Goal: Information Seeking & Learning: Learn about a topic

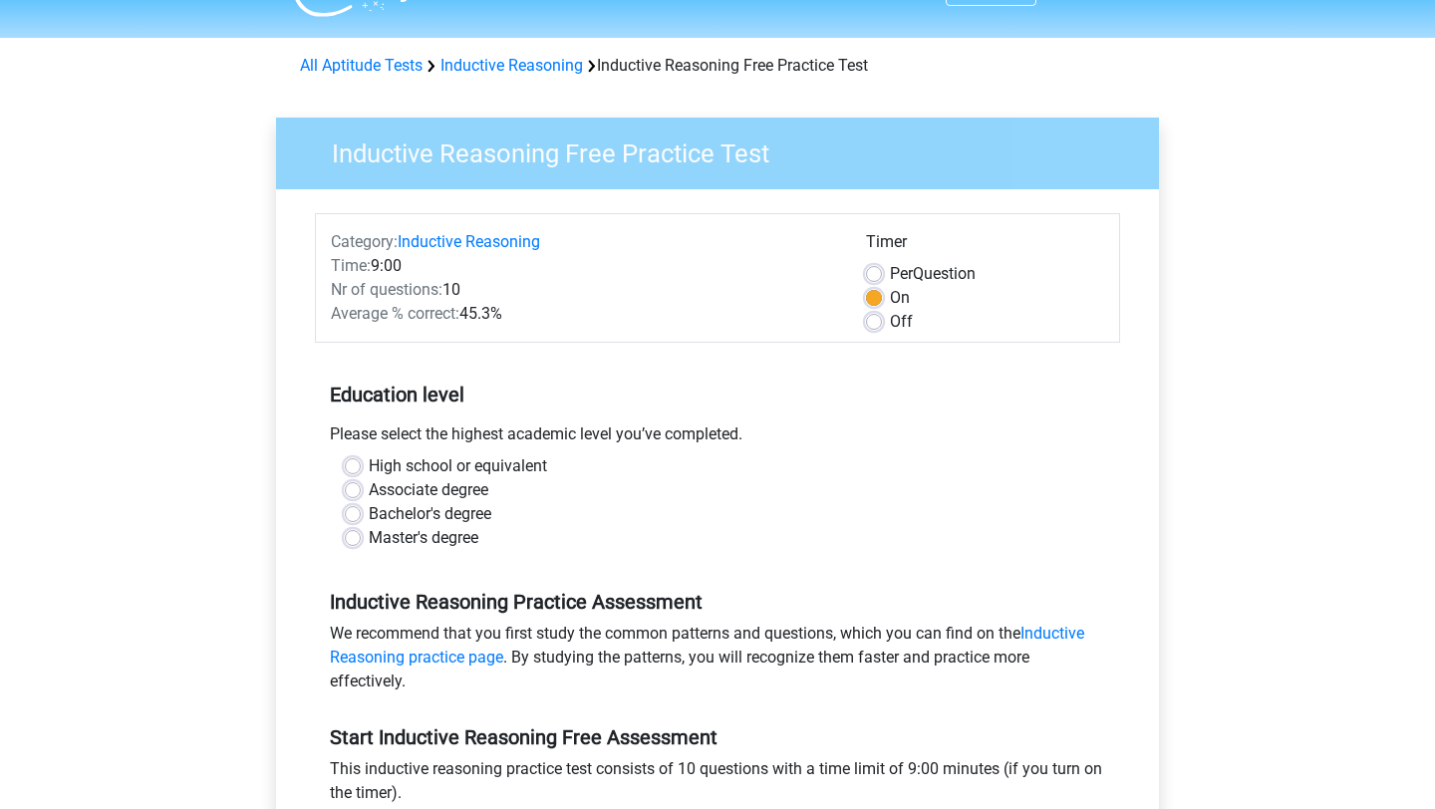
scroll to position [47, 0]
click at [369, 514] on label "Bachelor's degree" at bounding box center [430, 513] width 123 height 24
click at [360, 514] on input "Bachelor's degree" at bounding box center [353, 511] width 16 height 20
radio input "true"
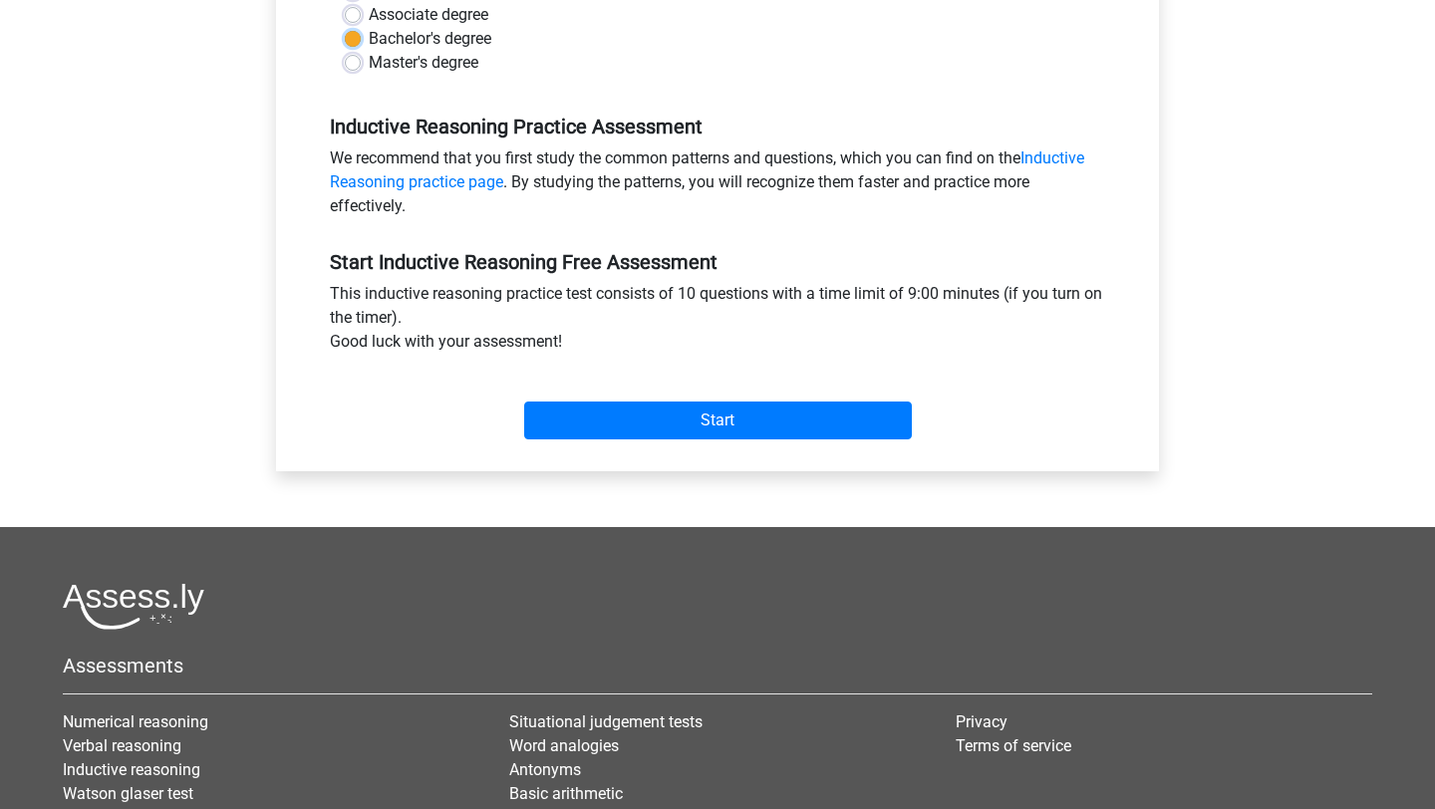
scroll to position [504, 0]
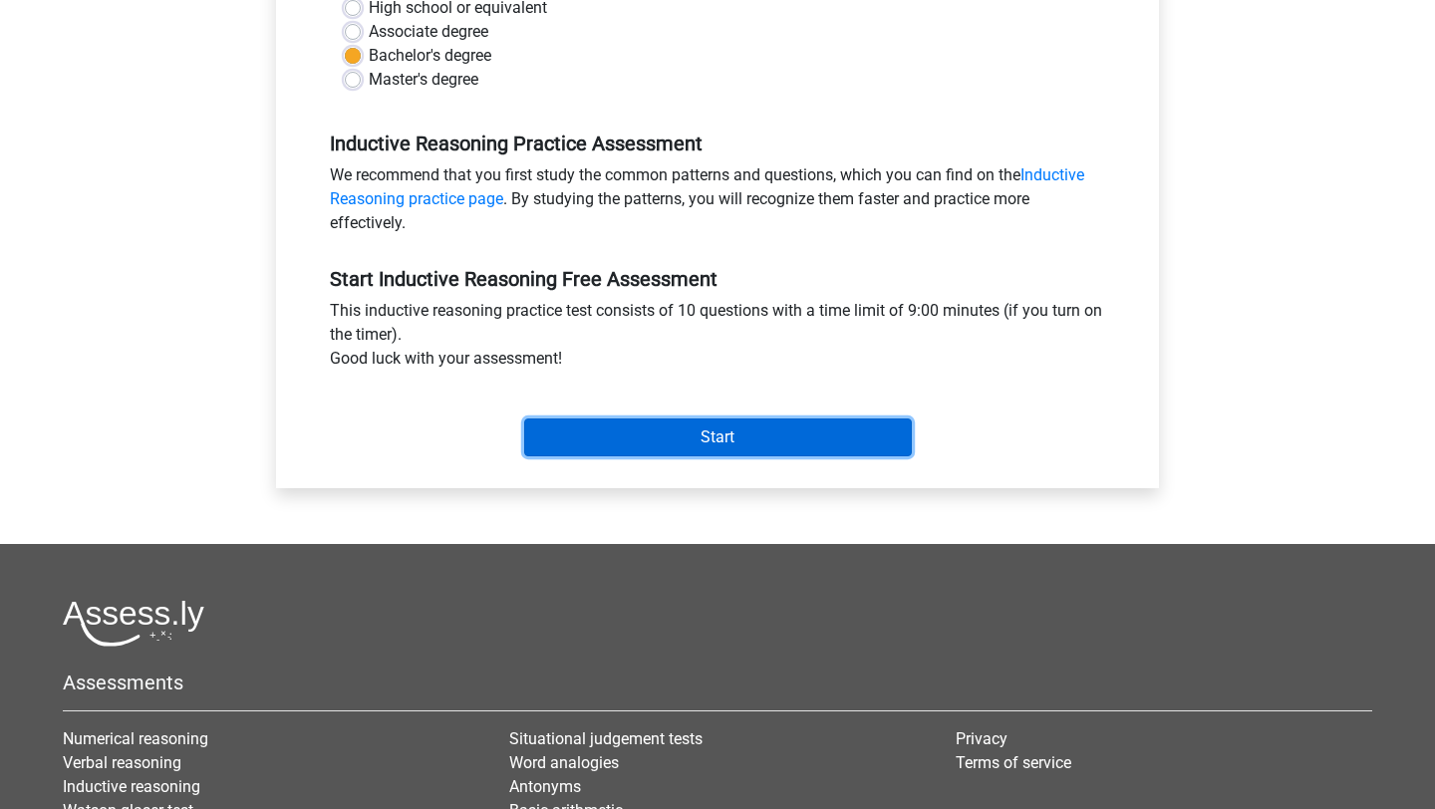
click at [580, 441] on input "Start" at bounding box center [718, 438] width 388 height 38
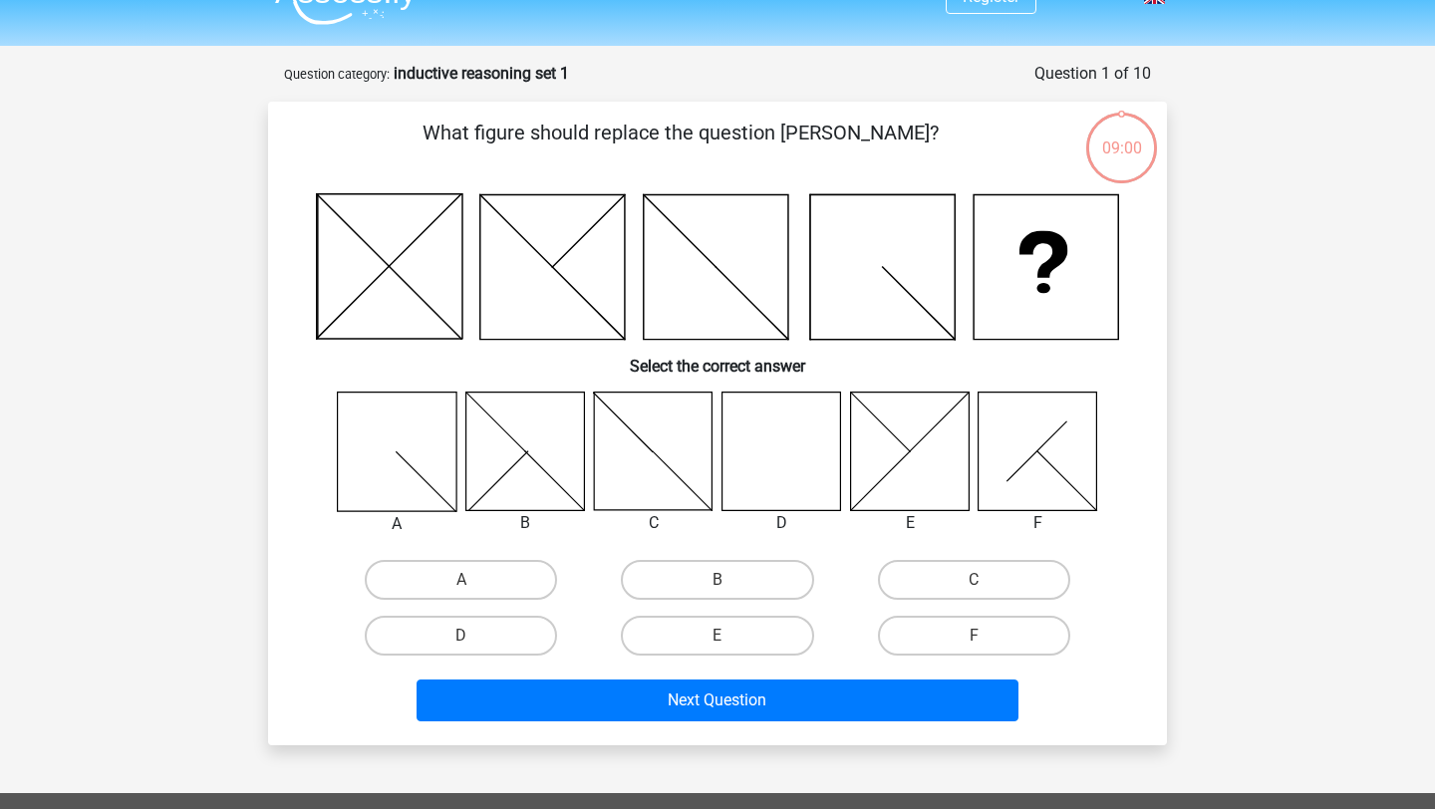
scroll to position [41, 0]
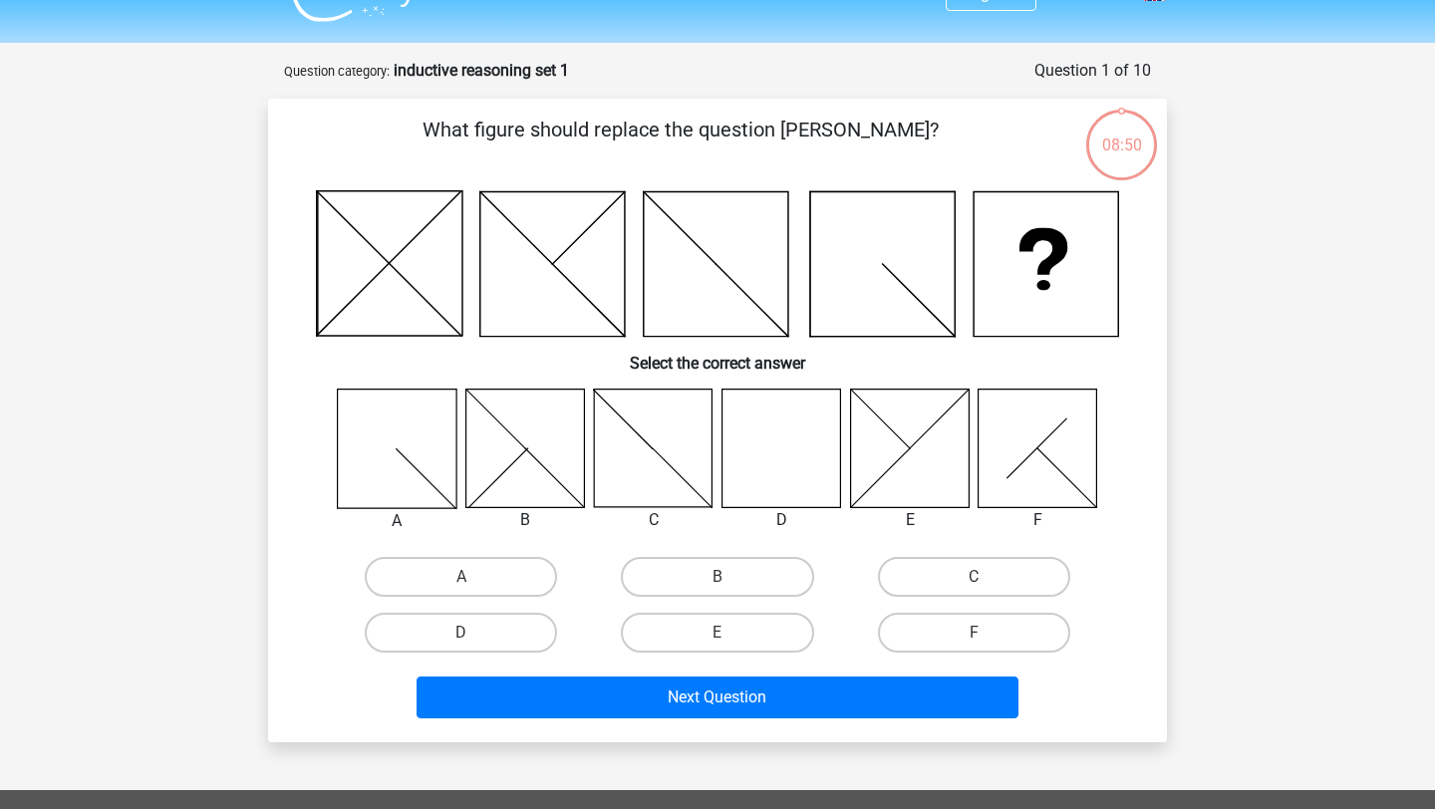
click at [798, 467] on icon at bounding box center [782, 448] width 119 height 119
click at [799, 478] on icon at bounding box center [782, 448] width 119 height 119
click at [490, 633] on label "D" at bounding box center [461, 633] width 192 height 40
click at [474, 633] on input "D" at bounding box center [467, 639] width 13 height 13
radio input "true"
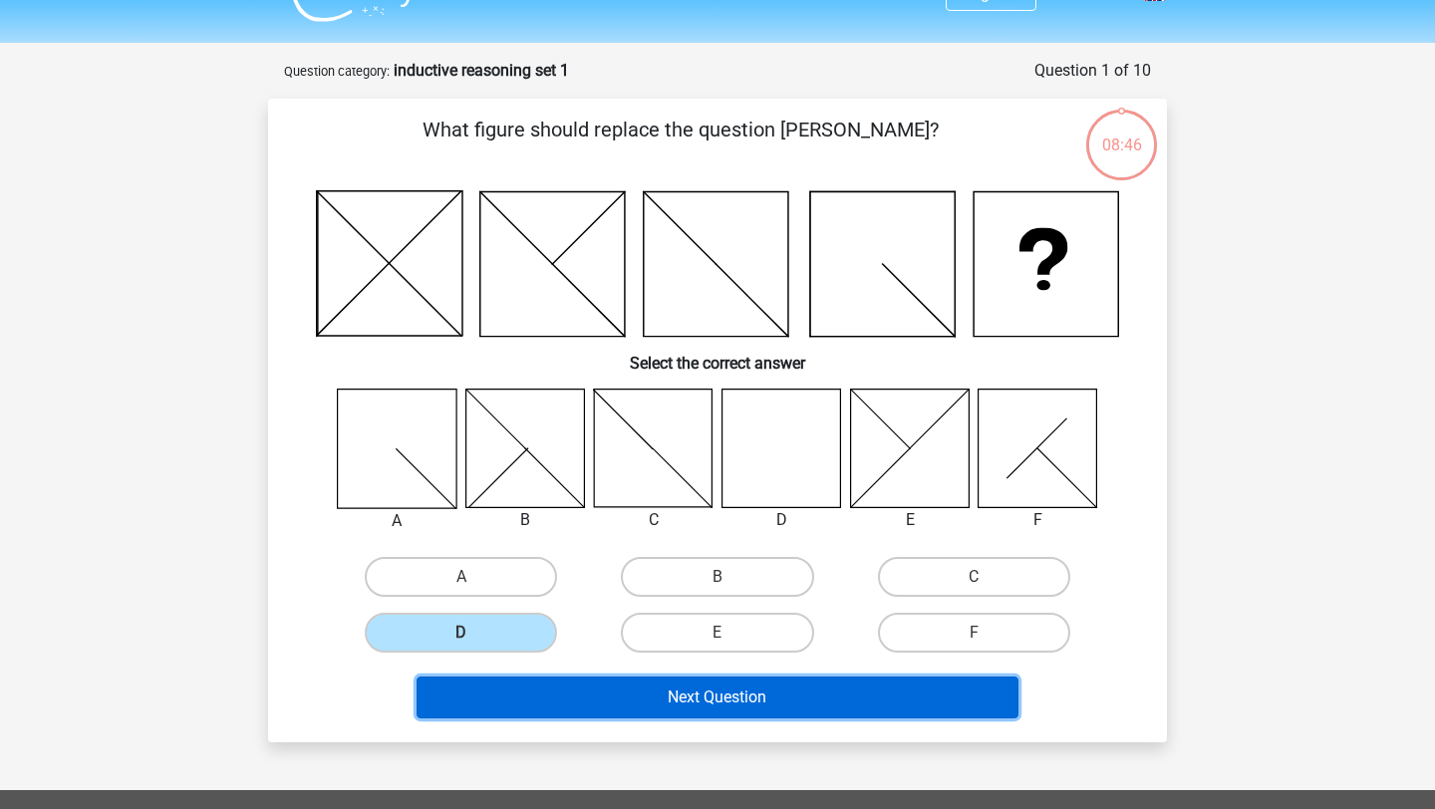
click at [580, 693] on button "Next Question" at bounding box center [718, 698] width 603 height 42
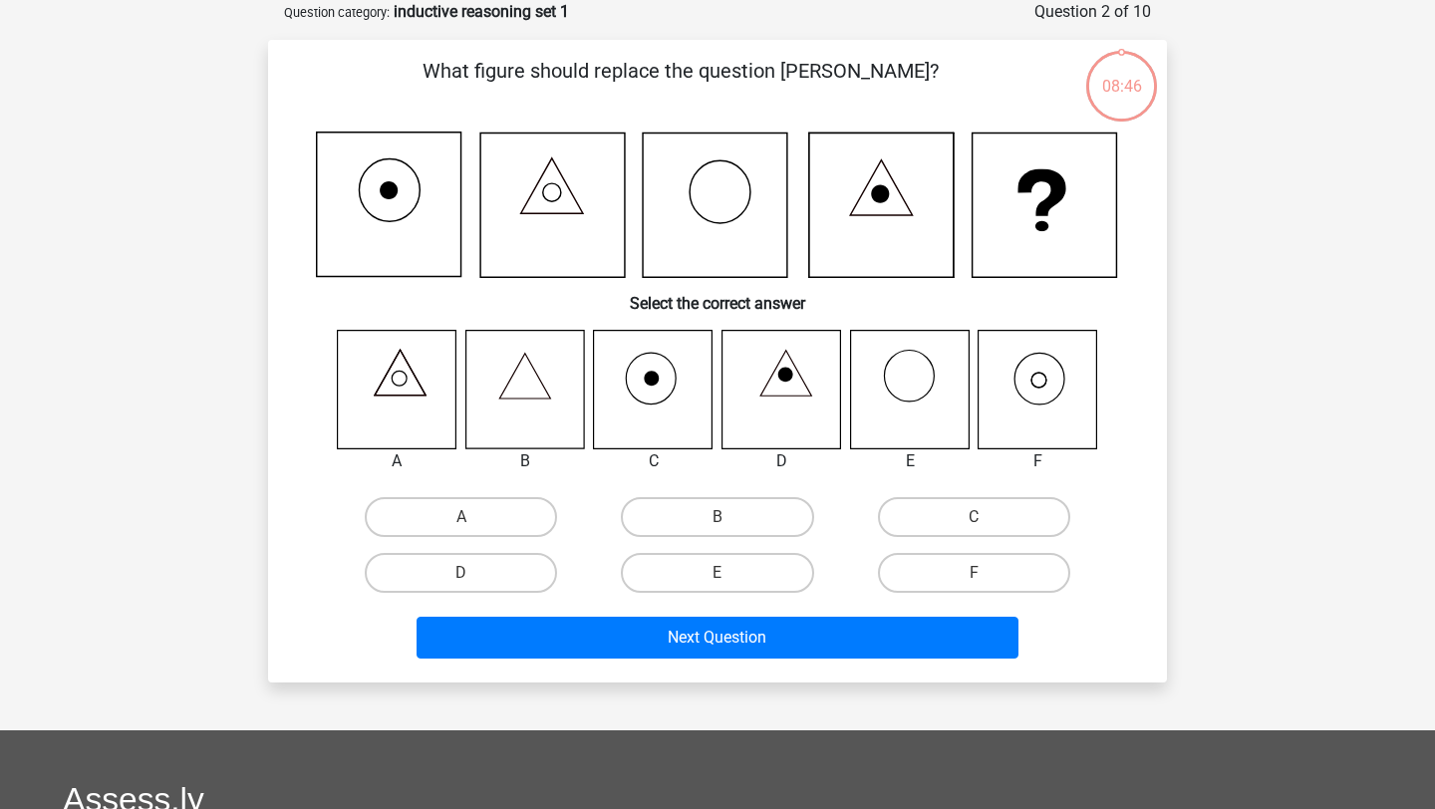
scroll to position [78, 0]
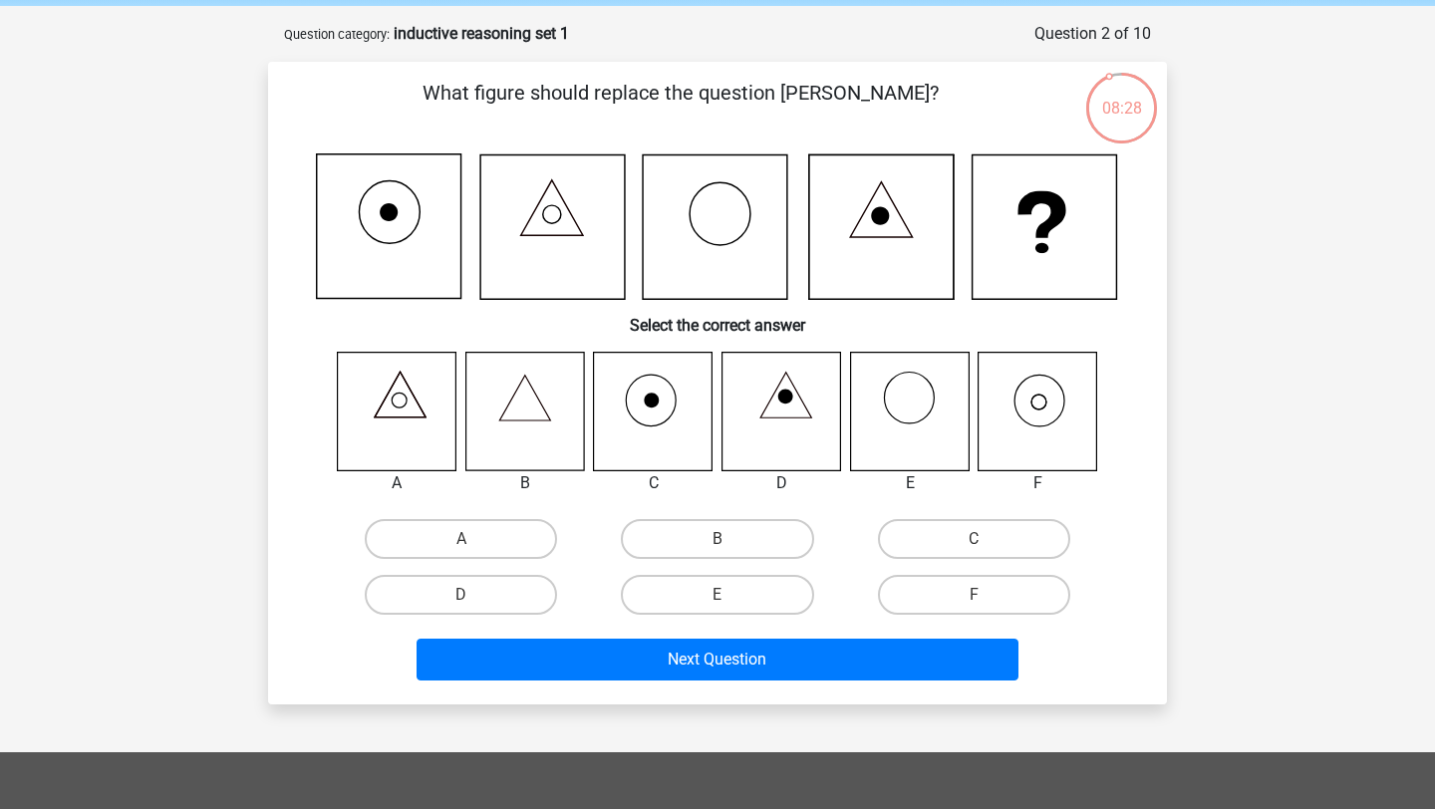
click at [540, 415] on icon at bounding box center [524, 411] width 119 height 119
click at [732, 538] on label "B" at bounding box center [717, 539] width 192 height 40
click at [731, 539] on input "B" at bounding box center [724, 545] width 13 height 13
radio input "true"
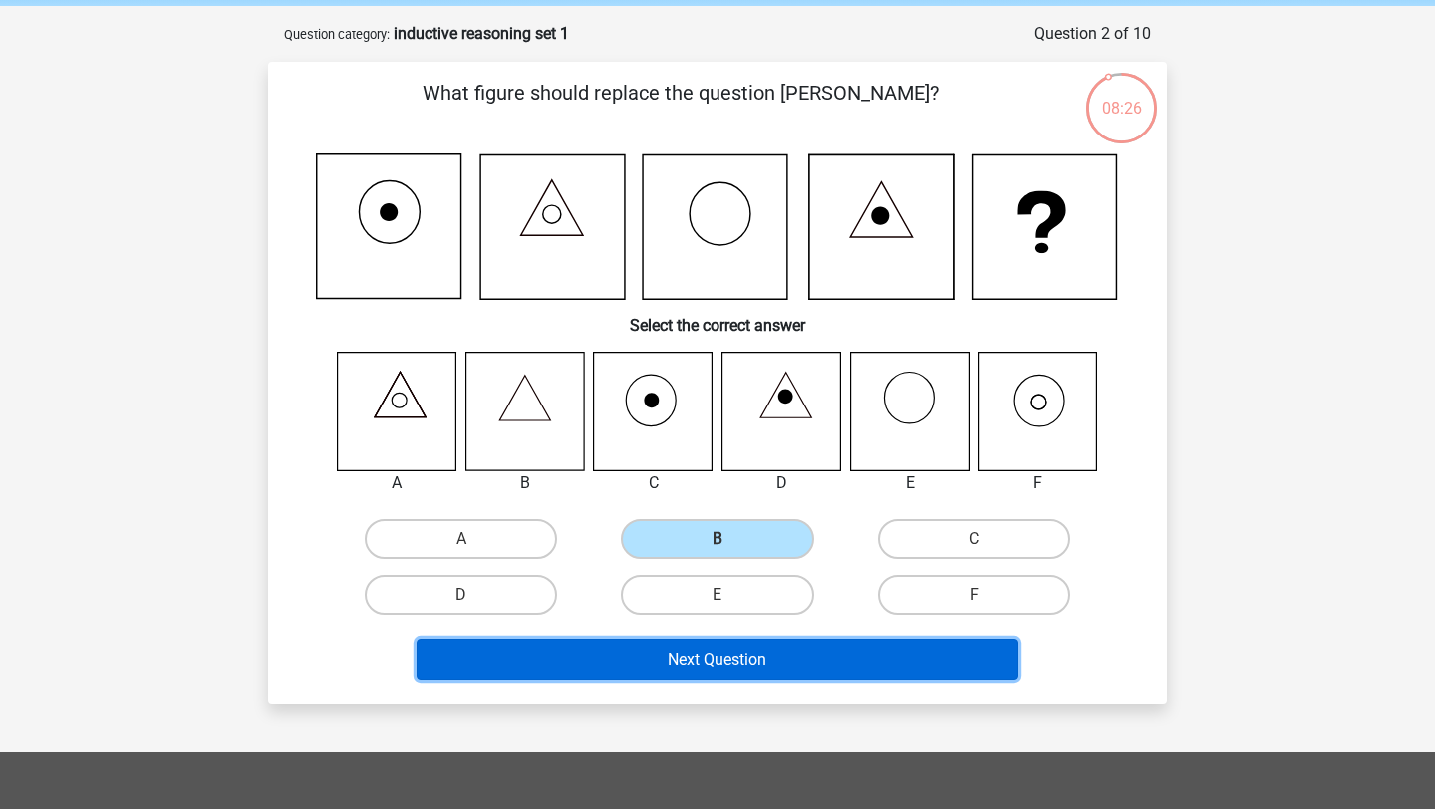
click at [752, 665] on button "Next Question" at bounding box center [718, 660] width 603 height 42
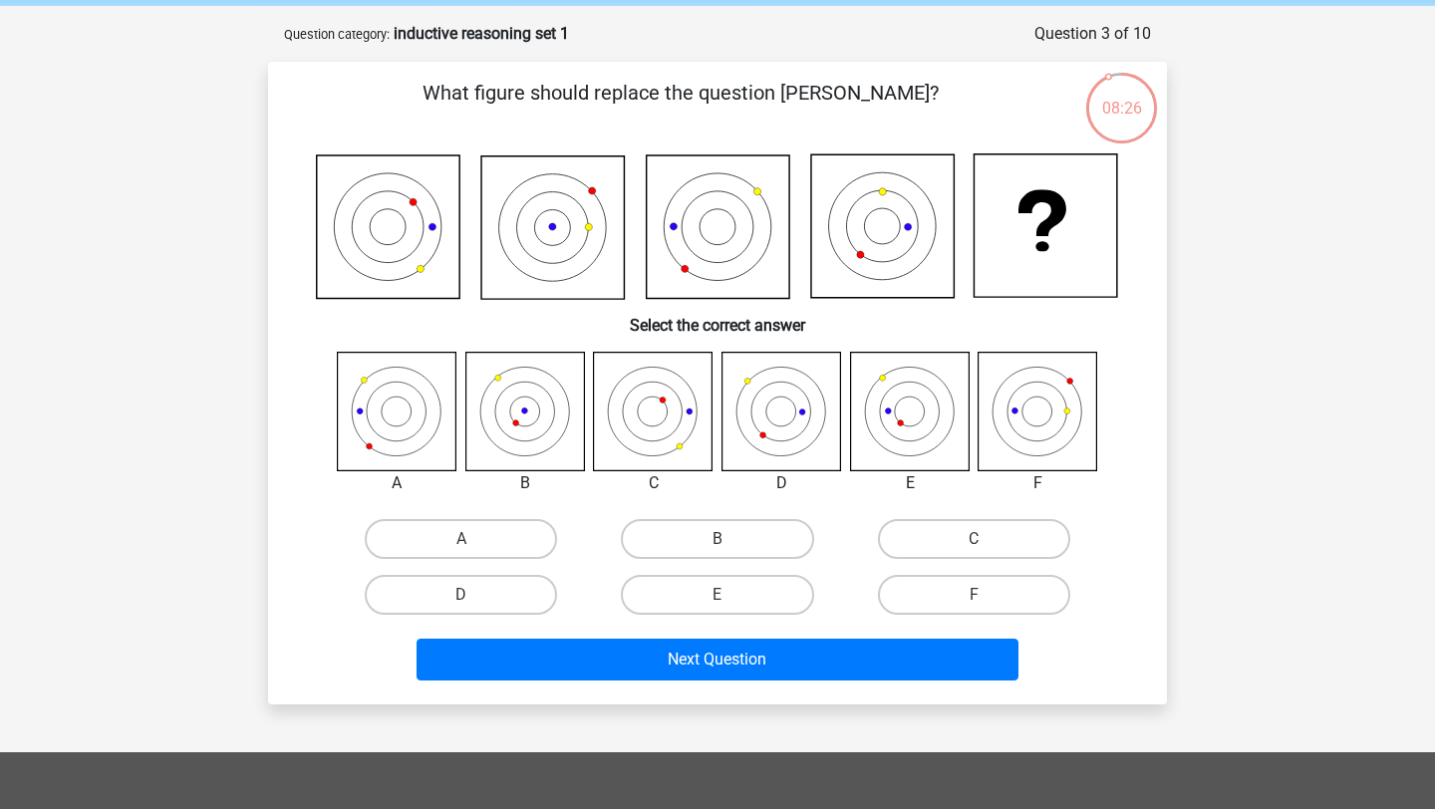
scroll to position [100, 0]
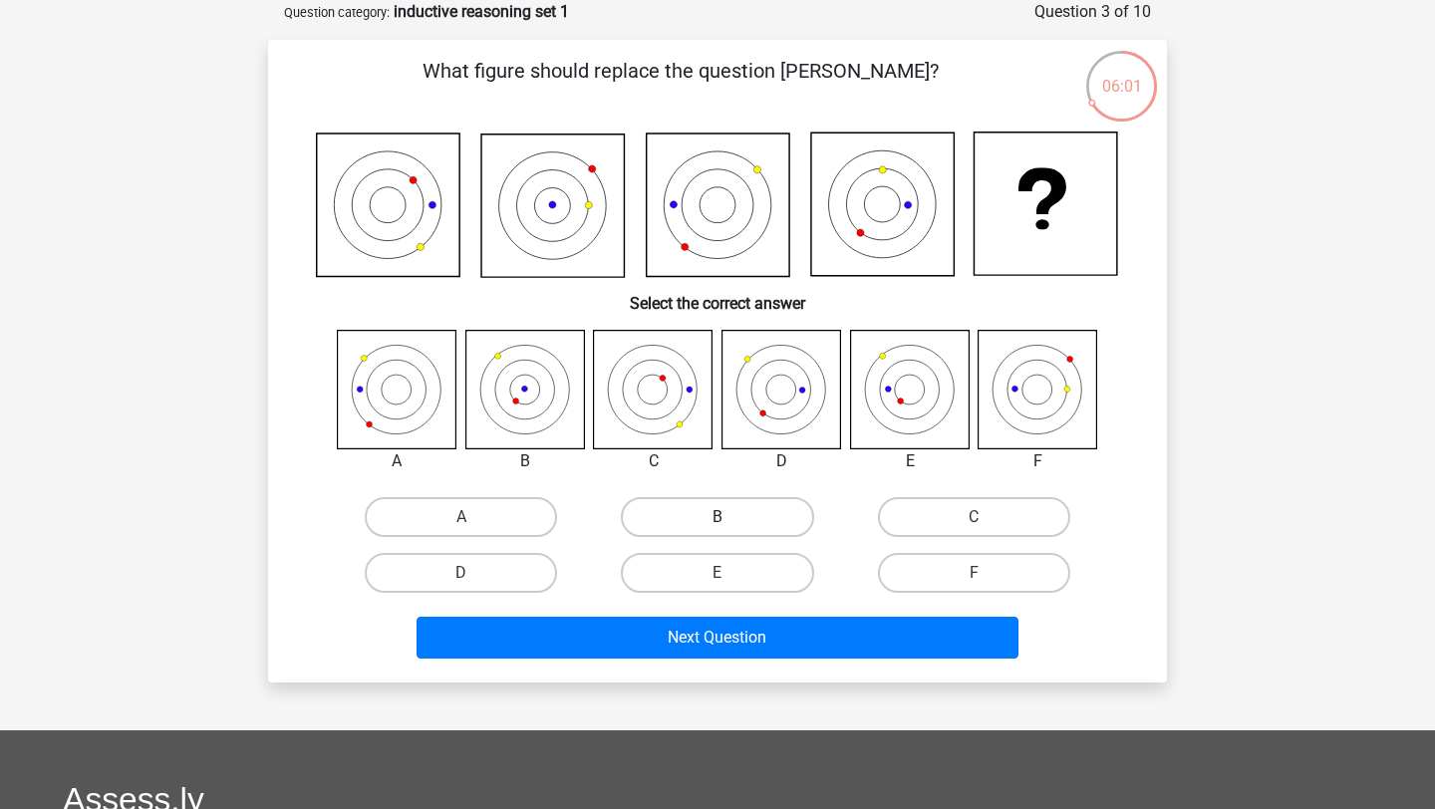
click at [725, 503] on label "B" at bounding box center [717, 517] width 192 height 40
click at [725, 517] on input "B" at bounding box center [724, 523] width 13 height 13
radio input "true"
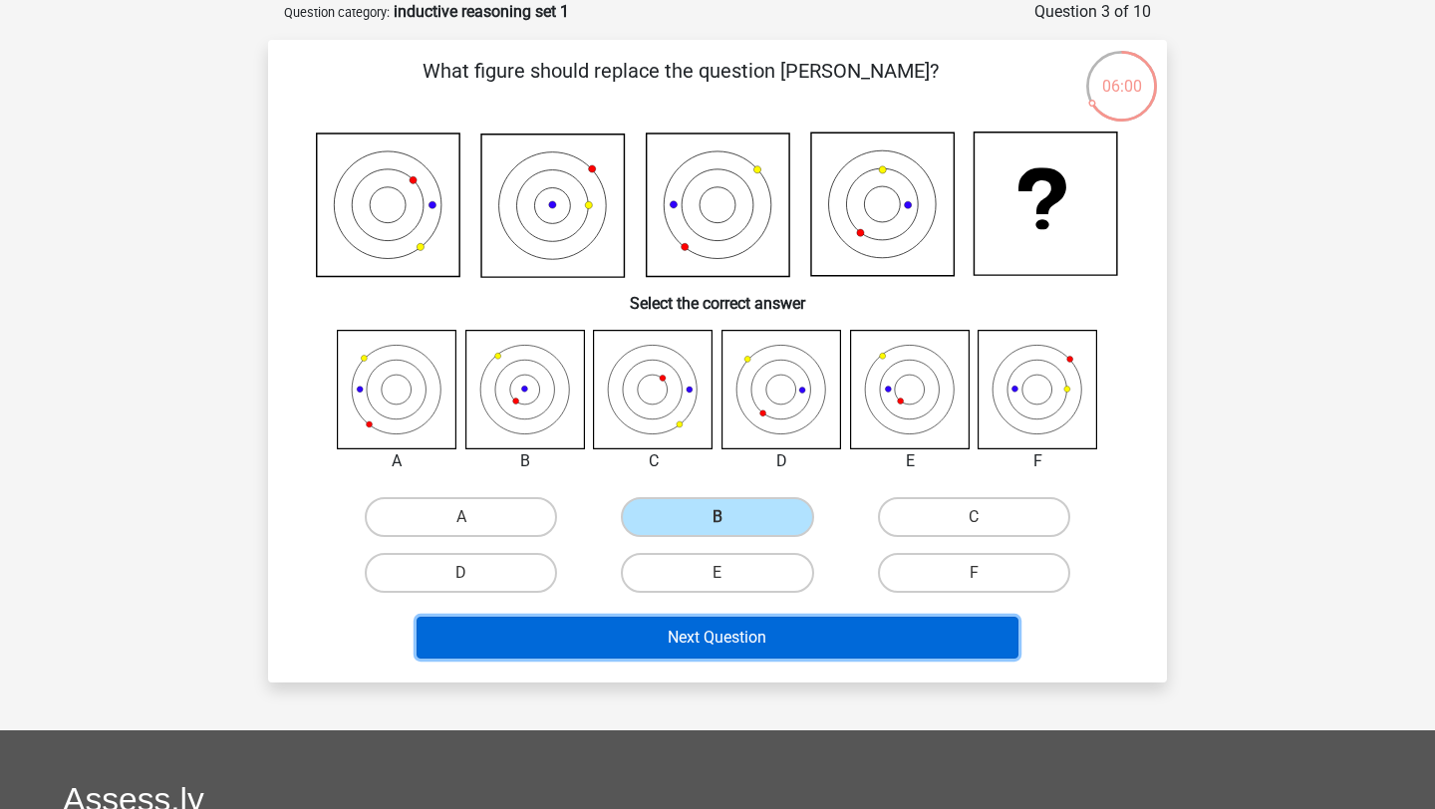
click at [741, 636] on button "Next Question" at bounding box center [718, 638] width 603 height 42
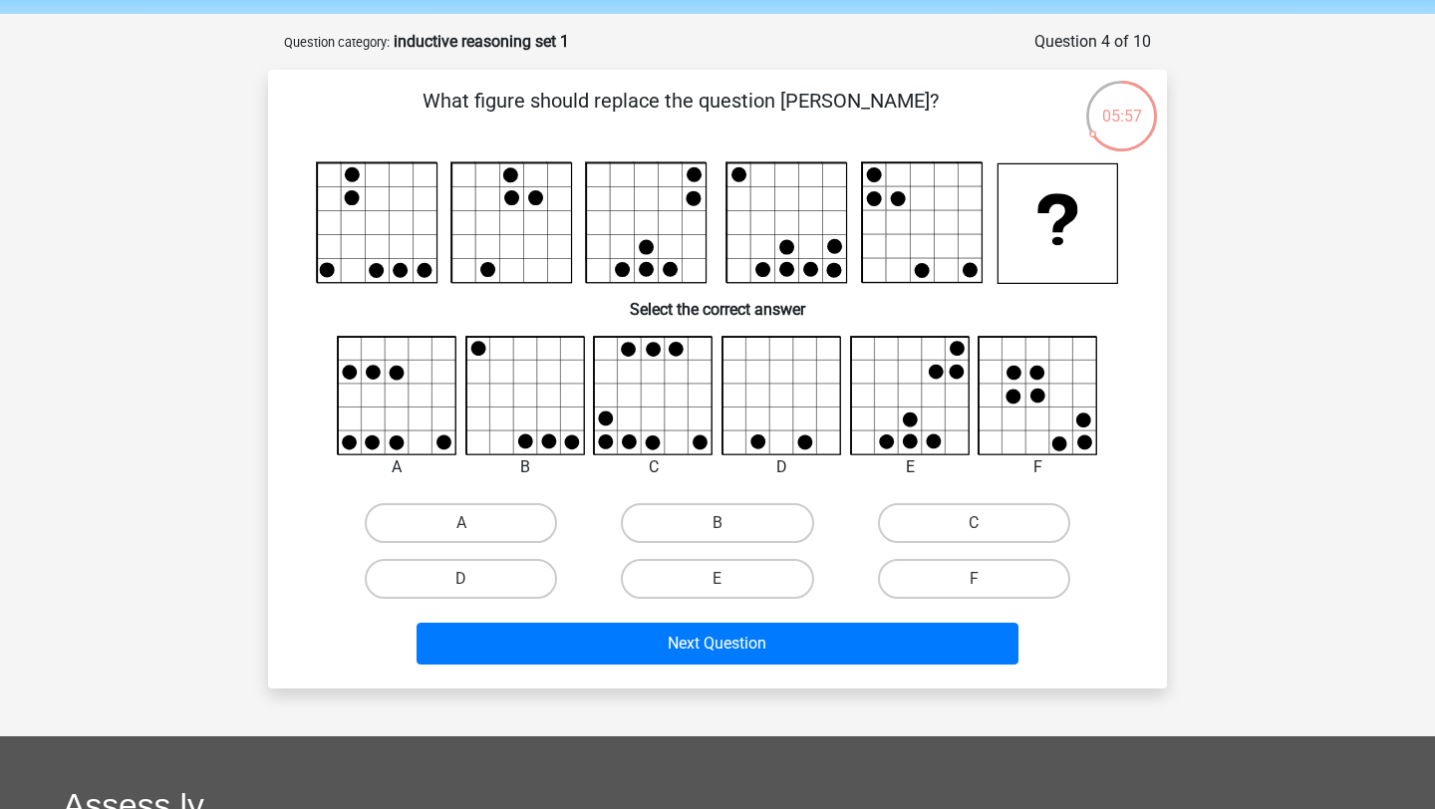
scroll to position [39, 0]
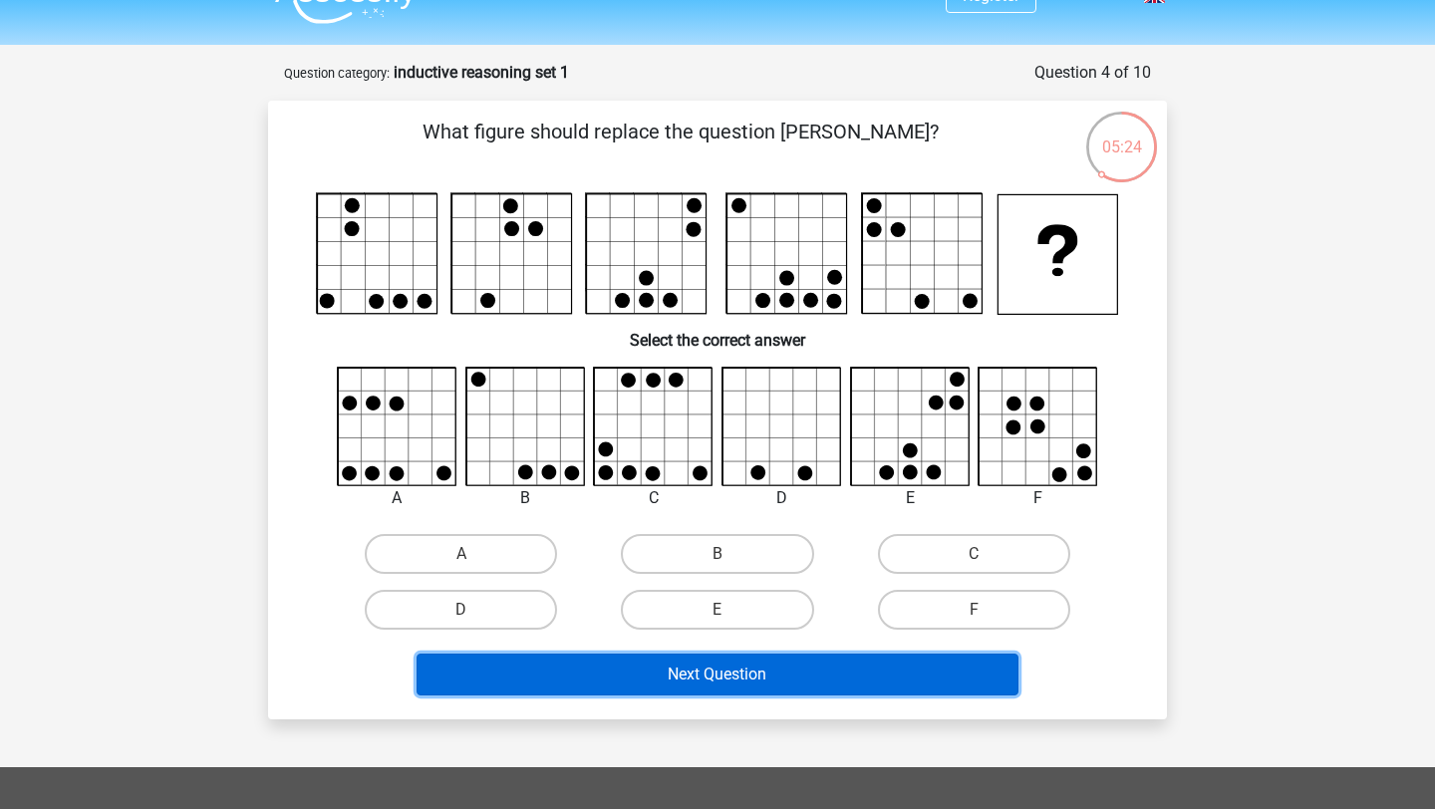
click at [762, 682] on button "Next Question" at bounding box center [718, 675] width 603 height 42
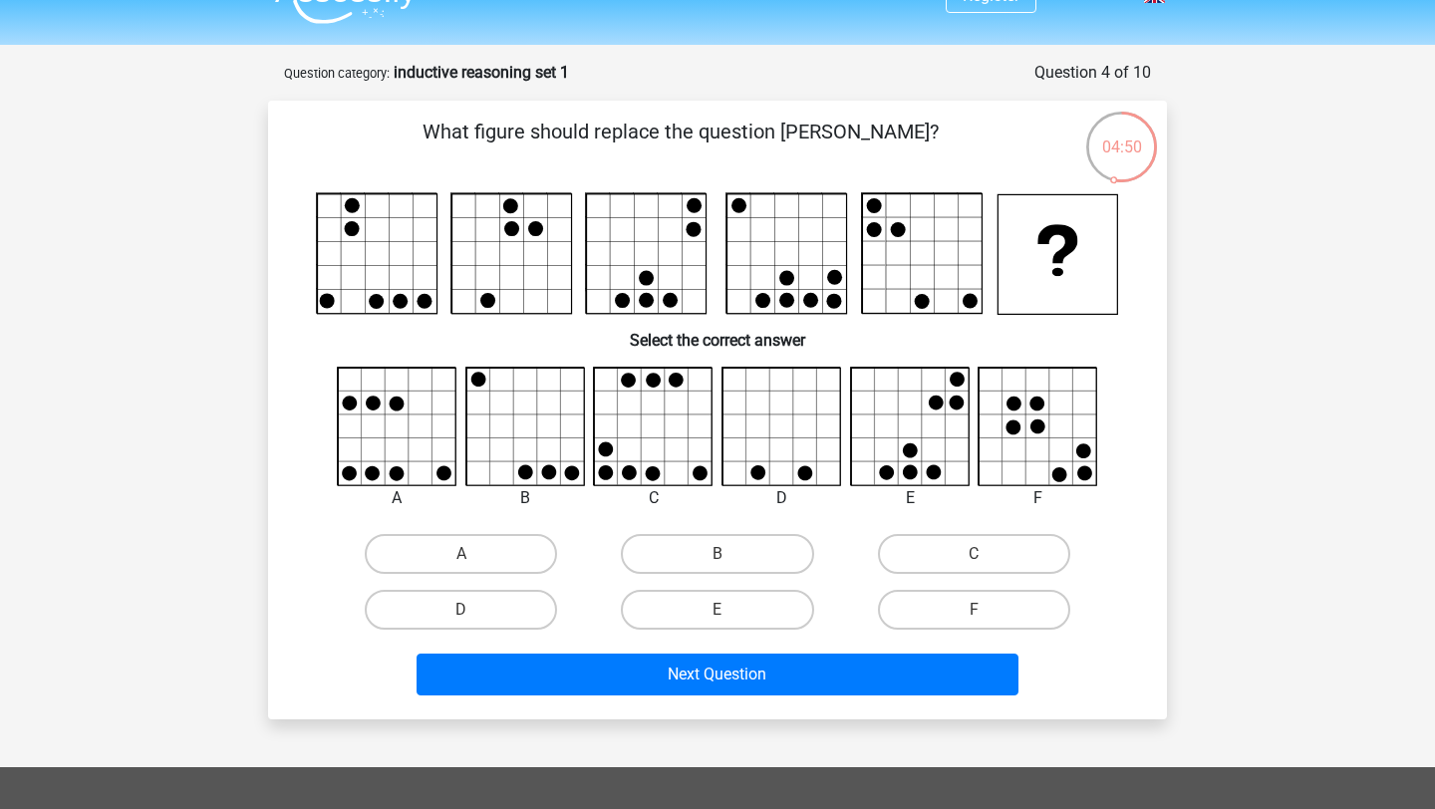
click at [639, 462] on icon at bounding box center [654, 427] width 119 height 119
click at [986, 564] on input "C" at bounding box center [980, 560] width 13 height 13
radio input "true"
click at [971, 521] on div "A B" at bounding box center [717, 503] width 835 height 272
click at [972, 539] on label "C" at bounding box center [974, 554] width 192 height 40
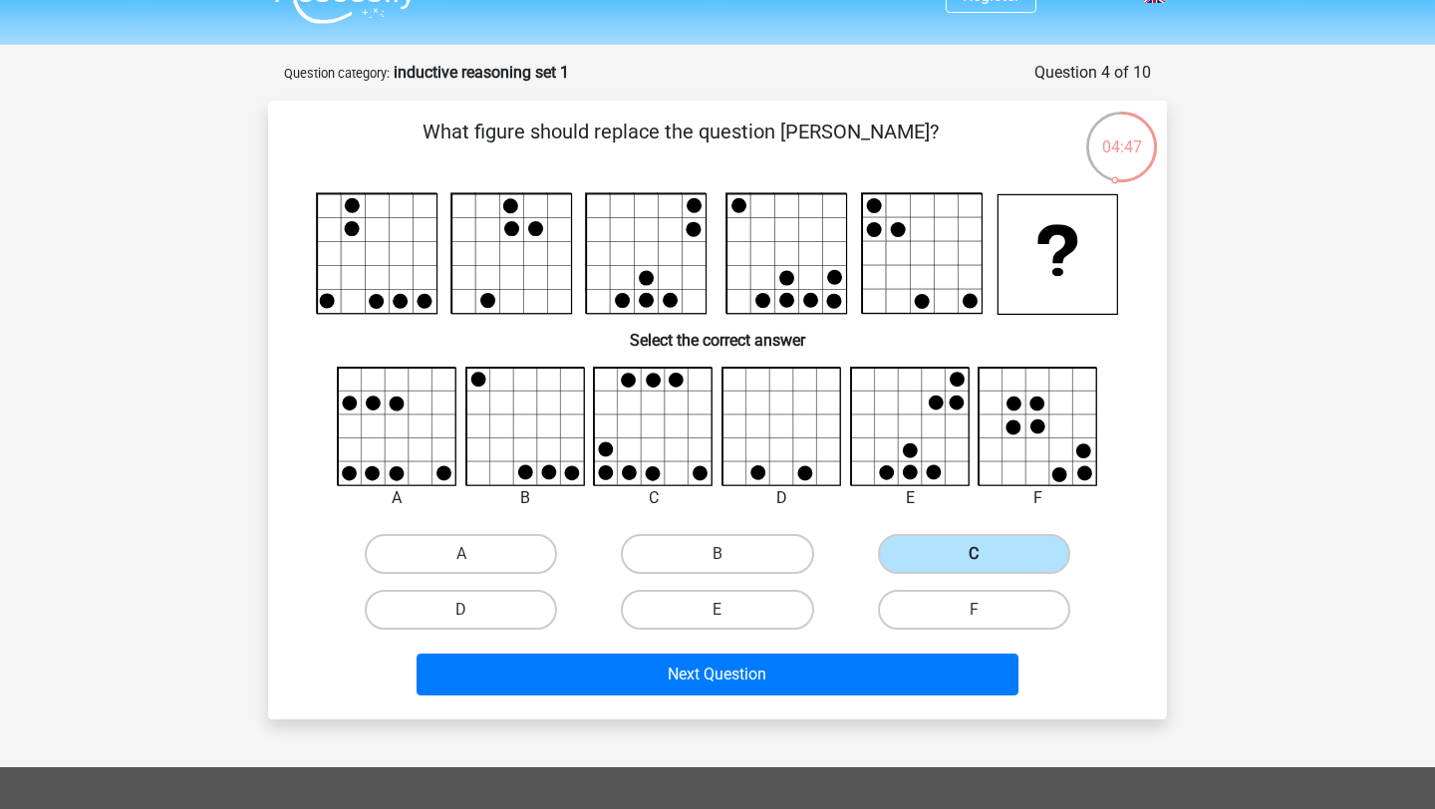
click at [974, 554] on input "C" at bounding box center [980, 560] width 13 height 13
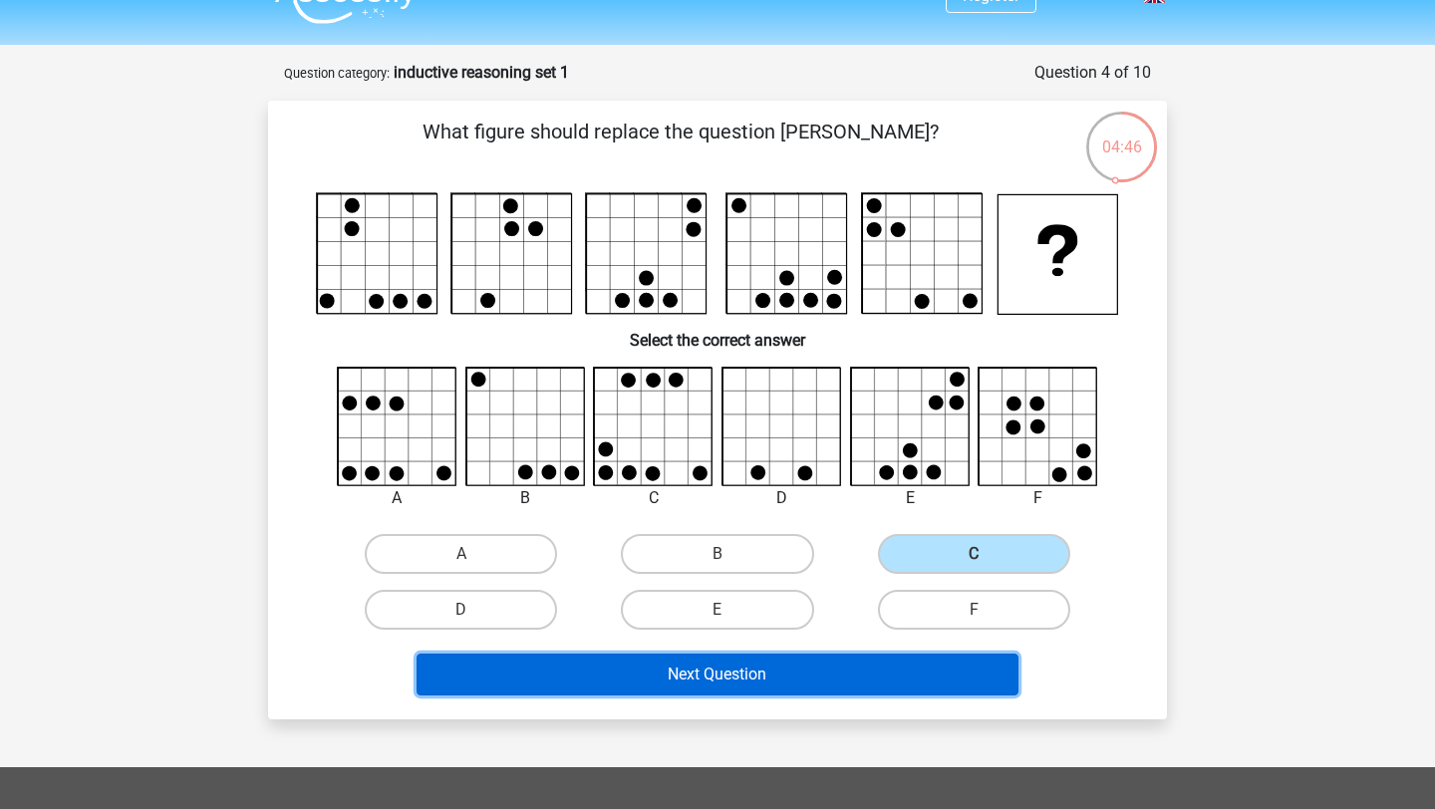
click at [918, 668] on button "Next Question" at bounding box center [718, 675] width 603 height 42
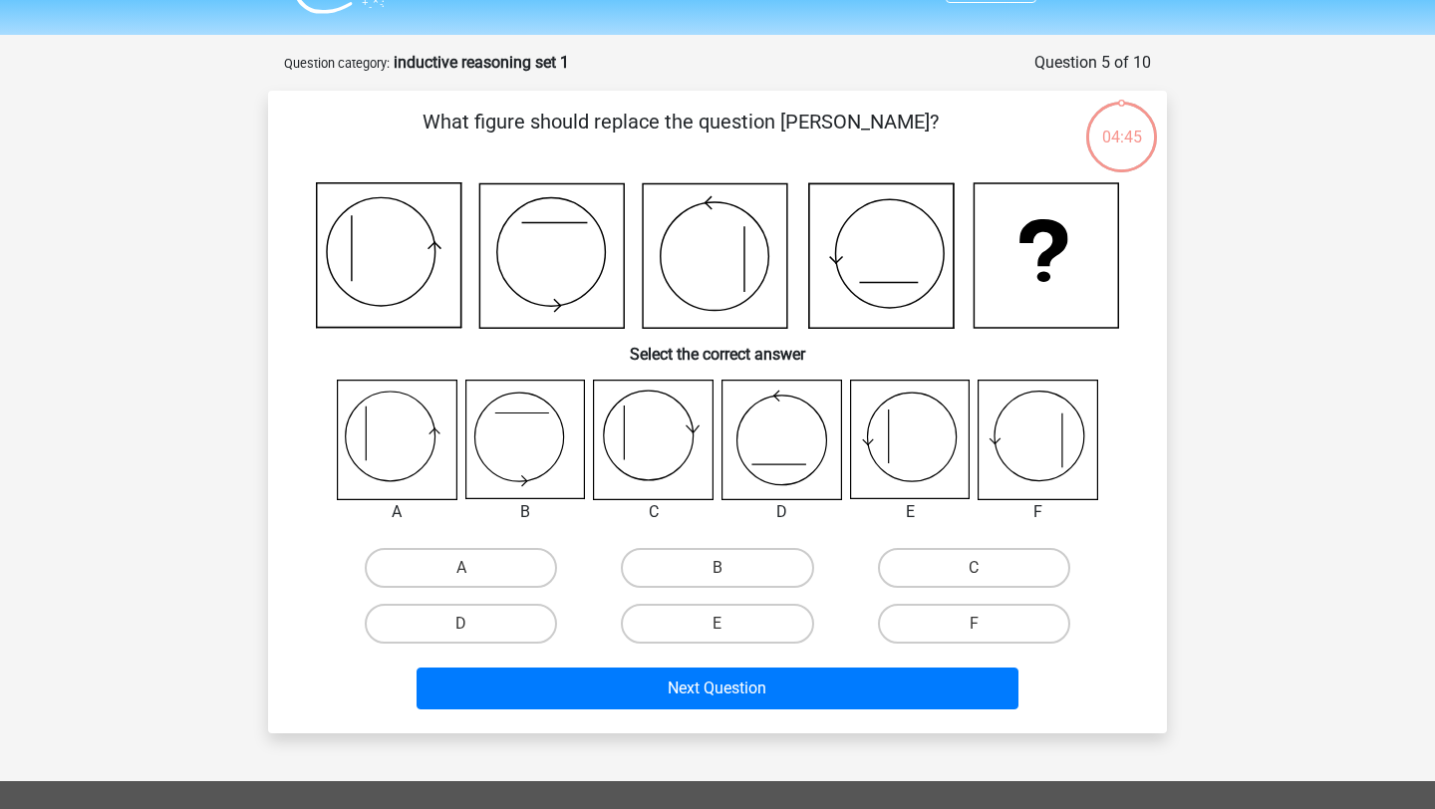
scroll to position [47, 0]
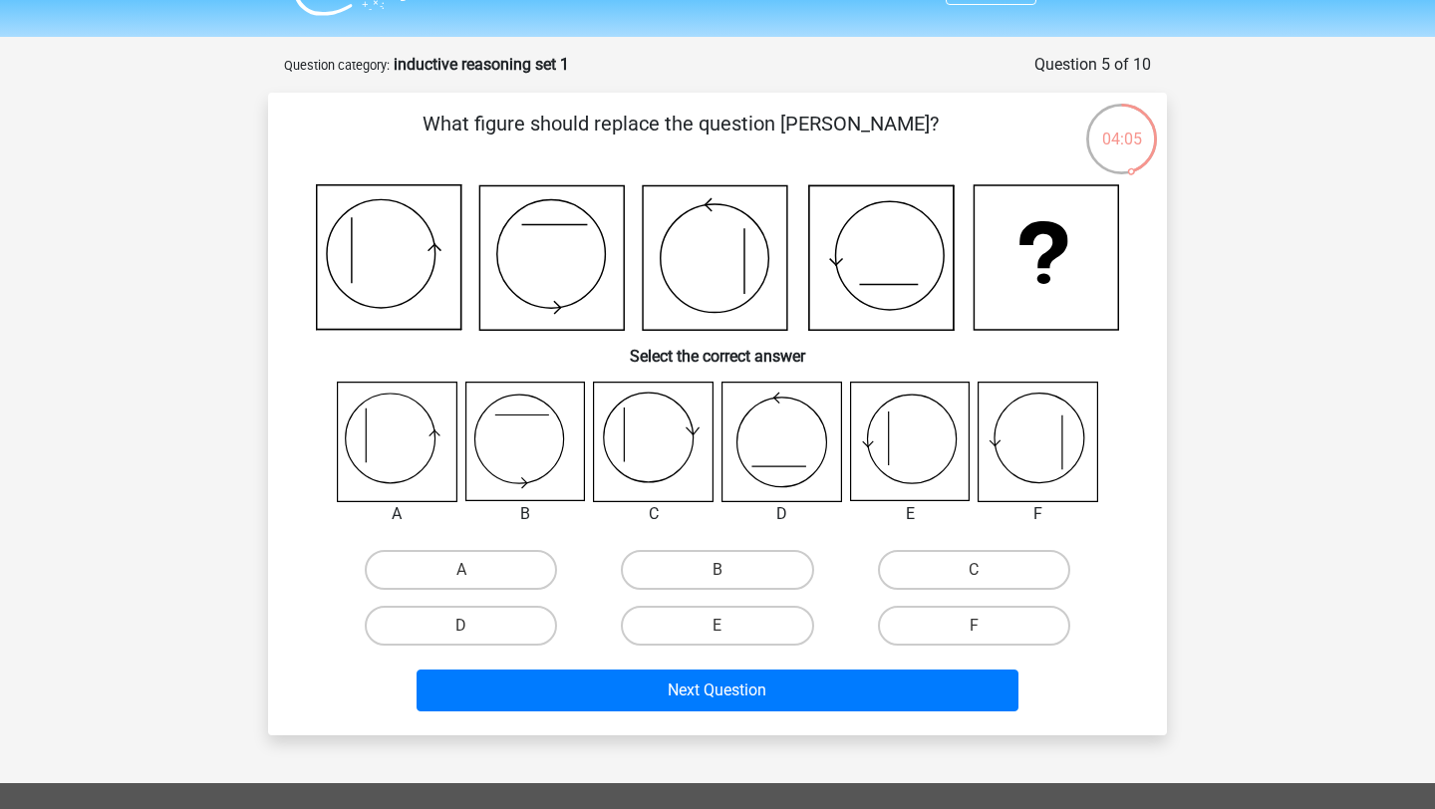
click at [907, 445] on icon at bounding box center [909, 442] width 119 height 119
click at [741, 633] on label "E" at bounding box center [717, 626] width 192 height 40
click at [731, 633] on input "E" at bounding box center [724, 632] width 13 height 13
radio input "true"
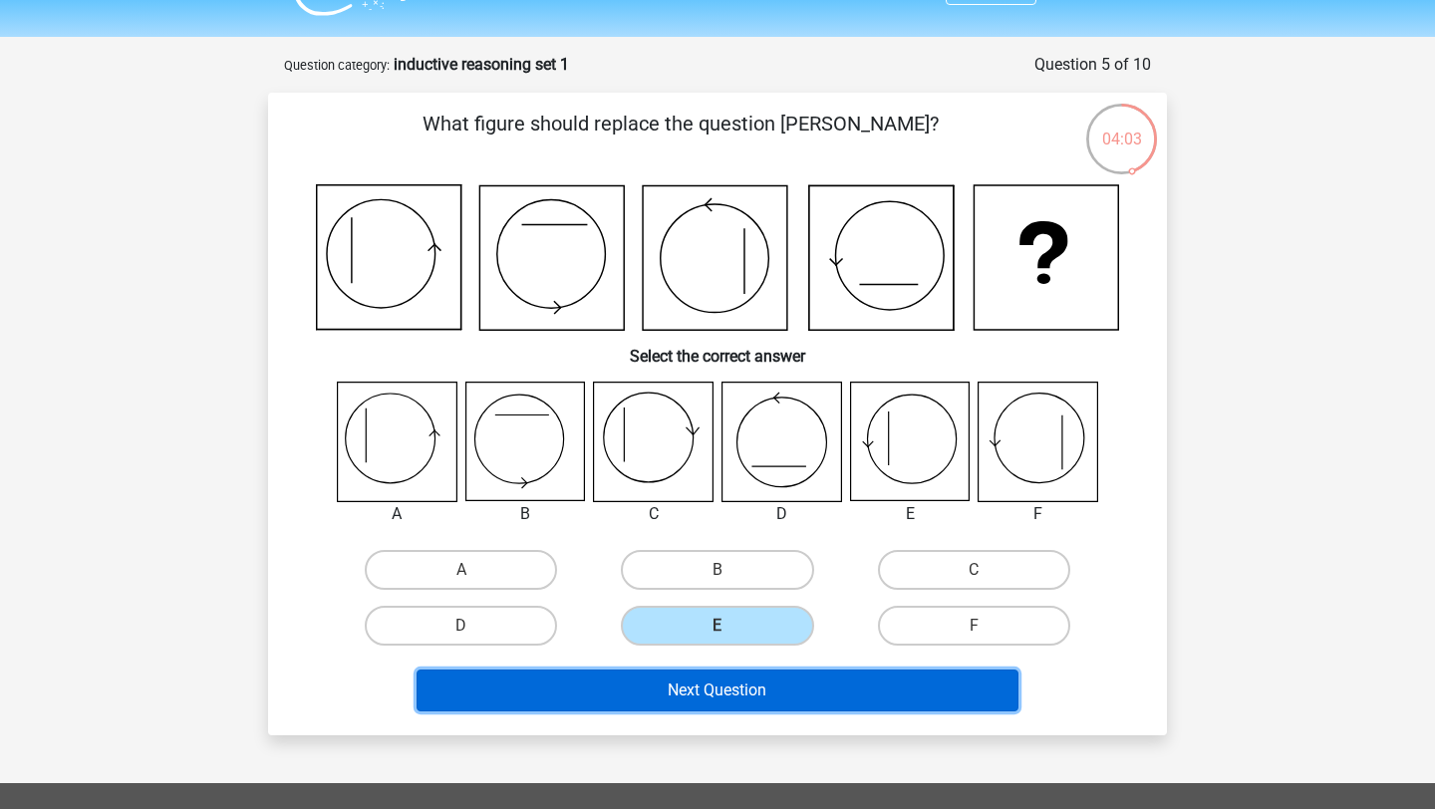
click at [746, 709] on button "Next Question" at bounding box center [718, 691] width 603 height 42
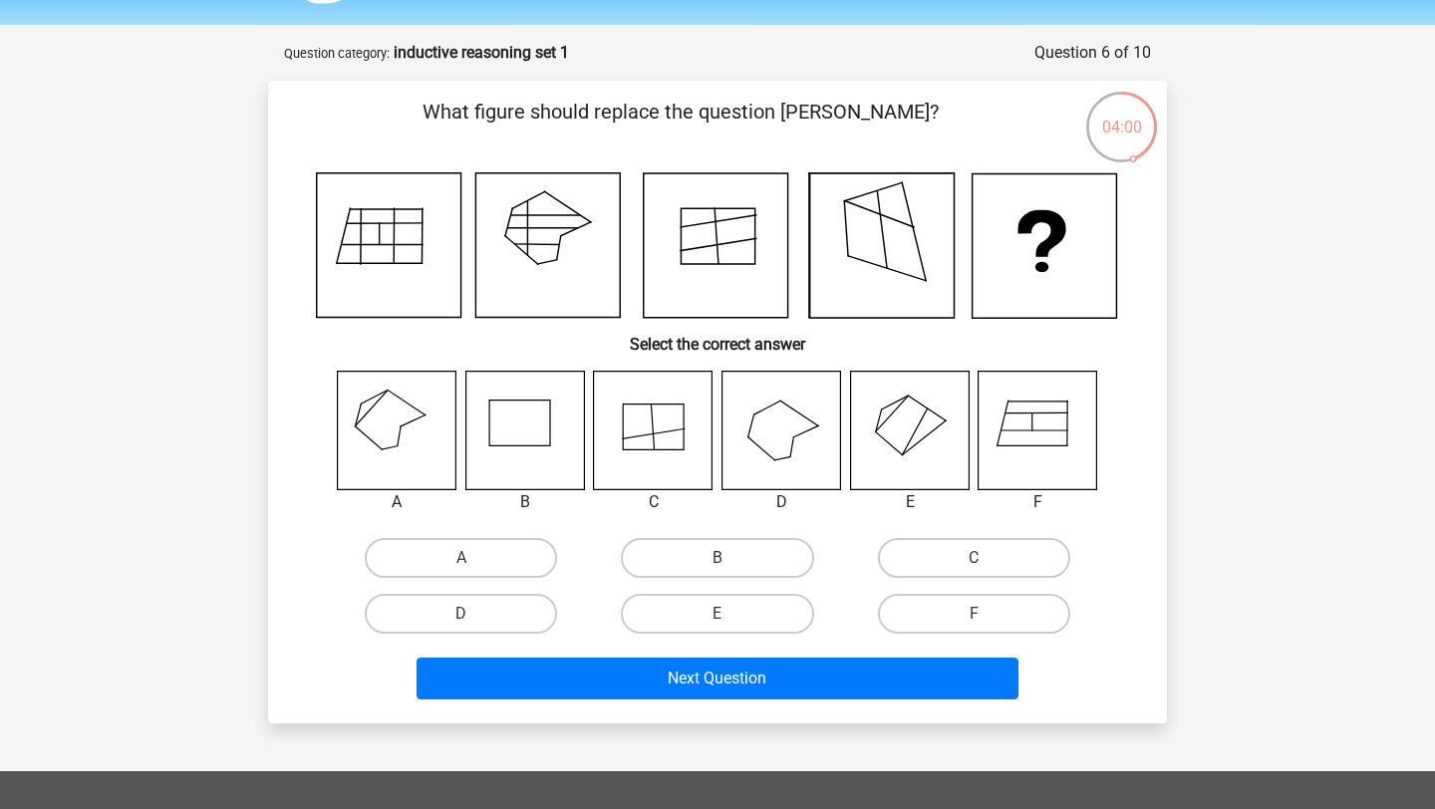
scroll to position [58, 0]
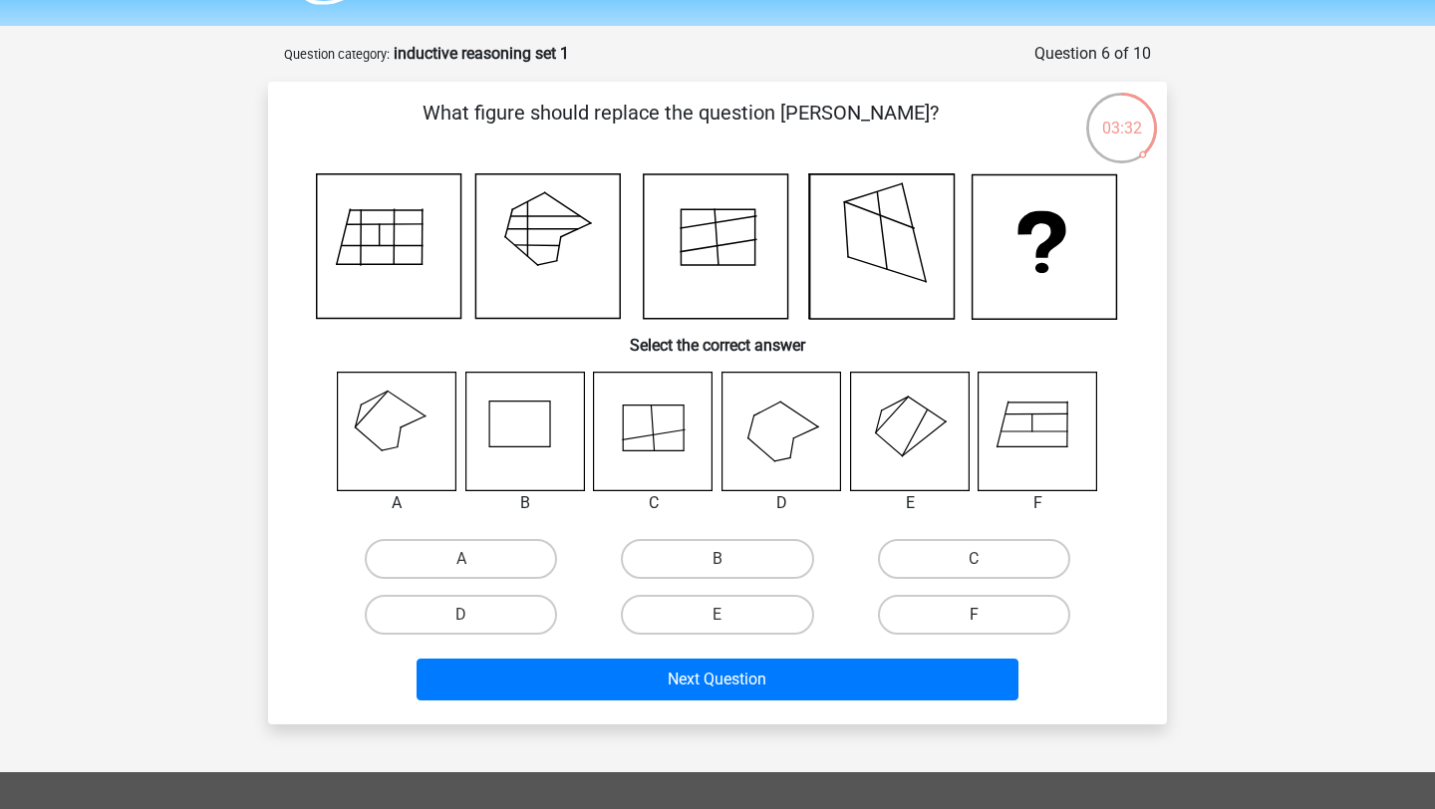
click at [972, 604] on label "F" at bounding box center [974, 615] width 192 height 40
click at [974, 615] on input "F" at bounding box center [980, 621] width 13 height 13
radio input "true"
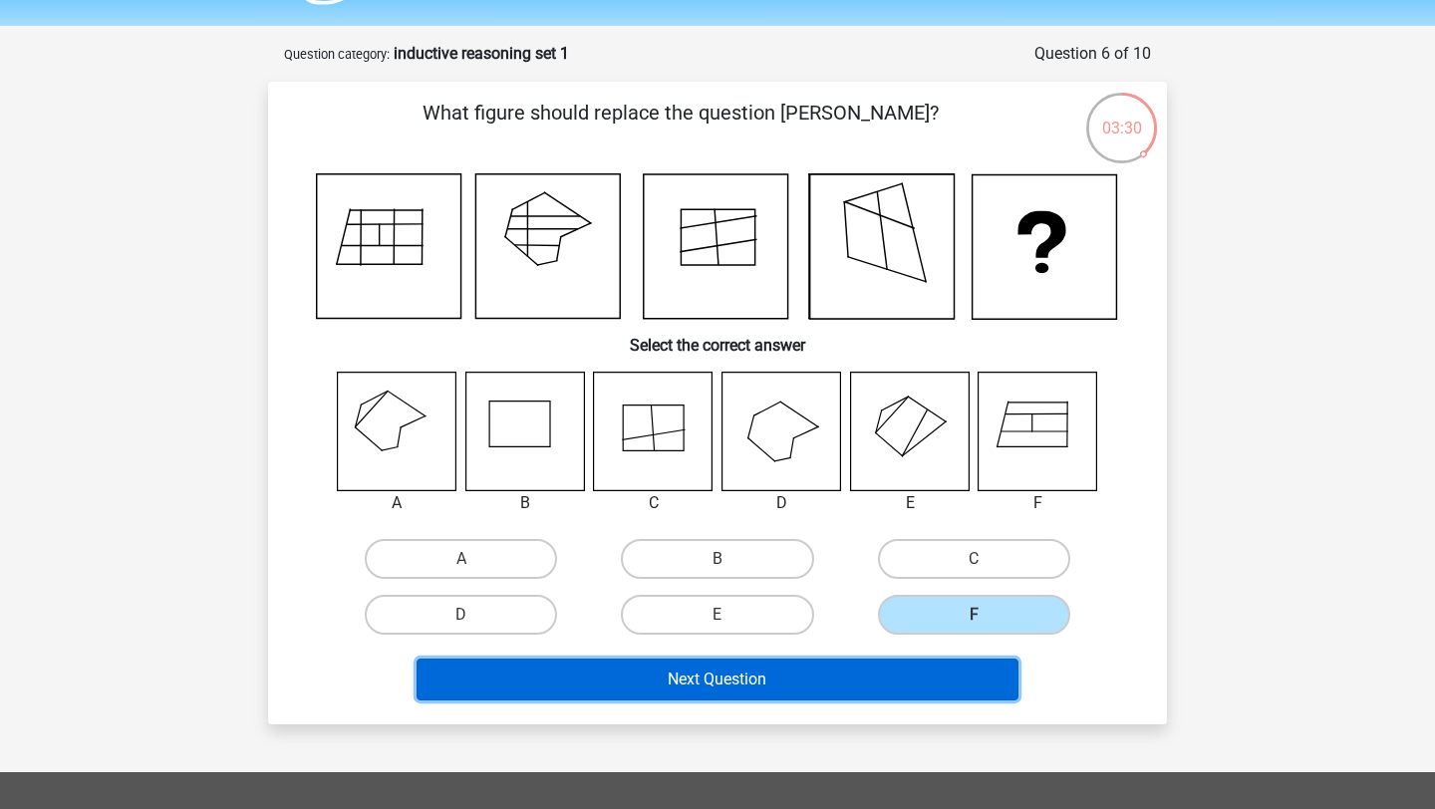
click at [951, 688] on button "Next Question" at bounding box center [718, 680] width 603 height 42
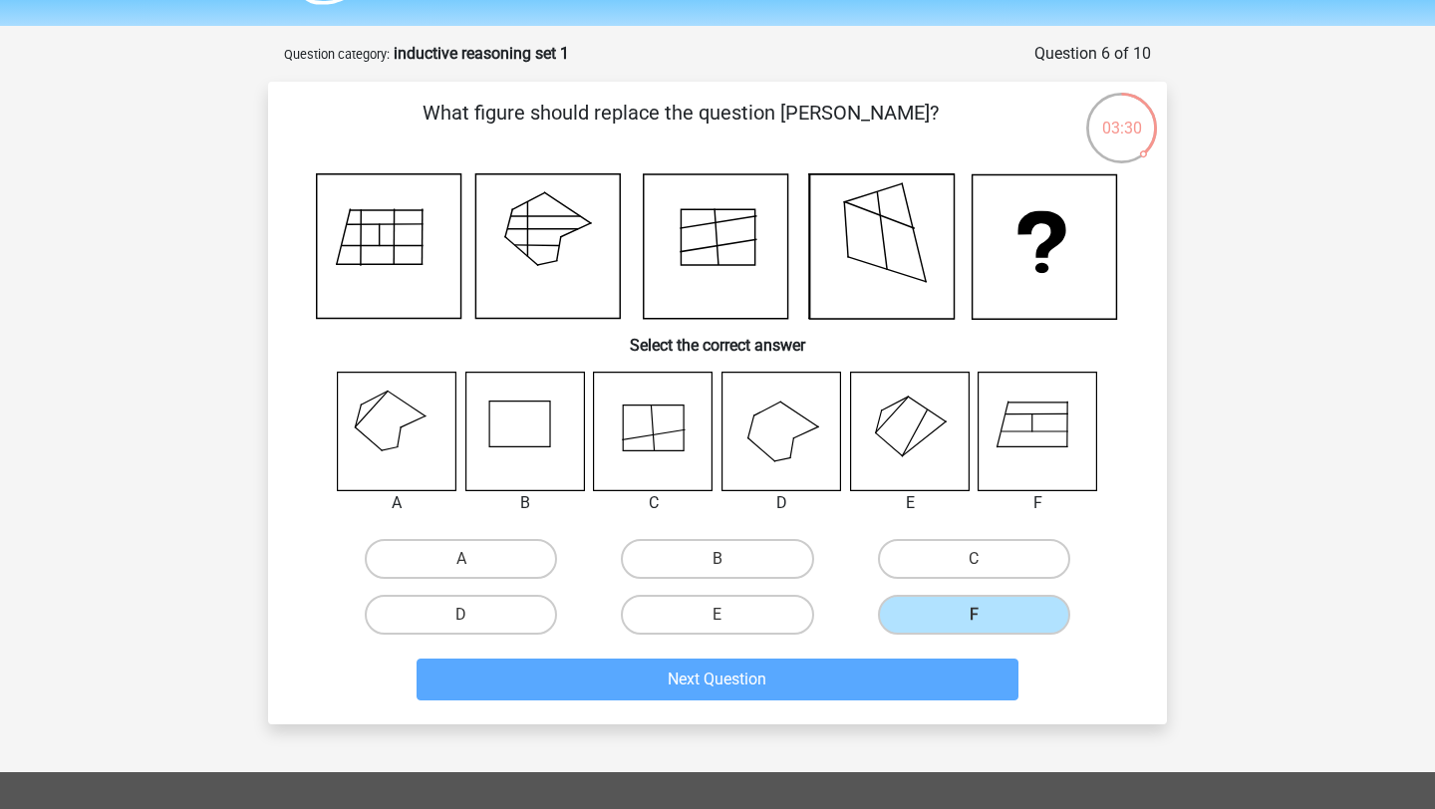
click at [951, 688] on div "Register Nederlands English" at bounding box center [717, 620] width 1435 height 1356
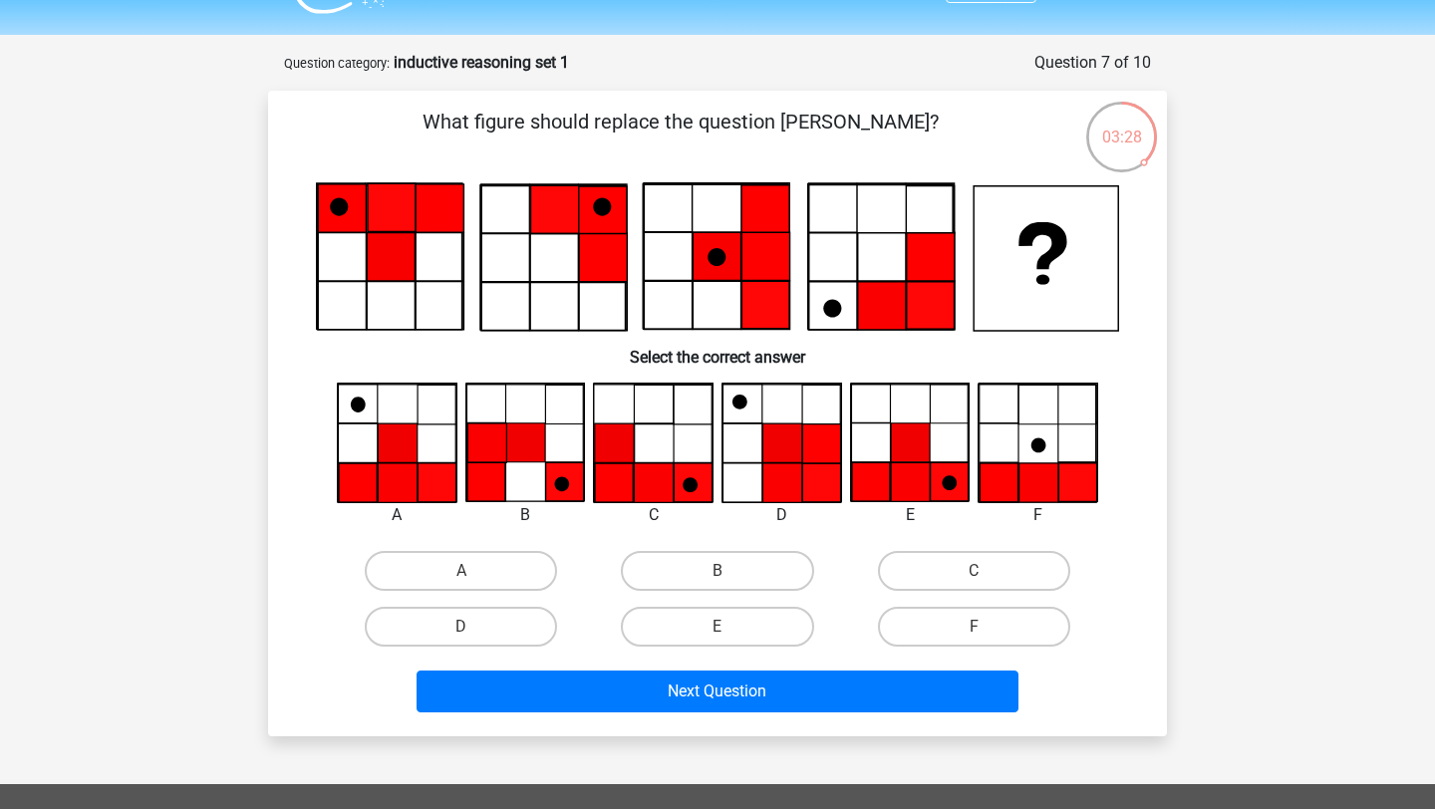
scroll to position [46, 0]
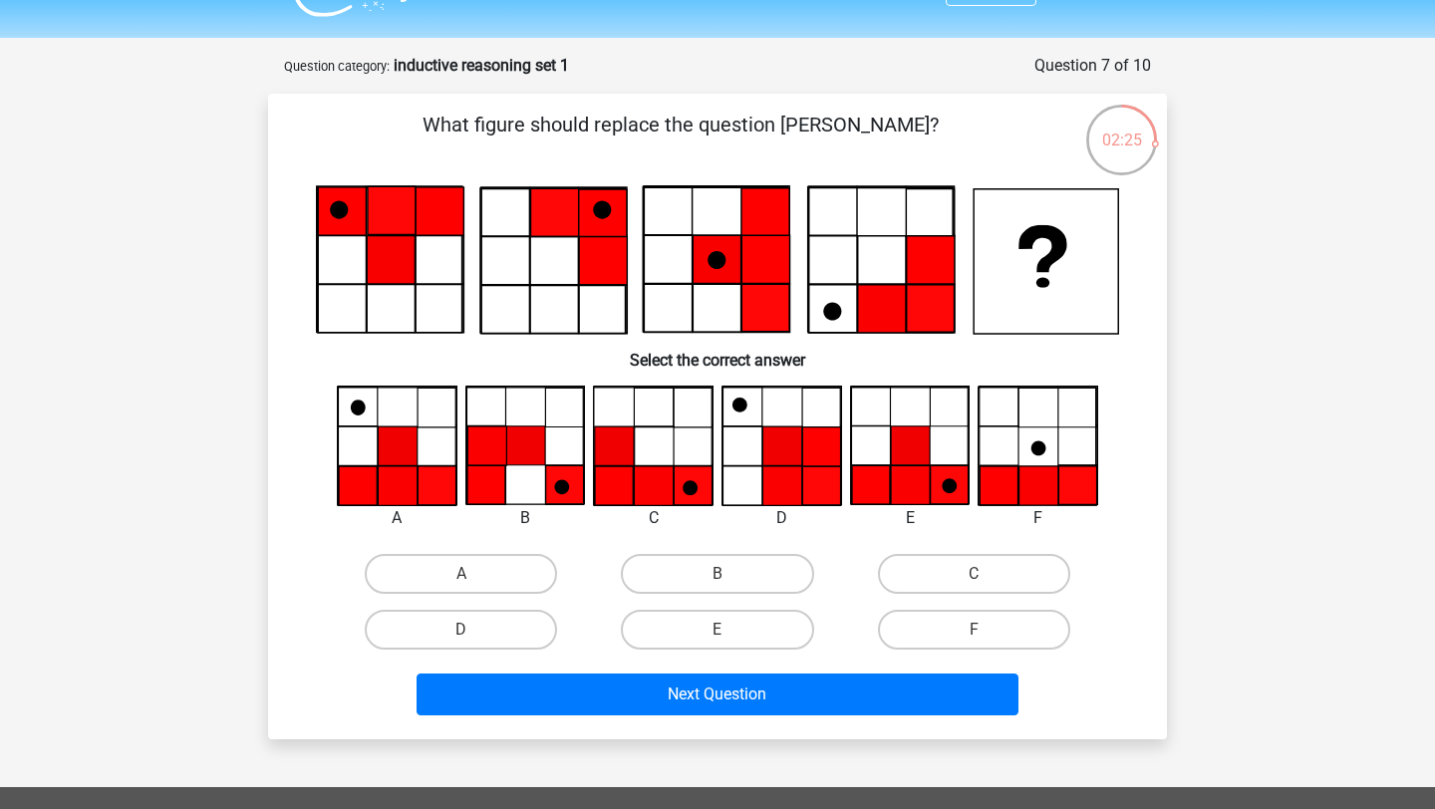
click at [919, 484] on icon at bounding box center [910, 485] width 39 height 39
click at [713, 635] on label "E" at bounding box center [717, 630] width 192 height 40
click at [718, 635] on input "E" at bounding box center [724, 636] width 13 height 13
radio input "true"
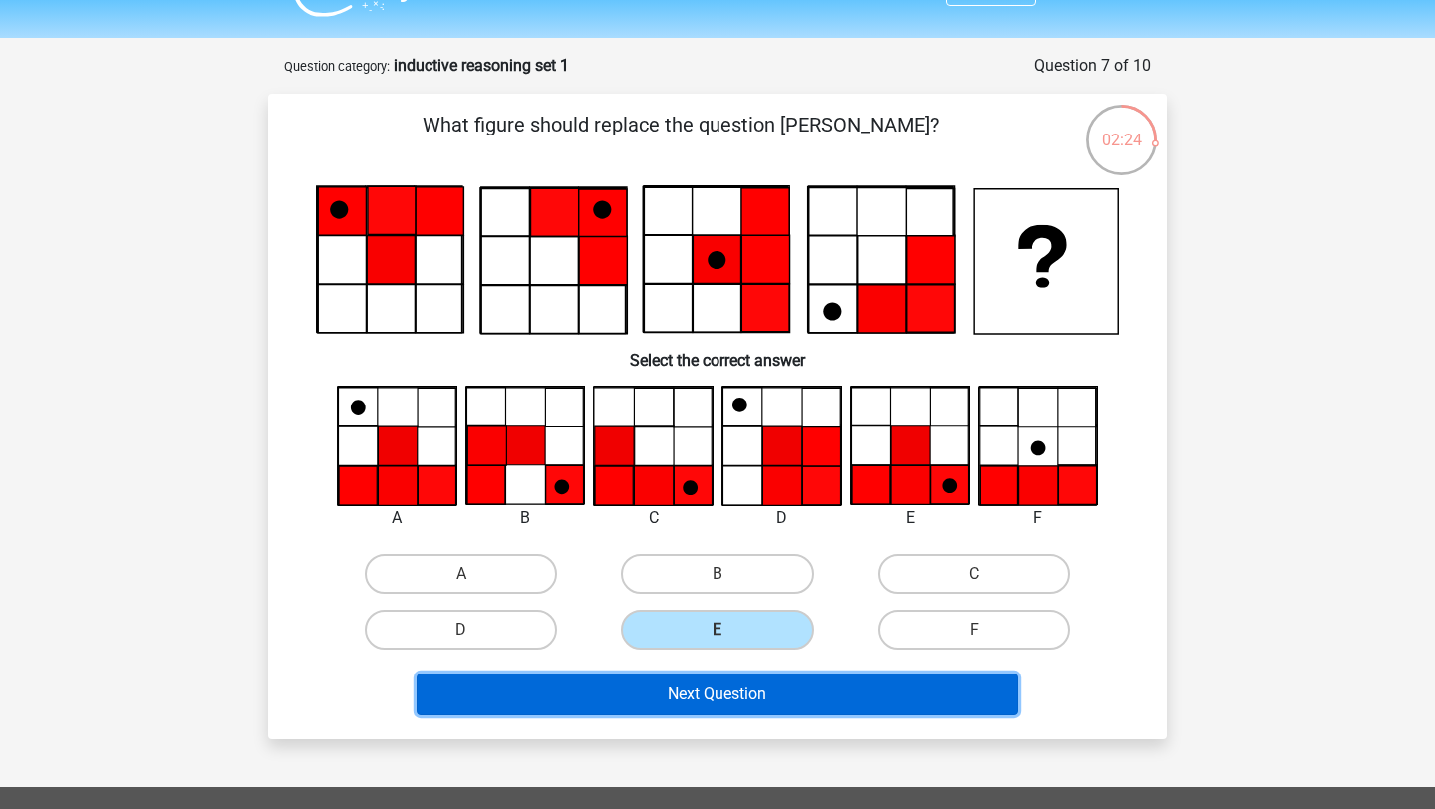
click at [709, 677] on button "Next Question" at bounding box center [718, 695] width 603 height 42
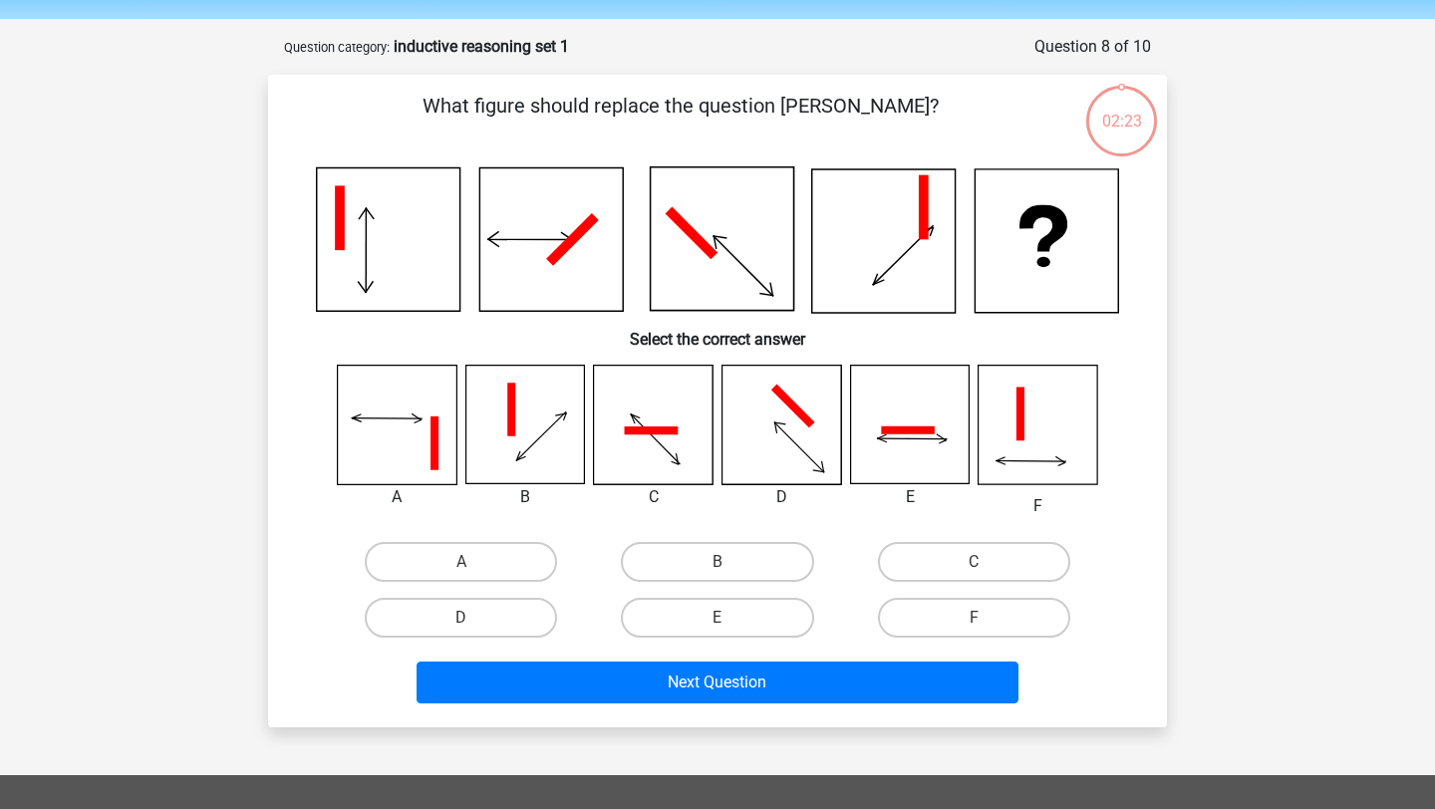
scroll to position [58, 0]
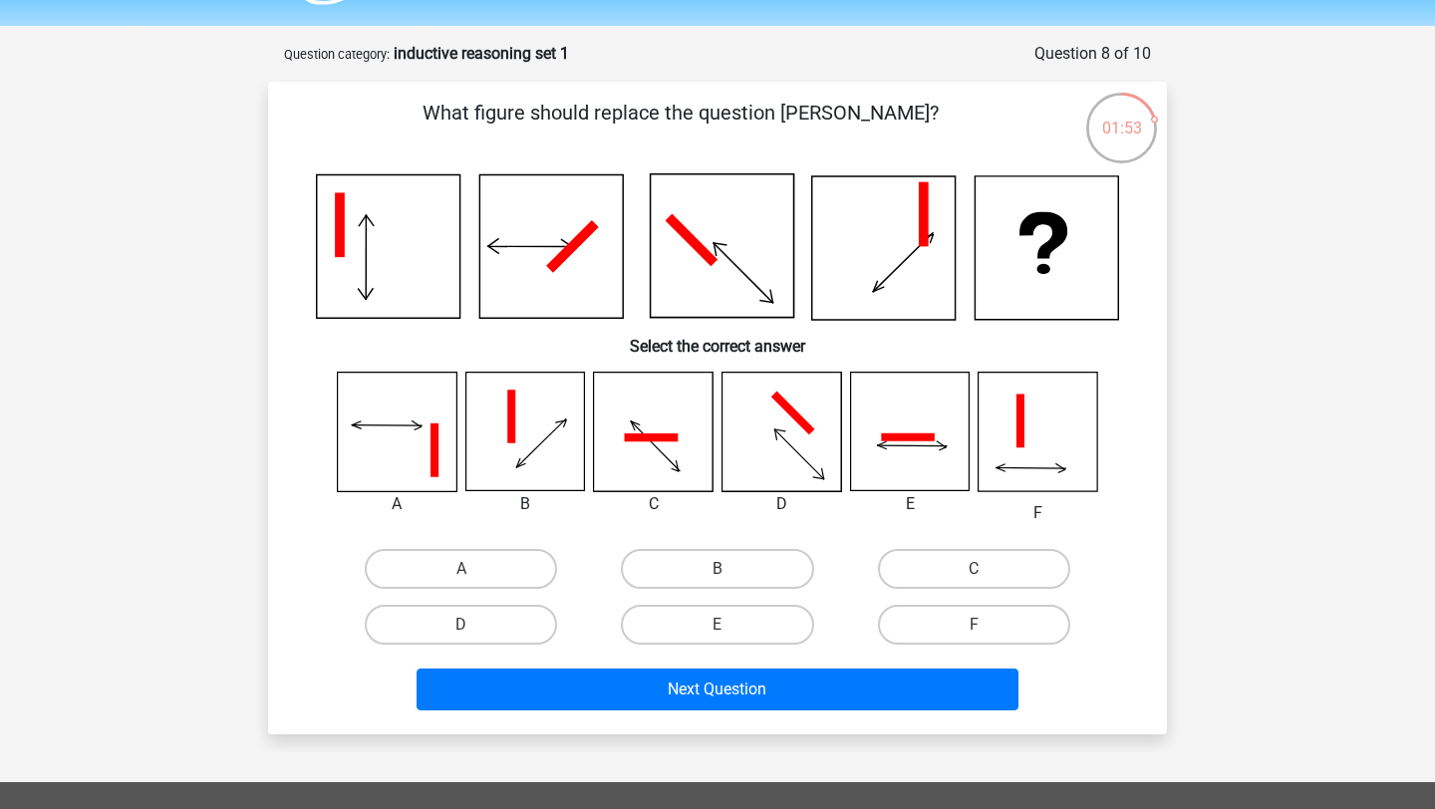
click at [919, 445] on icon at bounding box center [912, 447] width 70 height 64
click at [717, 622] on label "E" at bounding box center [717, 625] width 192 height 40
click at [718, 625] on input "E" at bounding box center [724, 631] width 13 height 13
radio input "true"
click at [732, 660] on div "Next Question" at bounding box center [717, 686] width 835 height 66
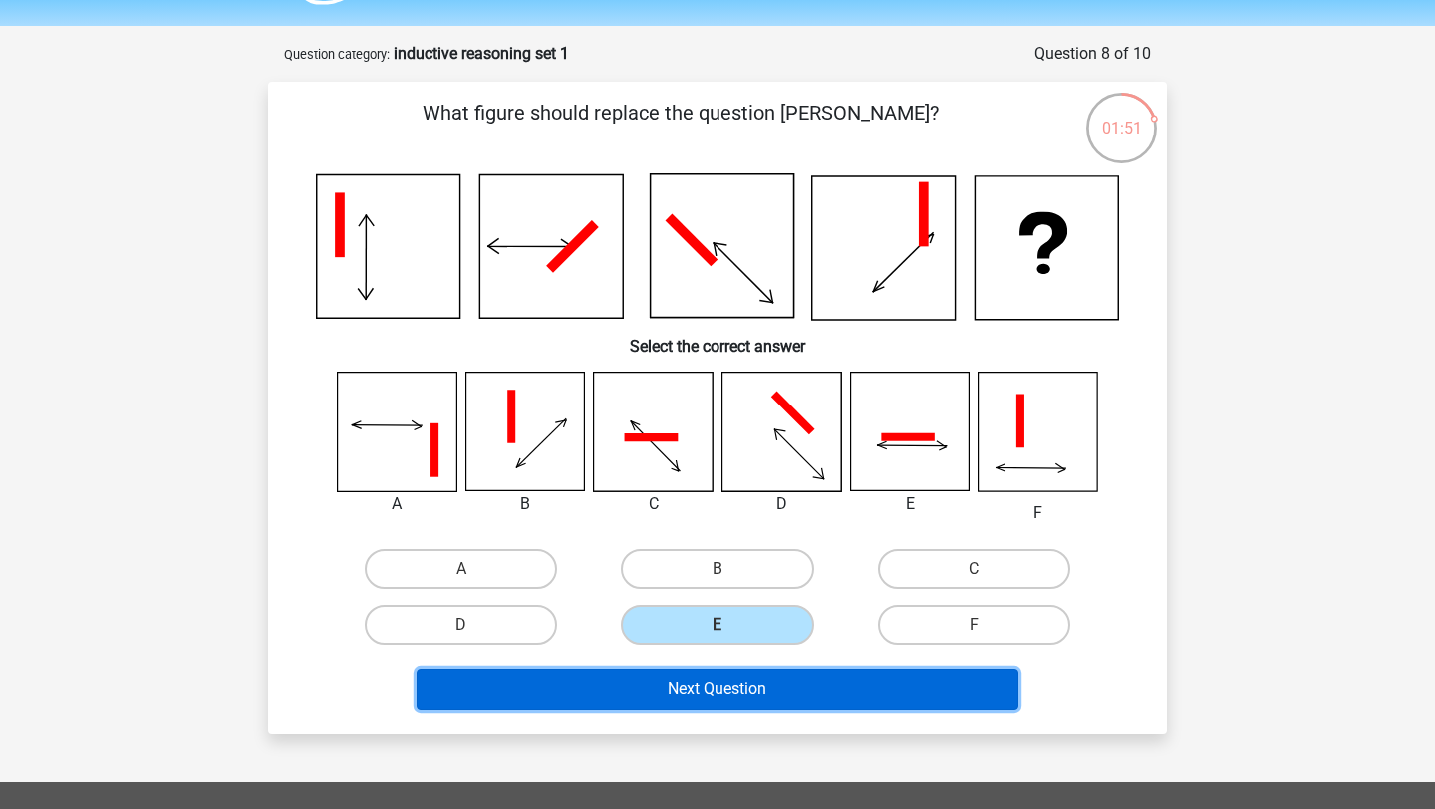
click at [731, 679] on button "Next Question" at bounding box center [718, 690] width 603 height 42
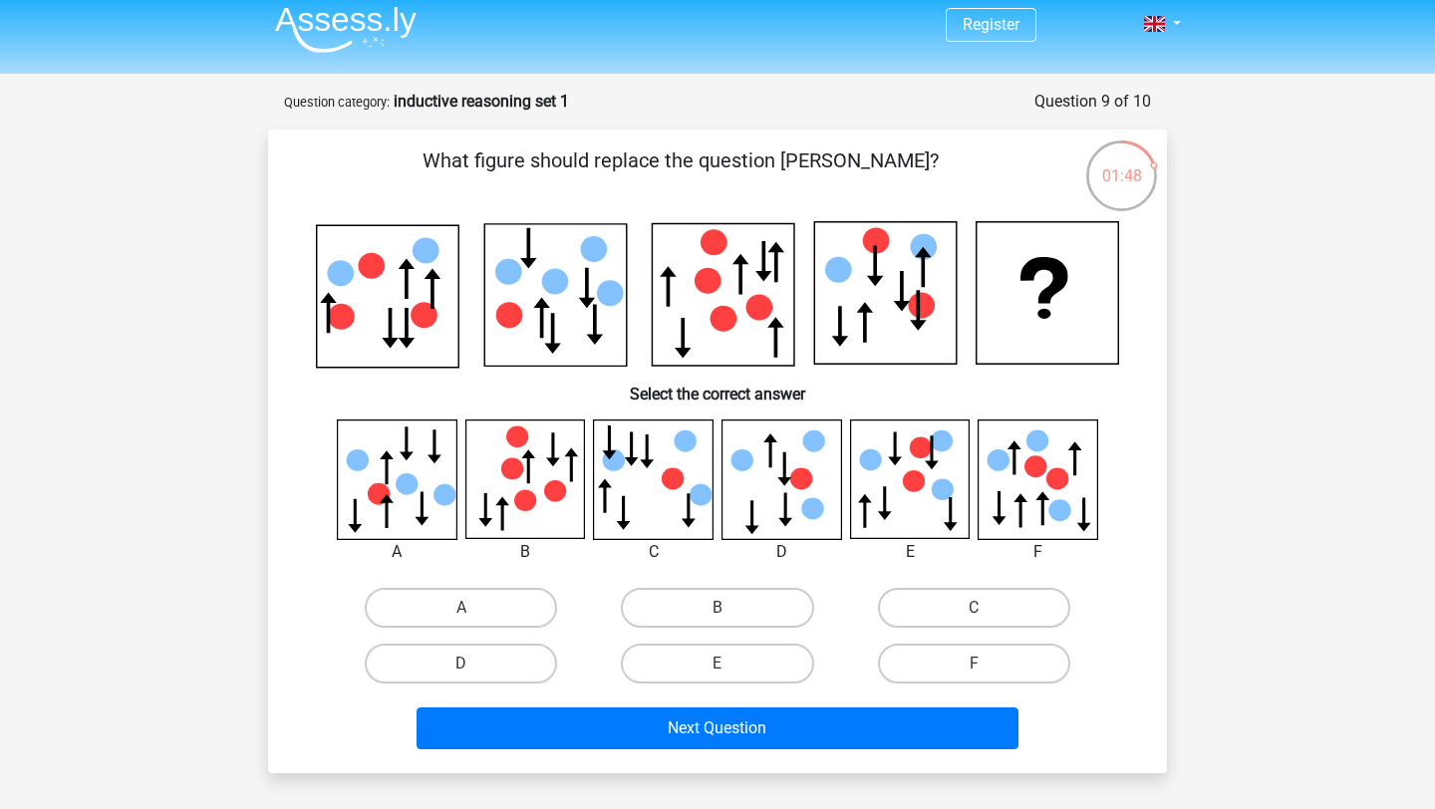
scroll to position [0, 0]
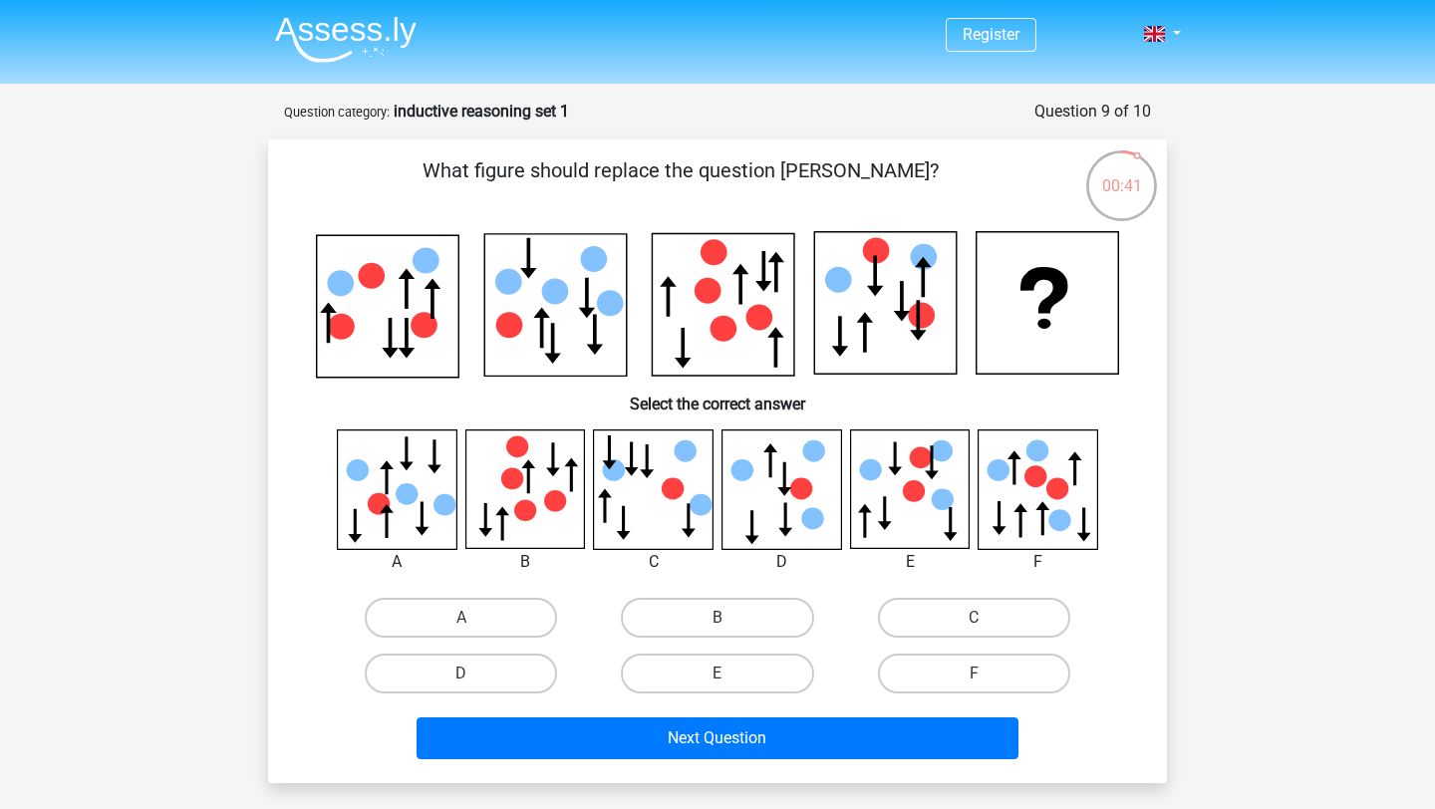
click at [1067, 480] on icon at bounding box center [1038, 489] width 119 height 119
click at [390, 505] on icon at bounding box center [397, 489] width 119 height 119
click at [444, 606] on label "A" at bounding box center [461, 618] width 192 height 40
click at [461, 618] on input "A" at bounding box center [467, 624] width 13 height 13
radio input "true"
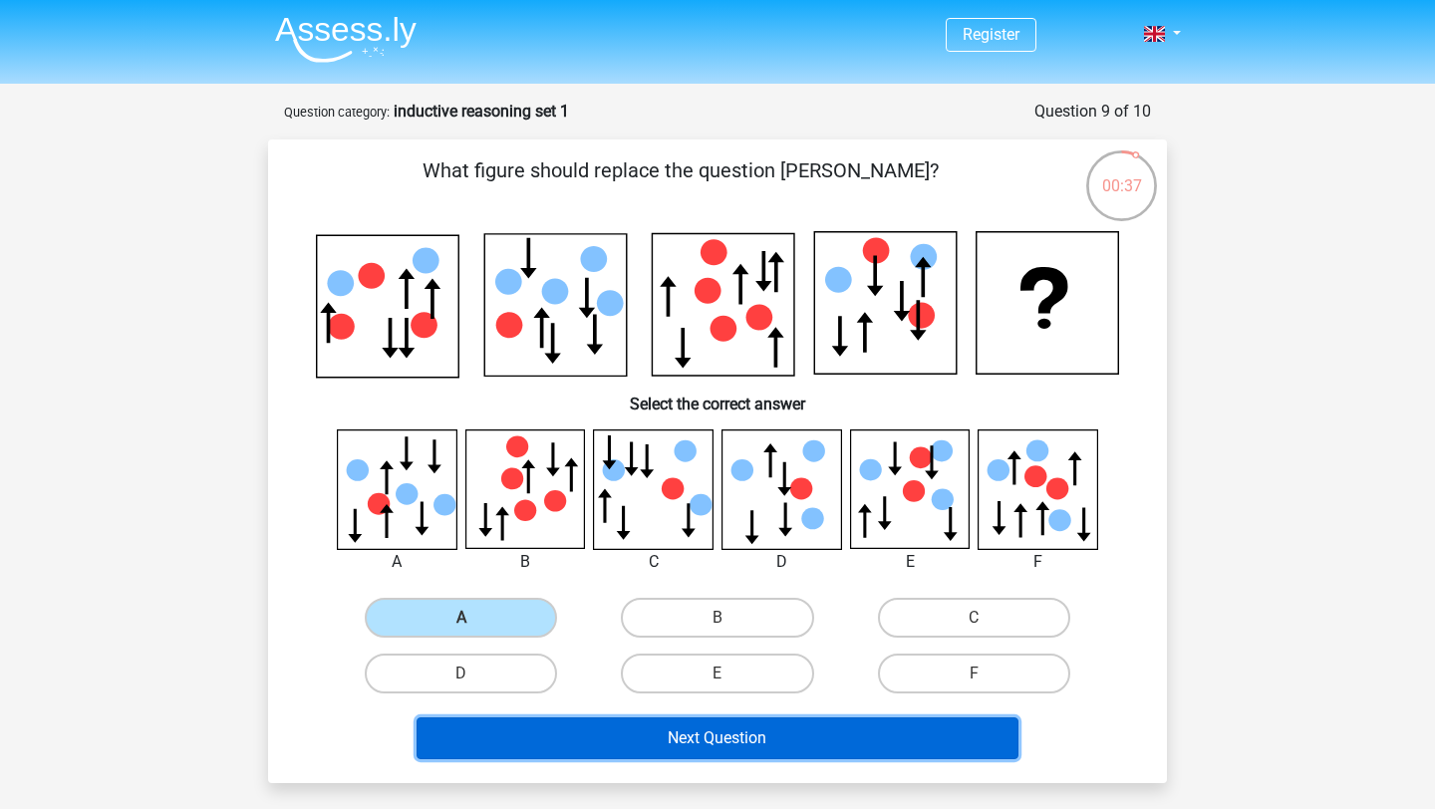
click at [549, 743] on button "Next Question" at bounding box center [718, 739] width 603 height 42
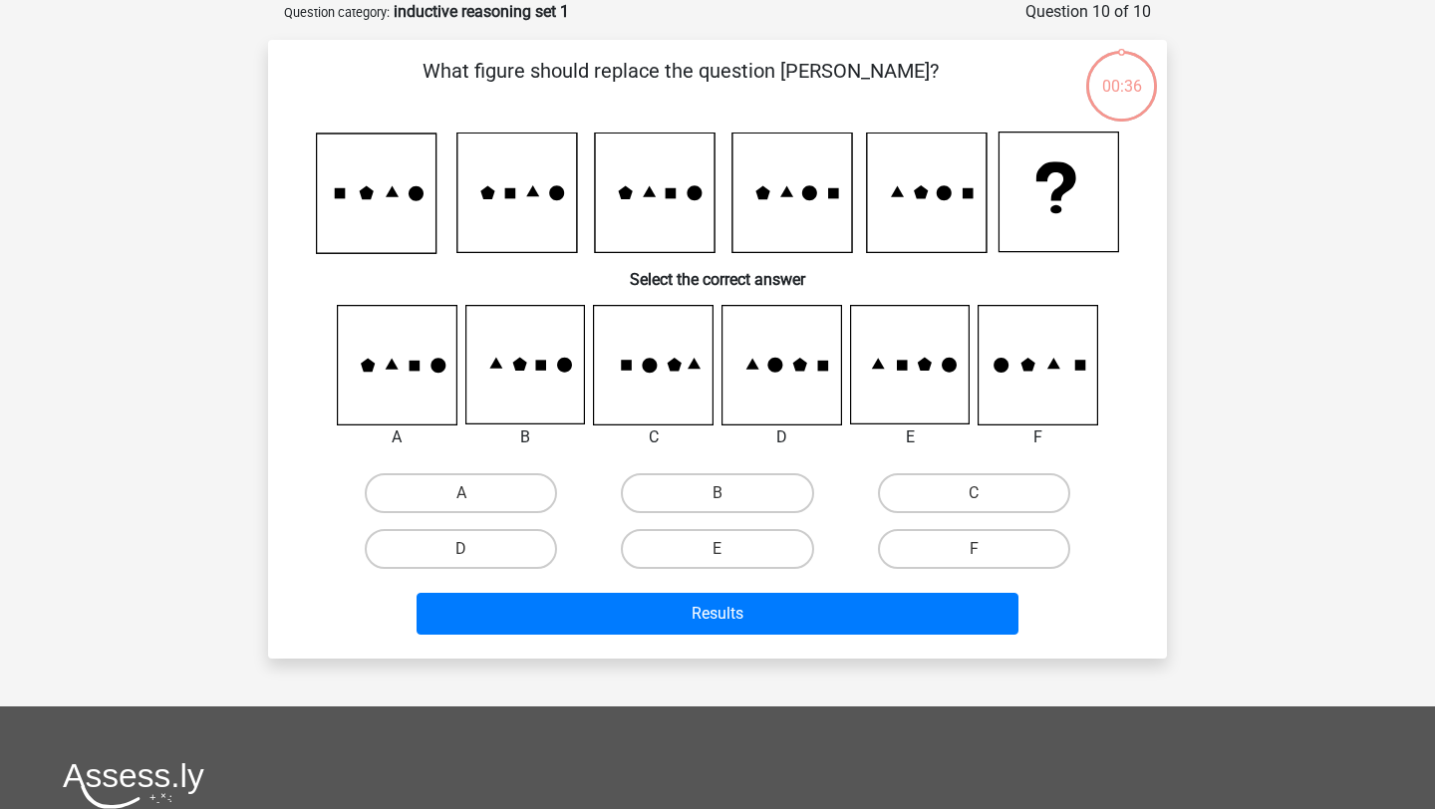
scroll to position [37, 0]
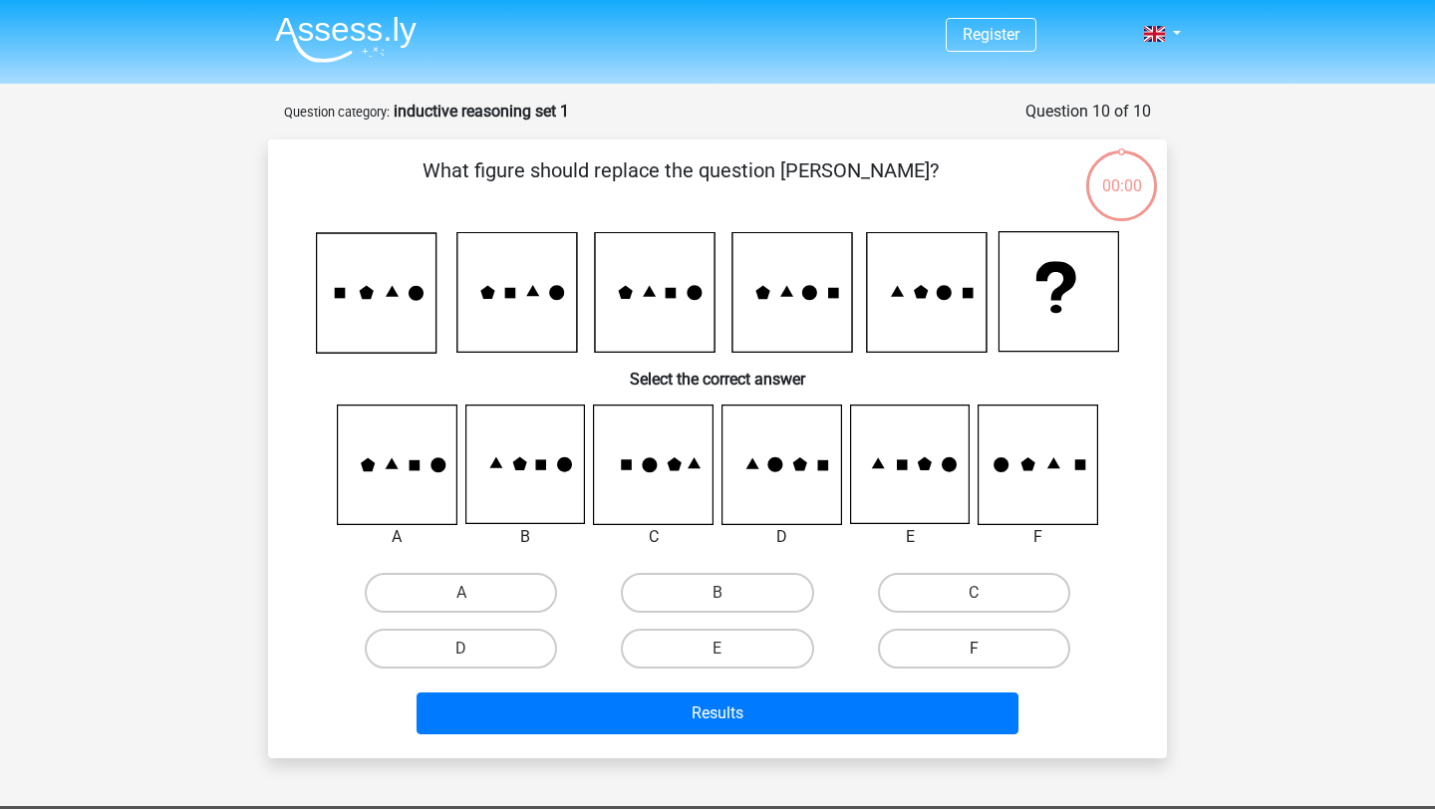
scroll to position [37, 0]
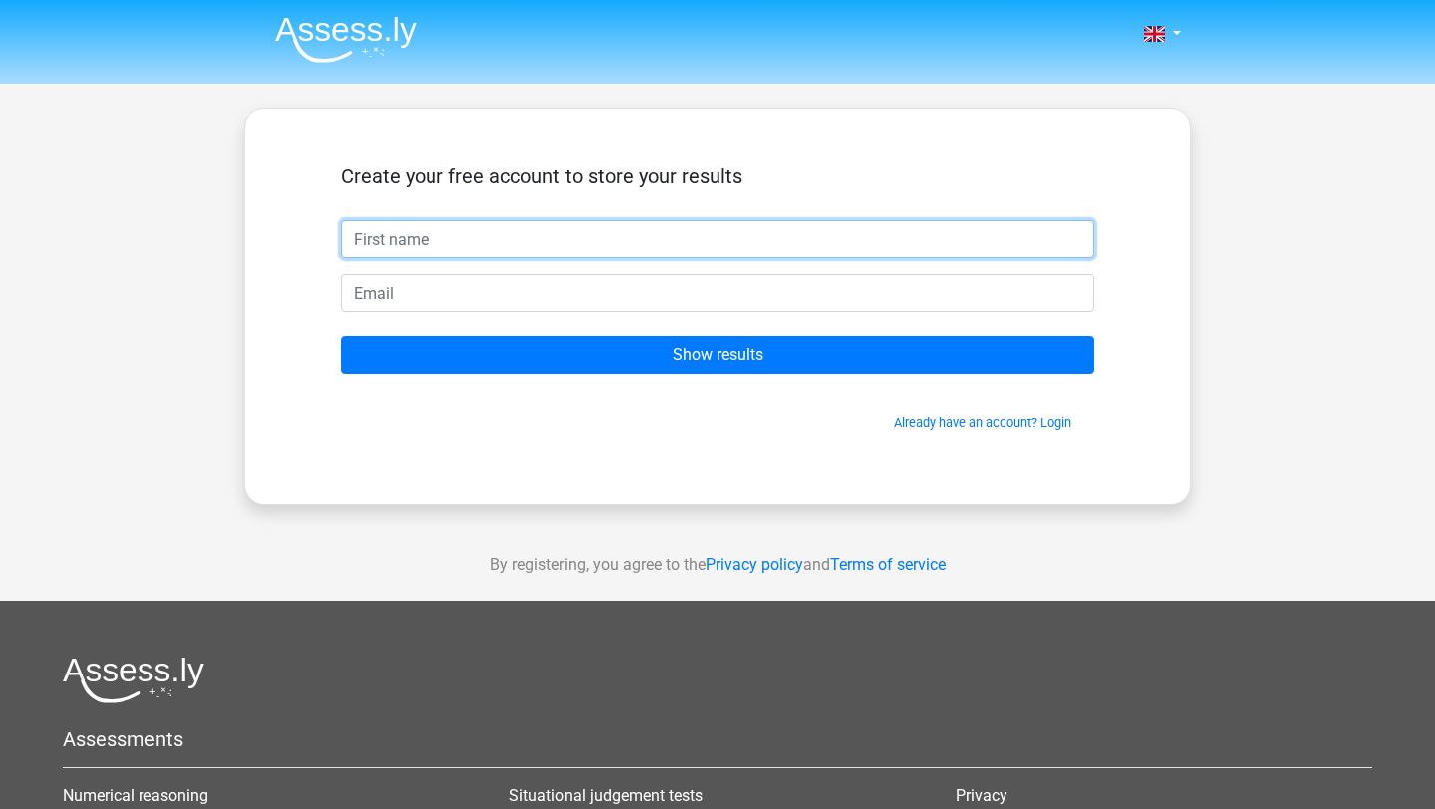
click at [524, 233] on input "text" at bounding box center [717, 239] width 753 height 38
type input "isabelle"
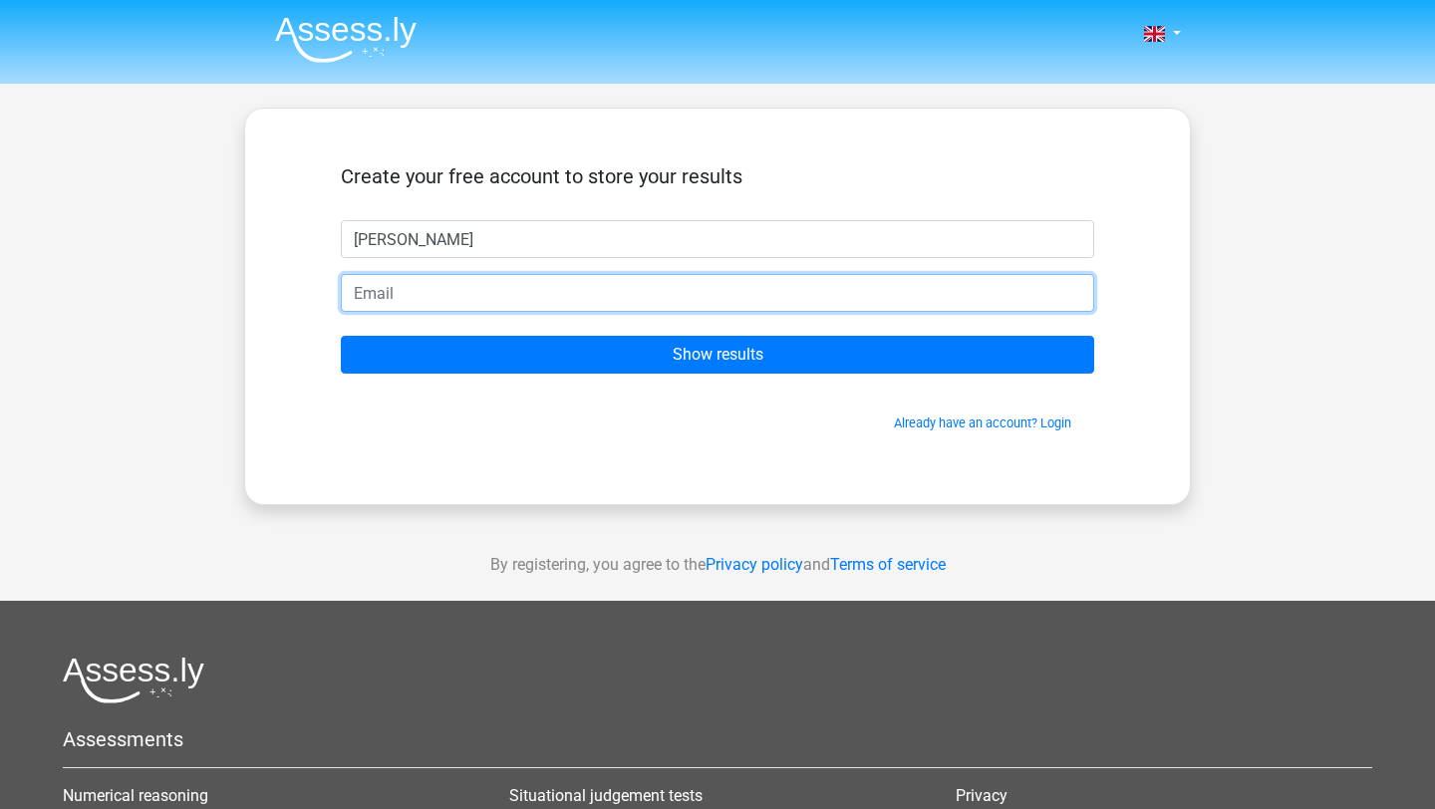
click at [517, 291] on input "email" at bounding box center [717, 293] width 753 height 38
type input "izaphan2004@gmail.com"
click at [341, 336] on input "Show results" at bounding box center [717, 355] width 753 height 38
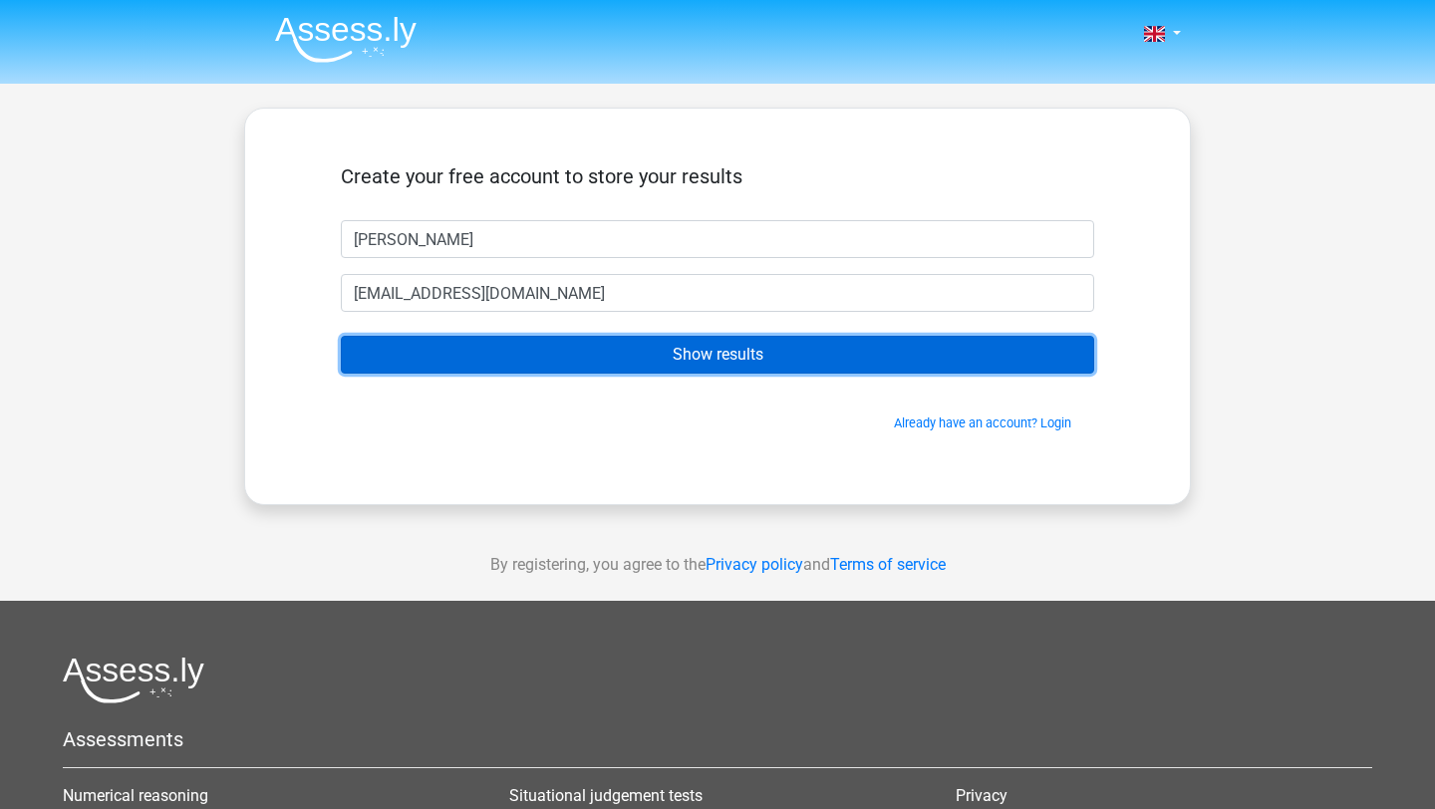
click at [569, 350] on input "Show results" at bounding box center [717, 355] width 753 height 38
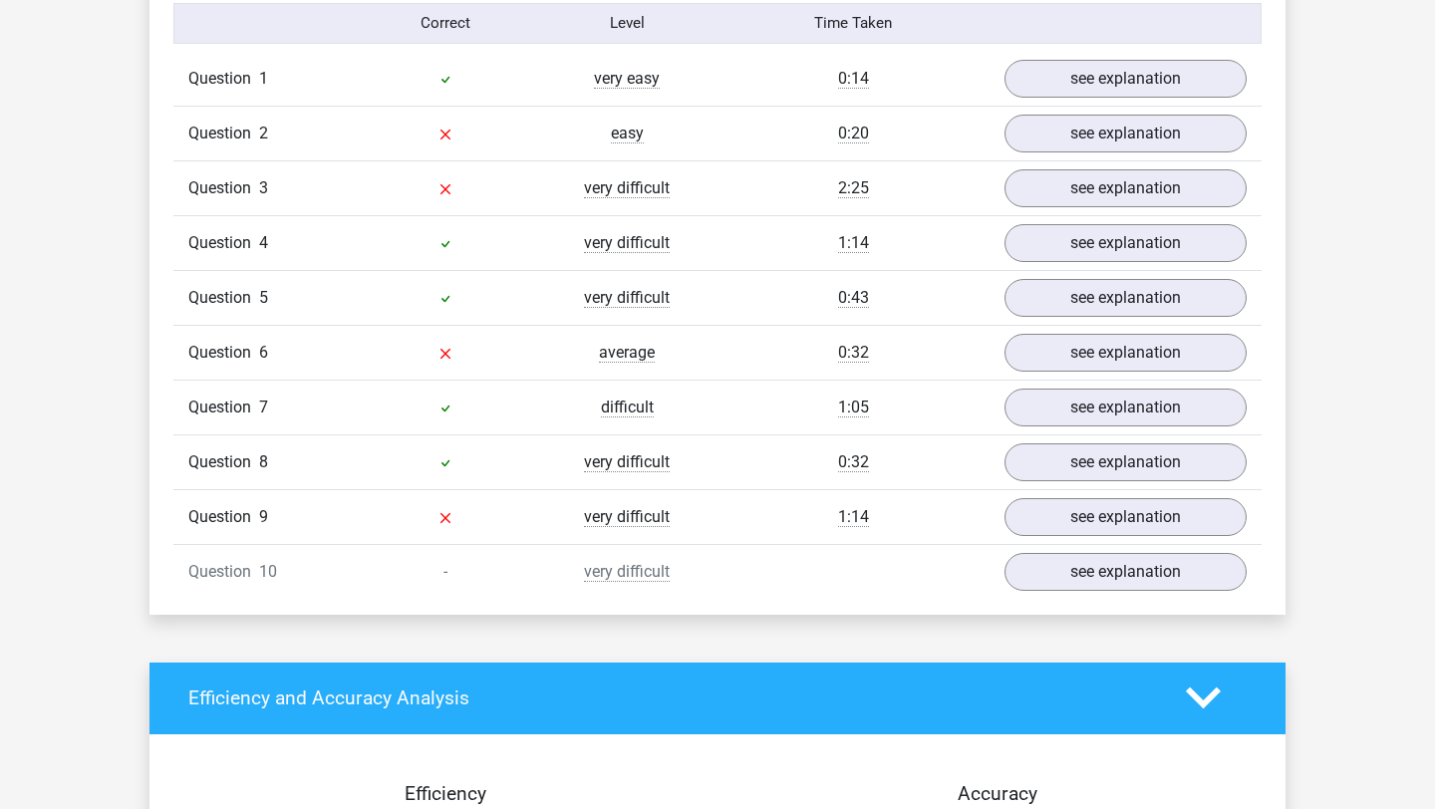
scroll to position [1559, 0]
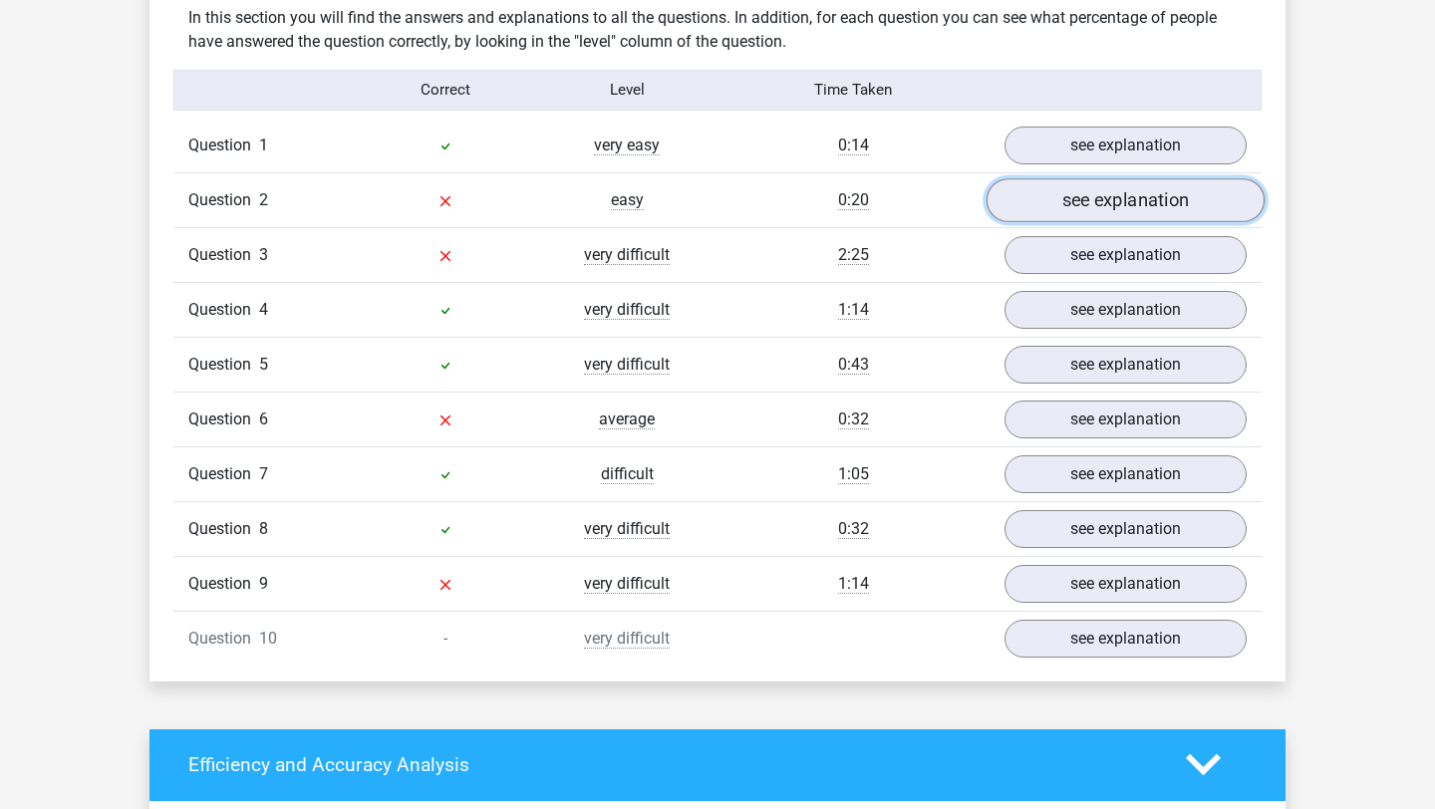
click at [1114, 187] on link "see explanation" at bounding box center [1126, 200] width 278 height 44
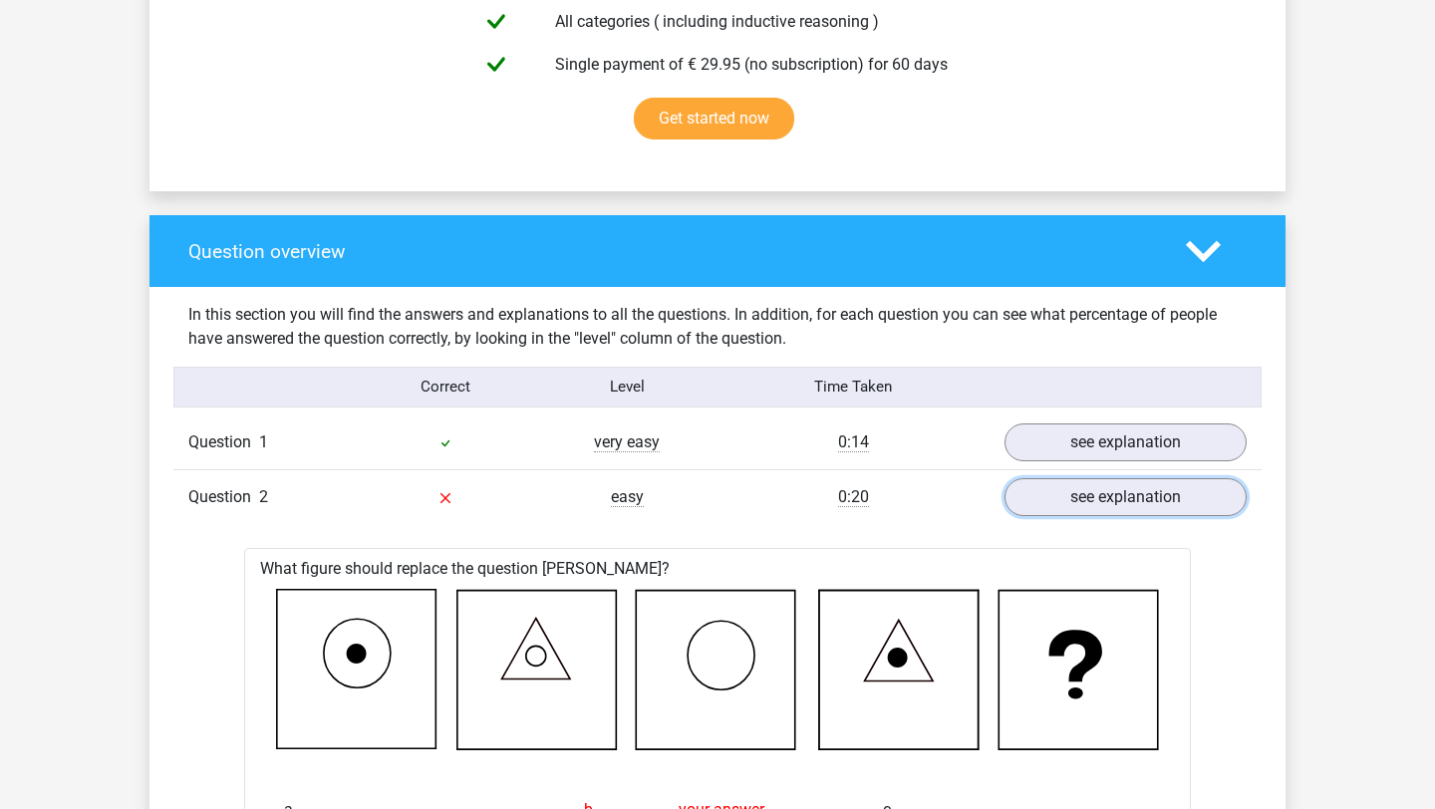
scroll to position [1266, 0]
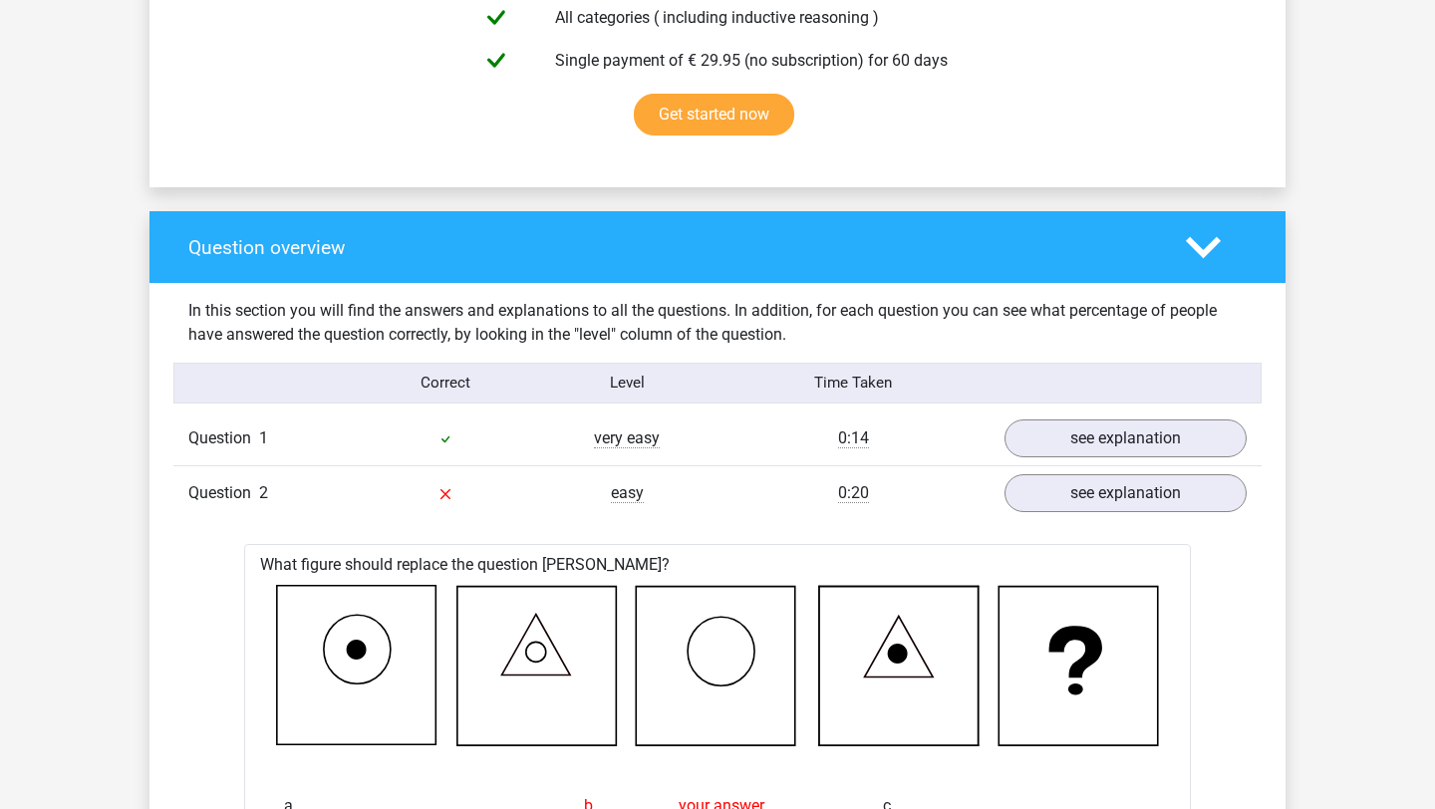
click at [1238, 254] on div at bounding box center [1216, 247] width 91 height 35
click at [1198, 253] on icon at bounding box center [1203, 247] width 35 height 35
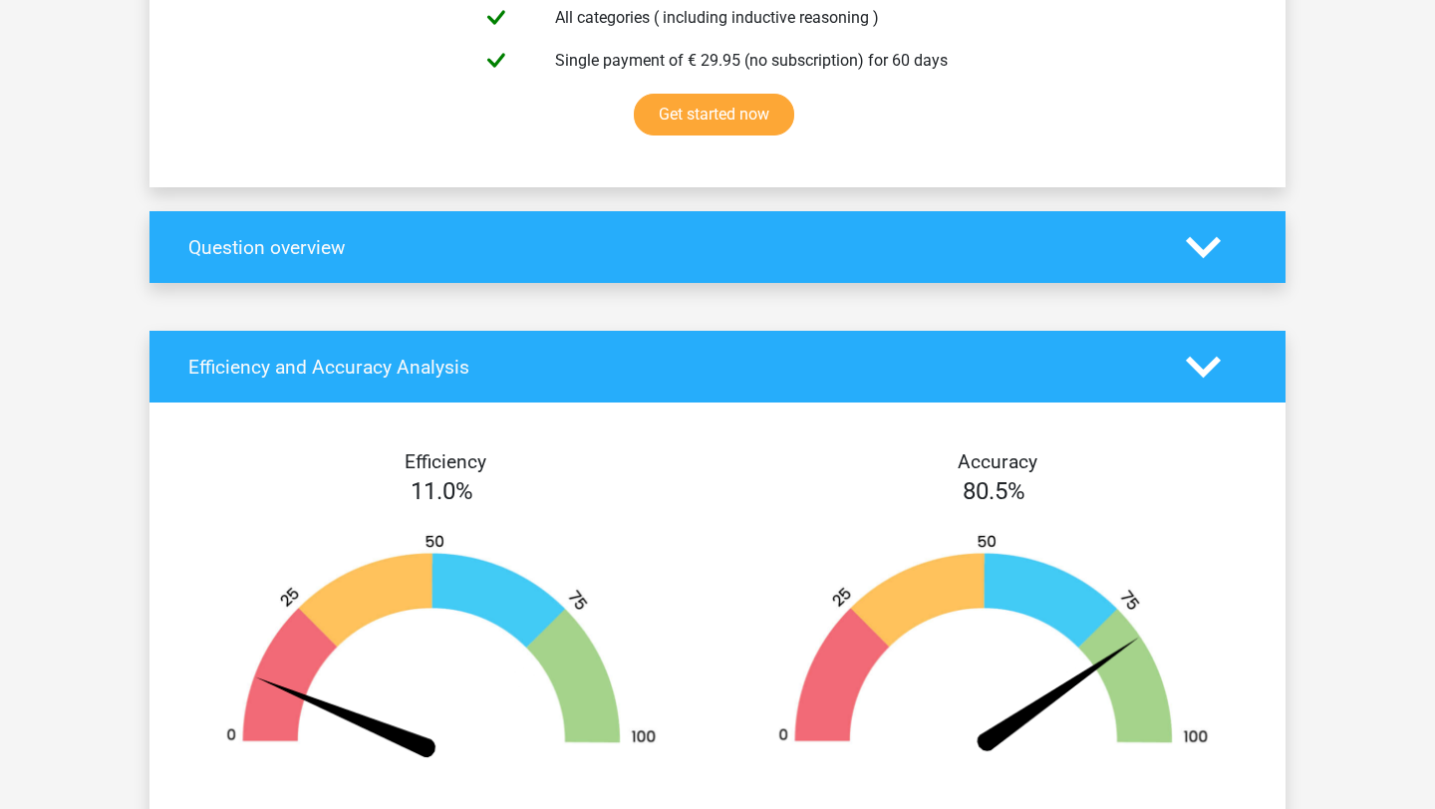
click at [1180, 362] on div at bounding box center [1216, 367] width 91 height 35
click at [1223, 237] on div at bounding box center [1216, 247] width 91 height 35
click at [1204, 237] on icon at bounding box center [1203, 247] width 35 height 35
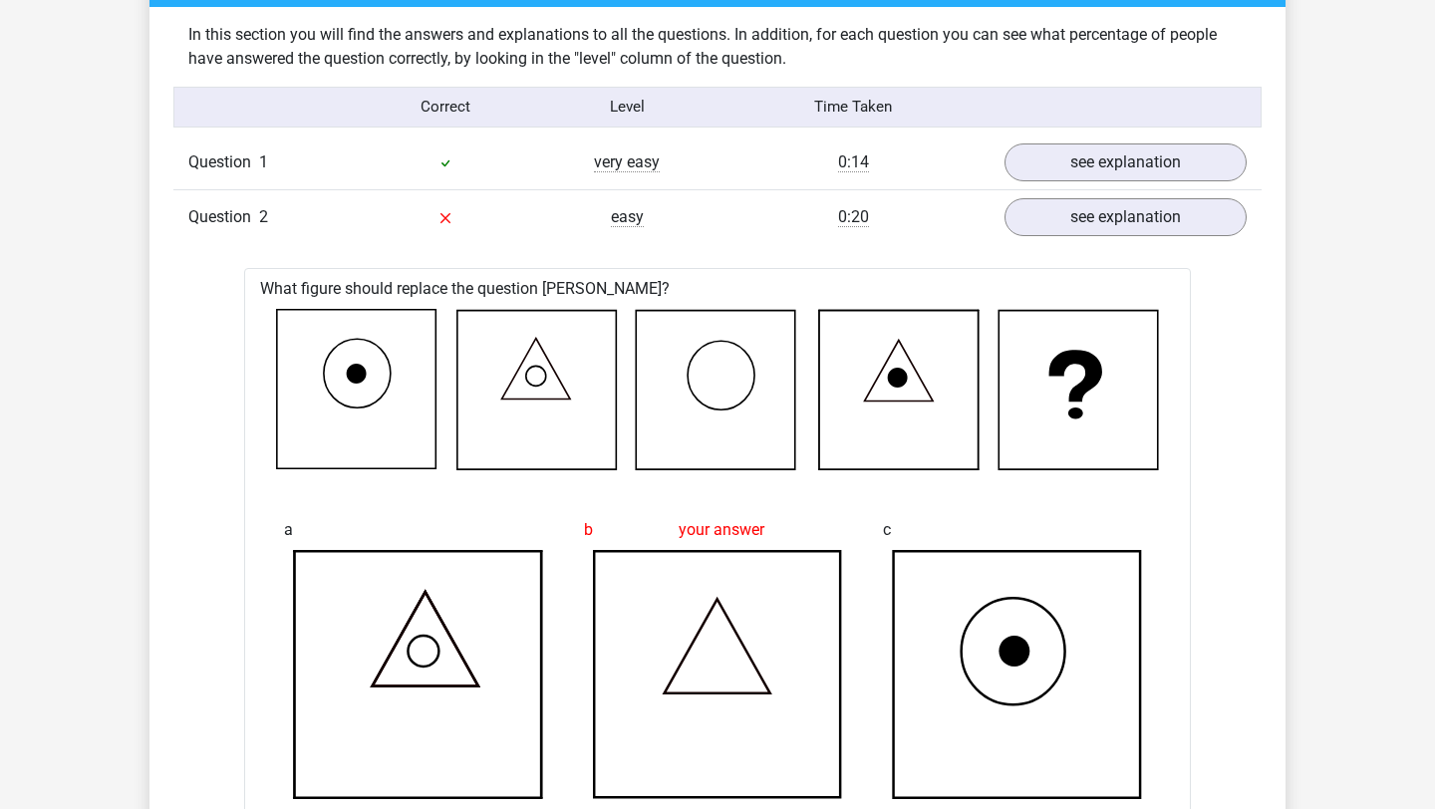
scroll to position [1530, 0]
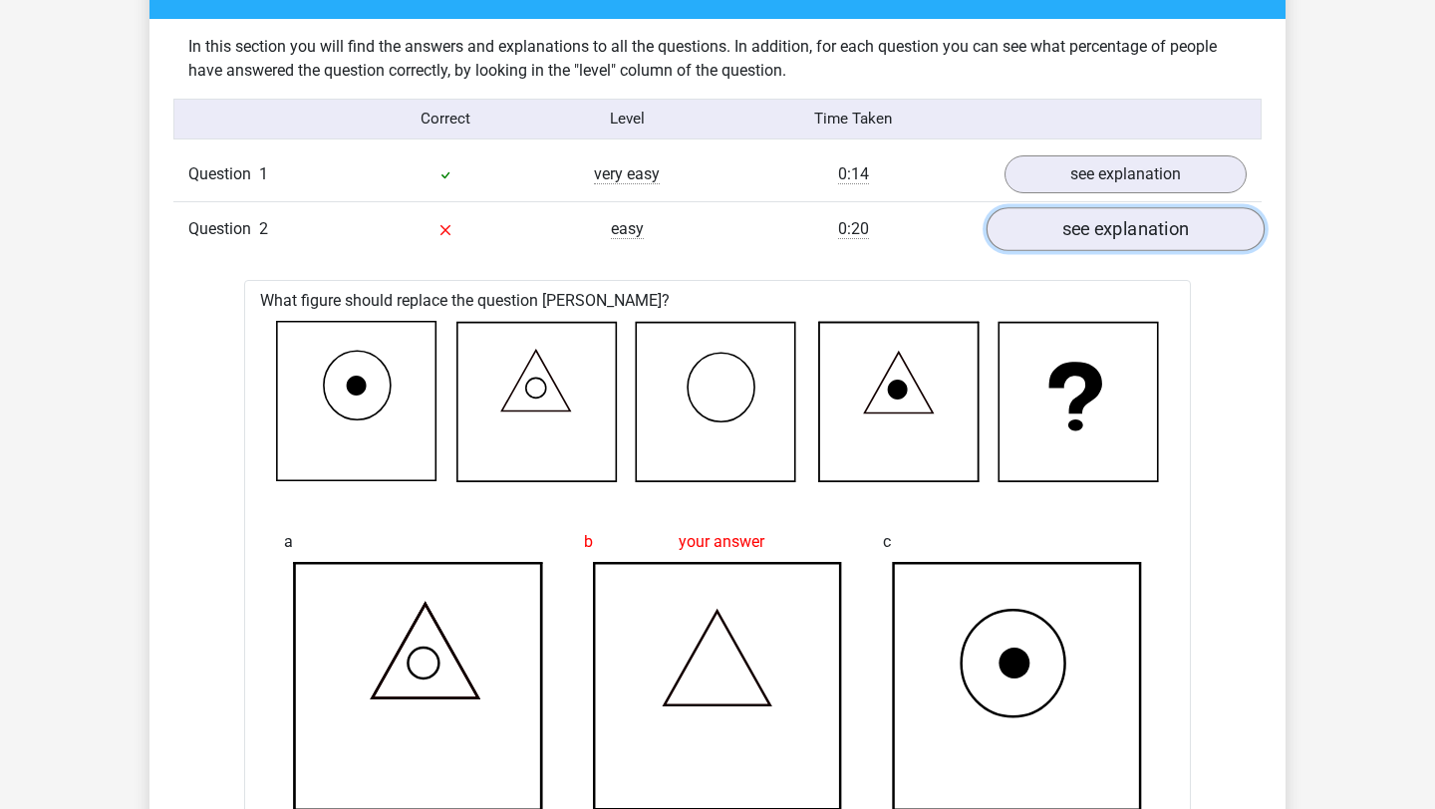
click at [1075, 235] on link "see explanation" at bounding box center [1126, 229] width 278 height 44
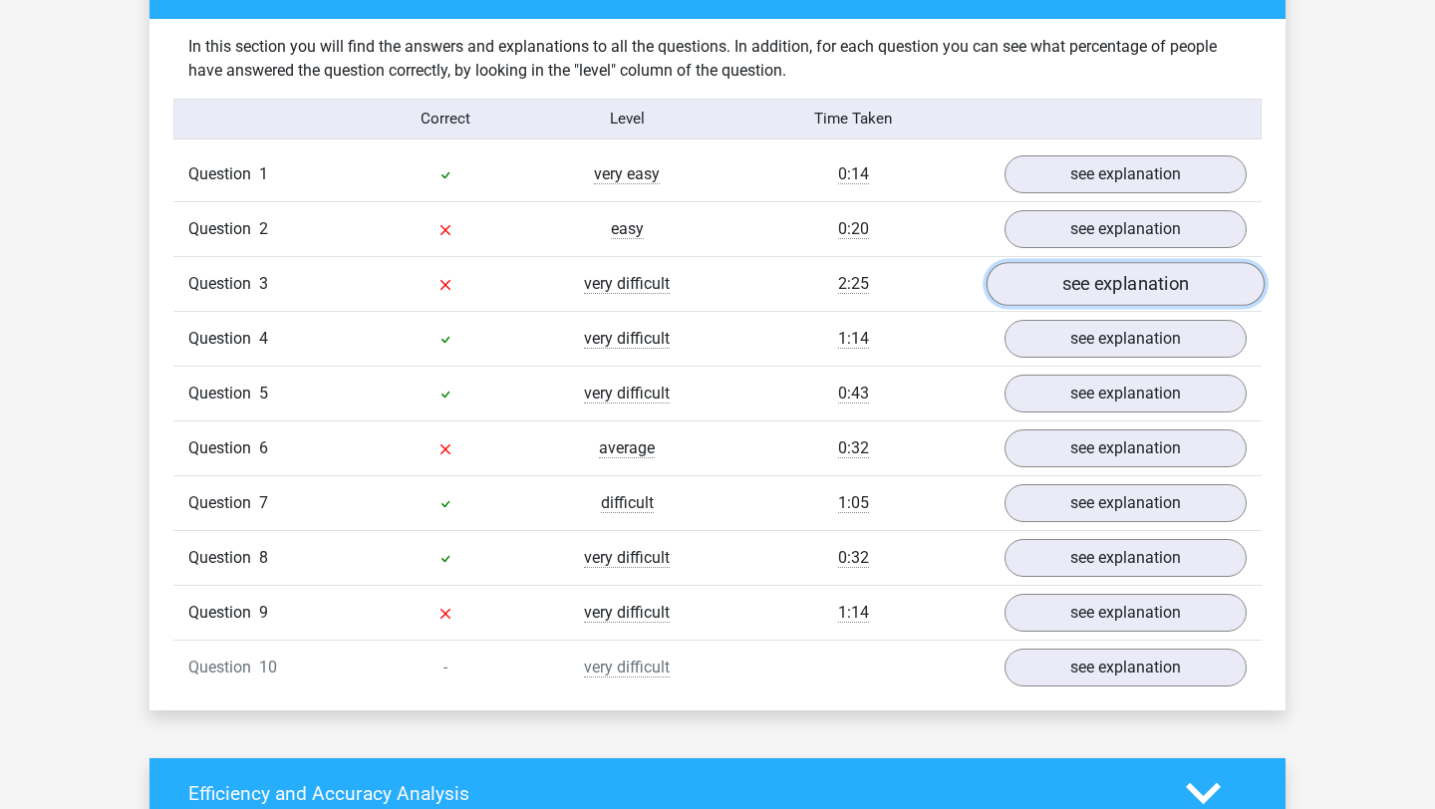
click at [1081, 279] on link "see explanation" at bounding box center [1126, 284] width 278 height 44
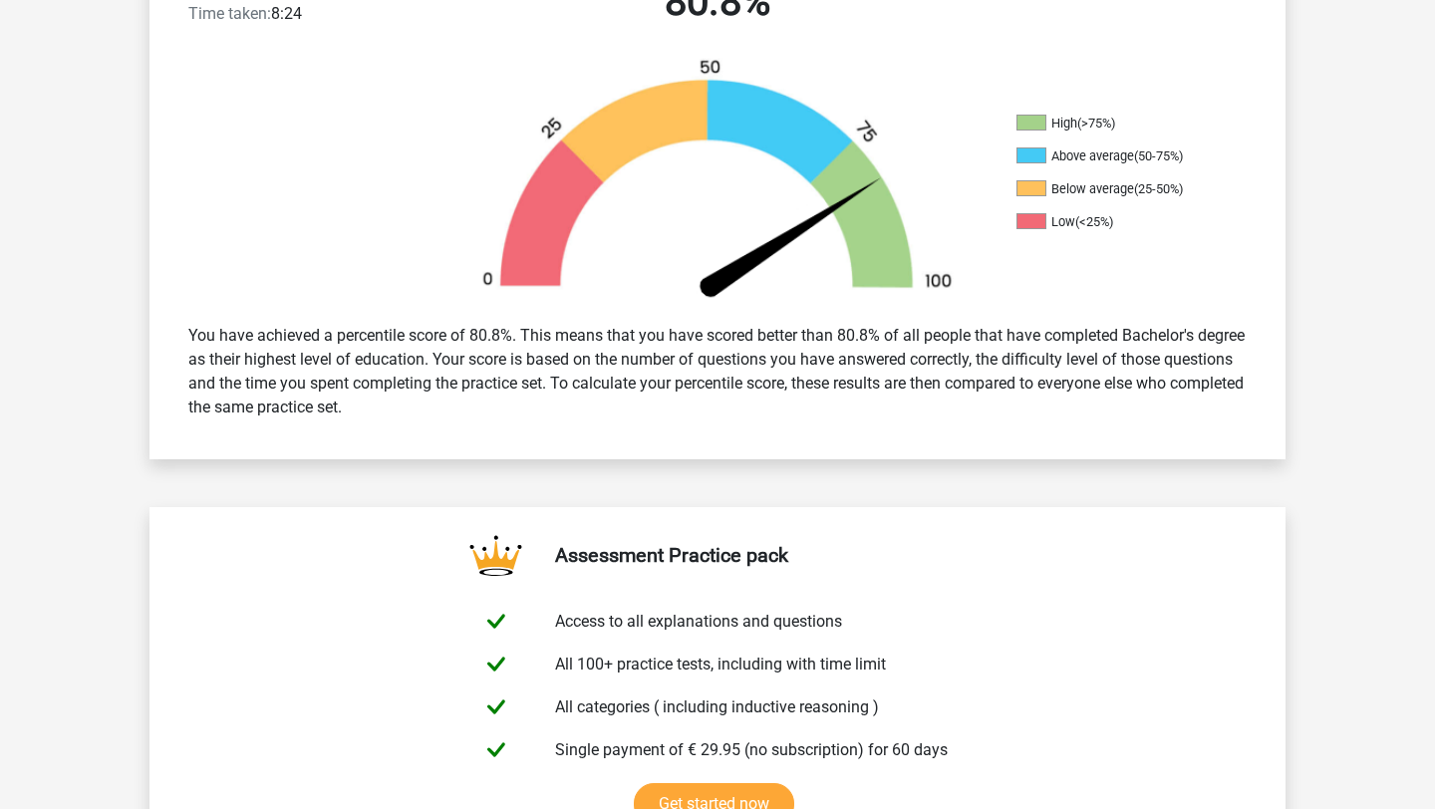
scroll to position [230, 0]
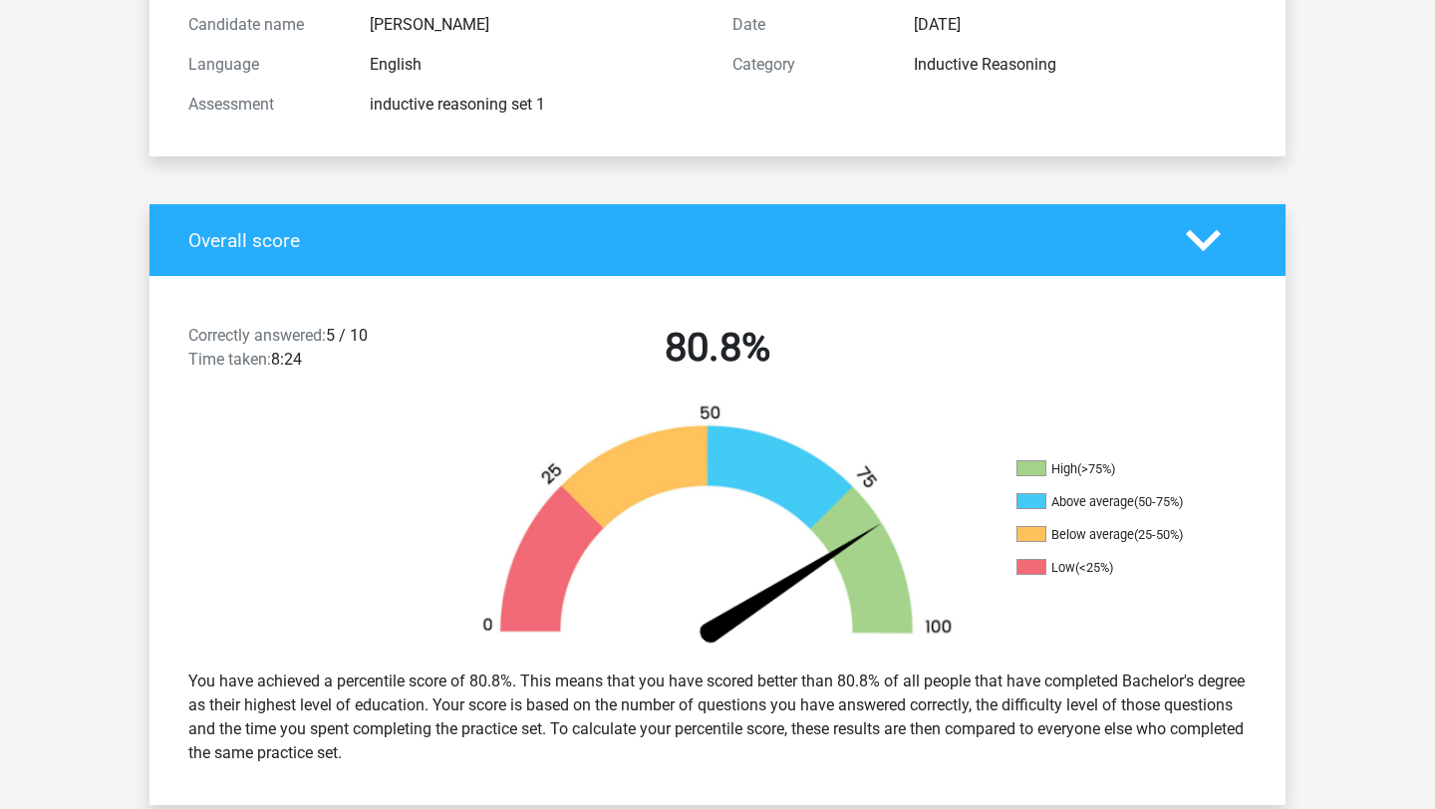
click at [1188, 236] on polygon at bounding box center [1203, 240] width 35 height 22
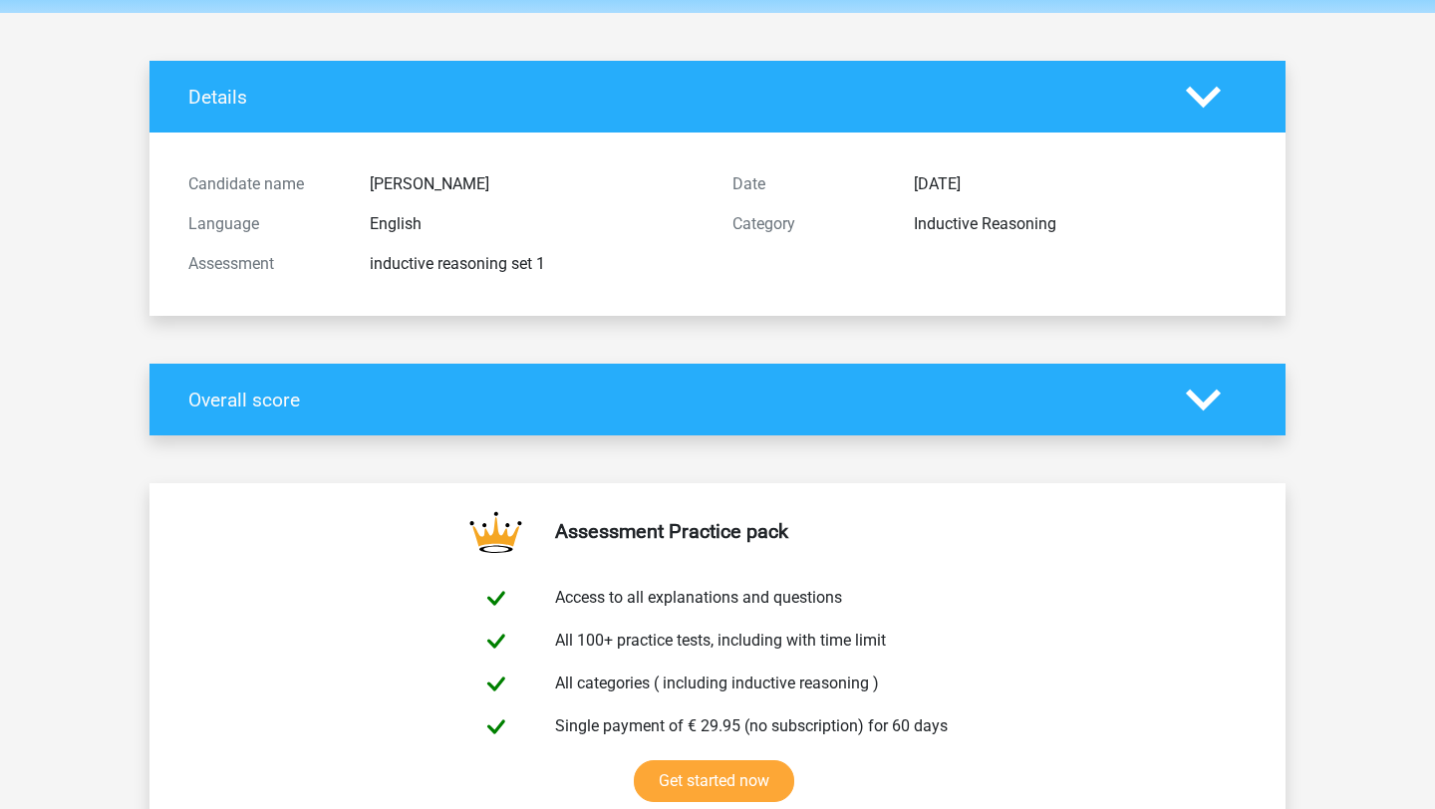
scroll to position [0, 0]
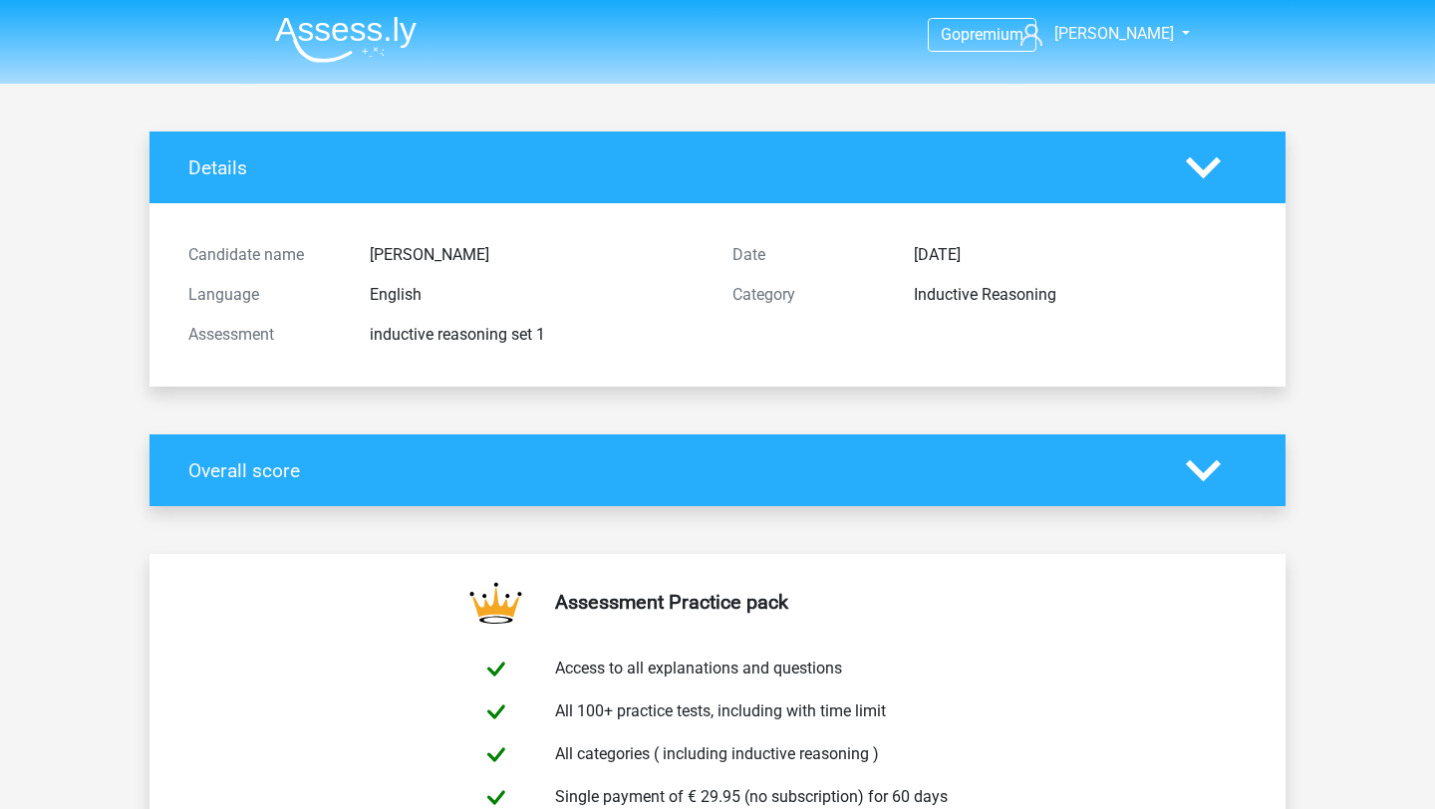
click at [1206, 161] on icon at bounding box center [1203, 167] width 35 height 35
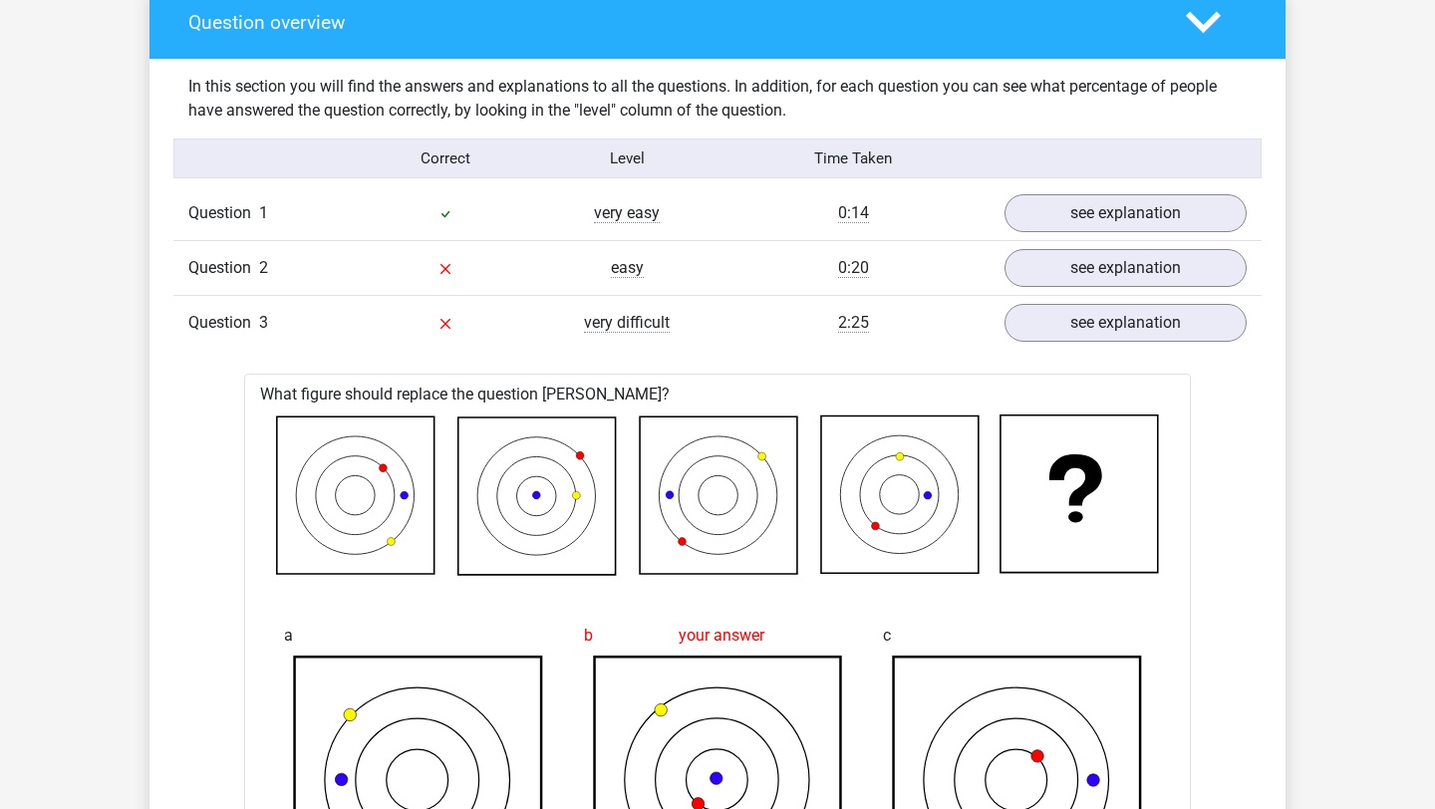
scroll to position [766, 0]
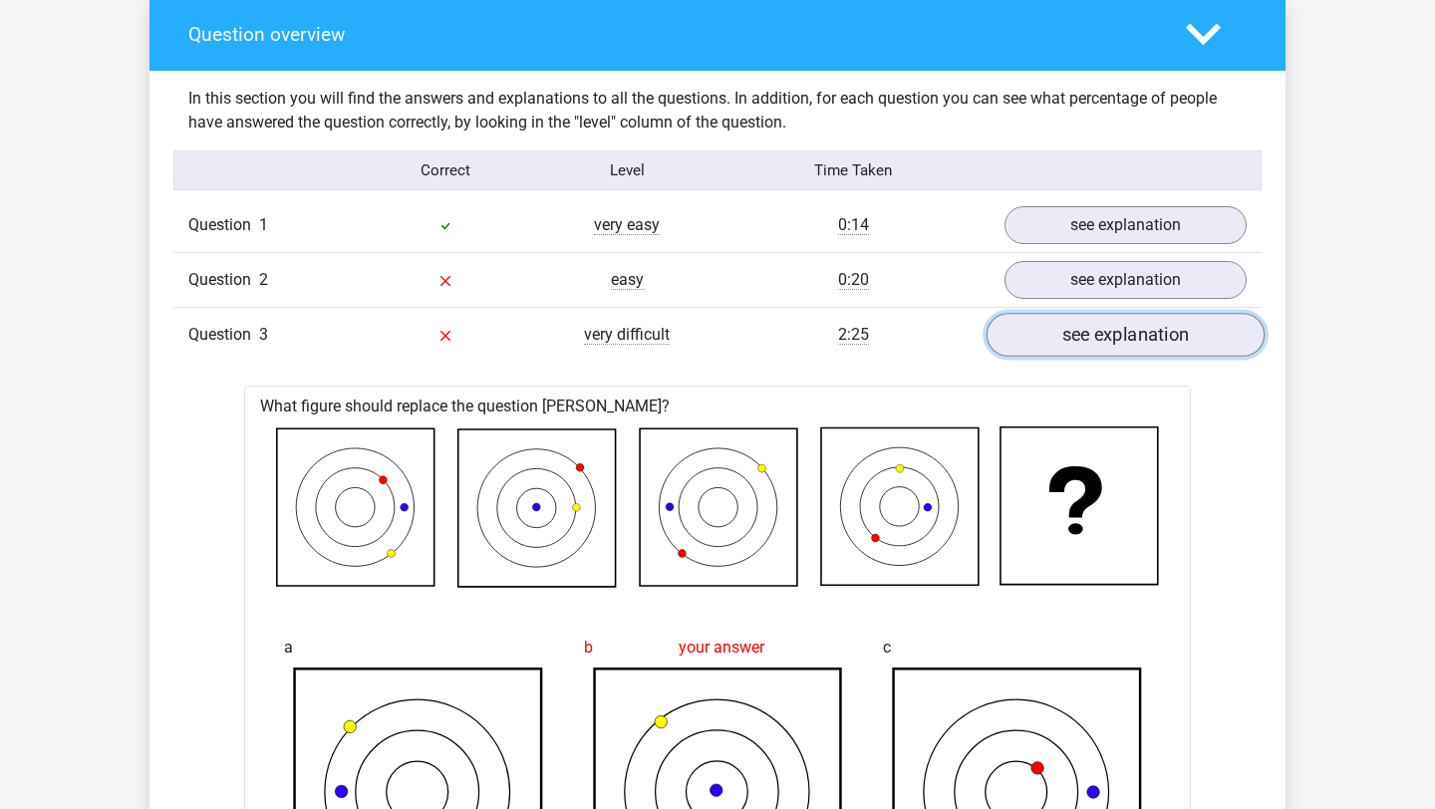
click at [1022, 337] on link "see explanation" at bounding box center [1126, 336] width 278 height 44
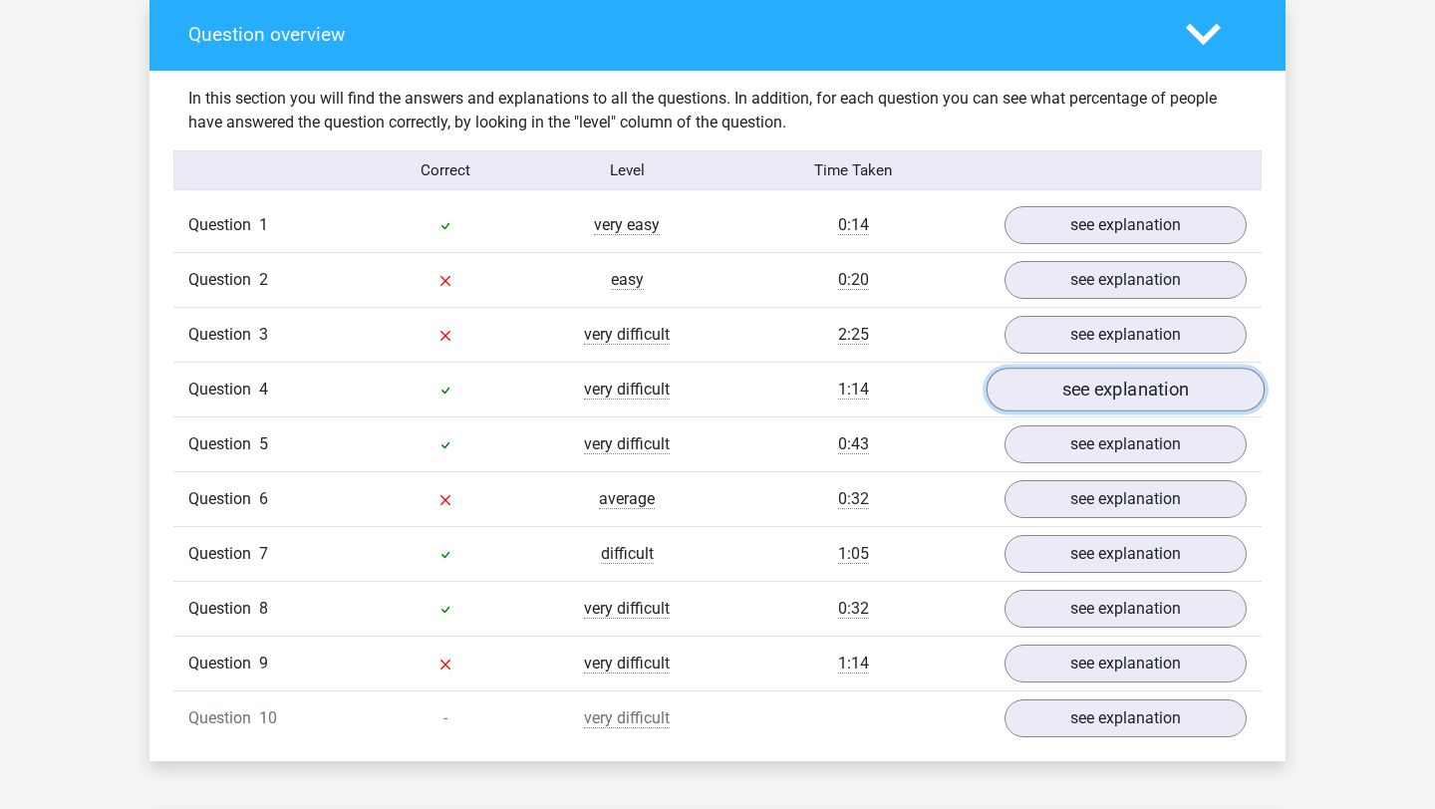
click at [1066, 392] on link "see explanation" at bounding box center [1126, 391] width 278 height 44
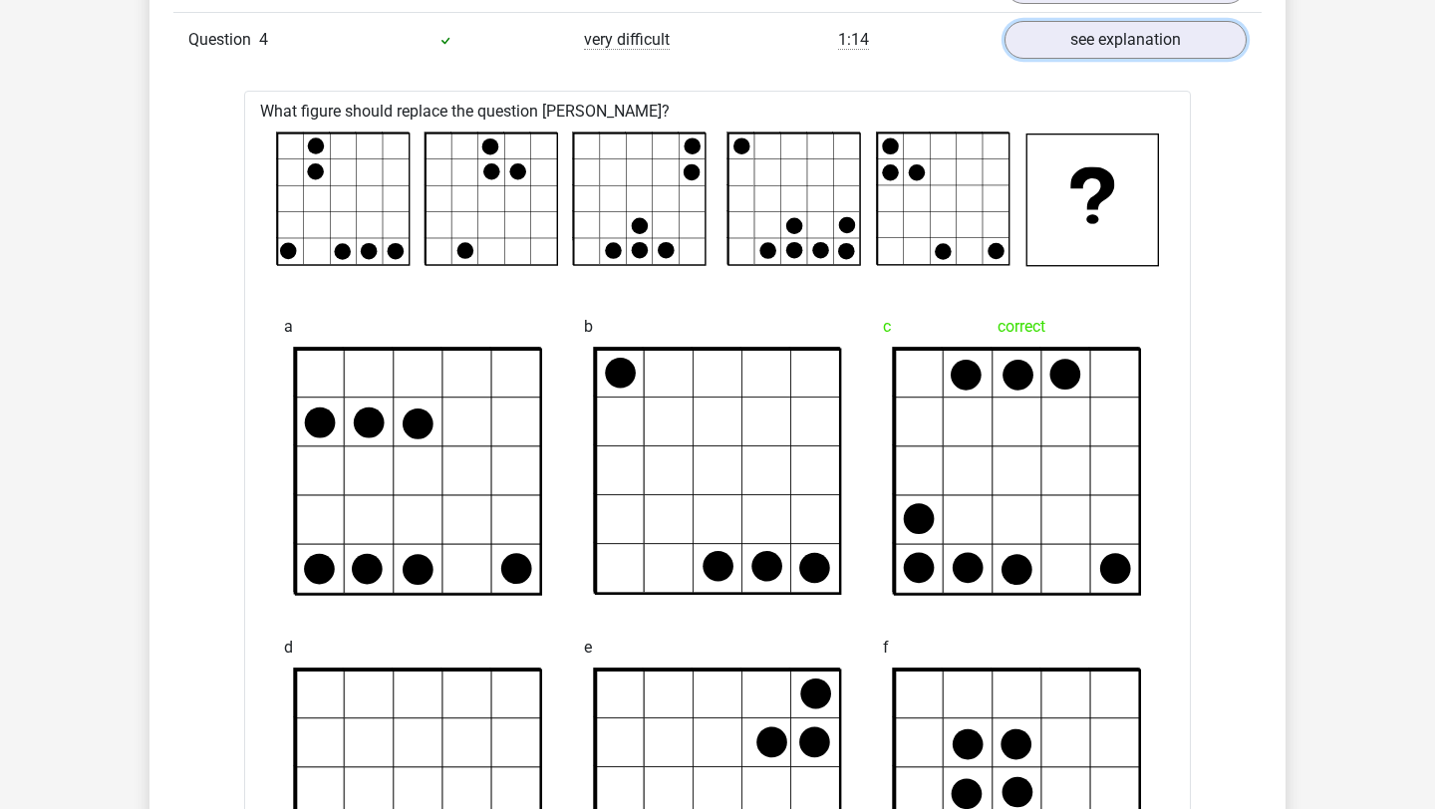
scroll to position [890, 0]
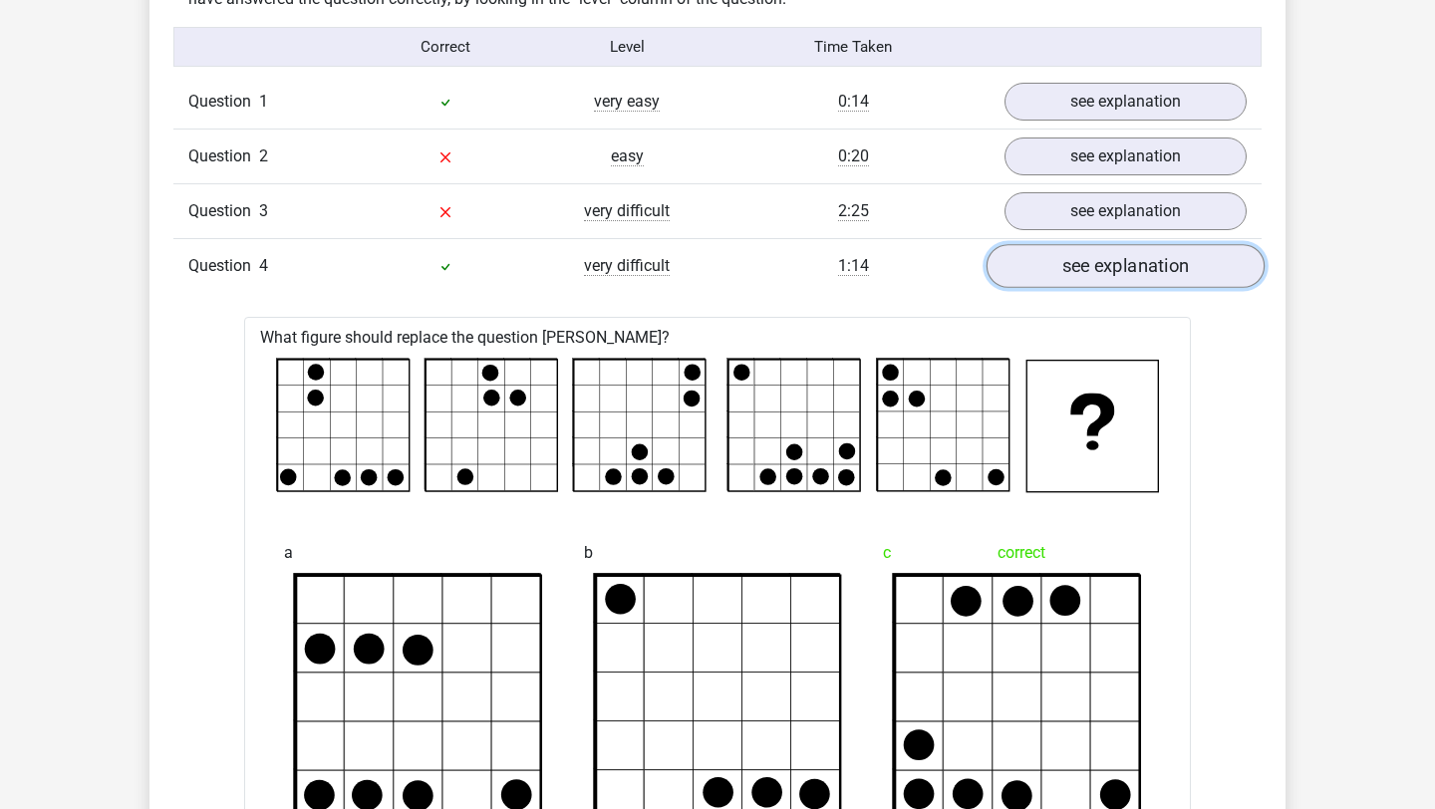
click at [1201, 271] on link "see explanation" at bounding box center [1126, 267] width 278 height 44
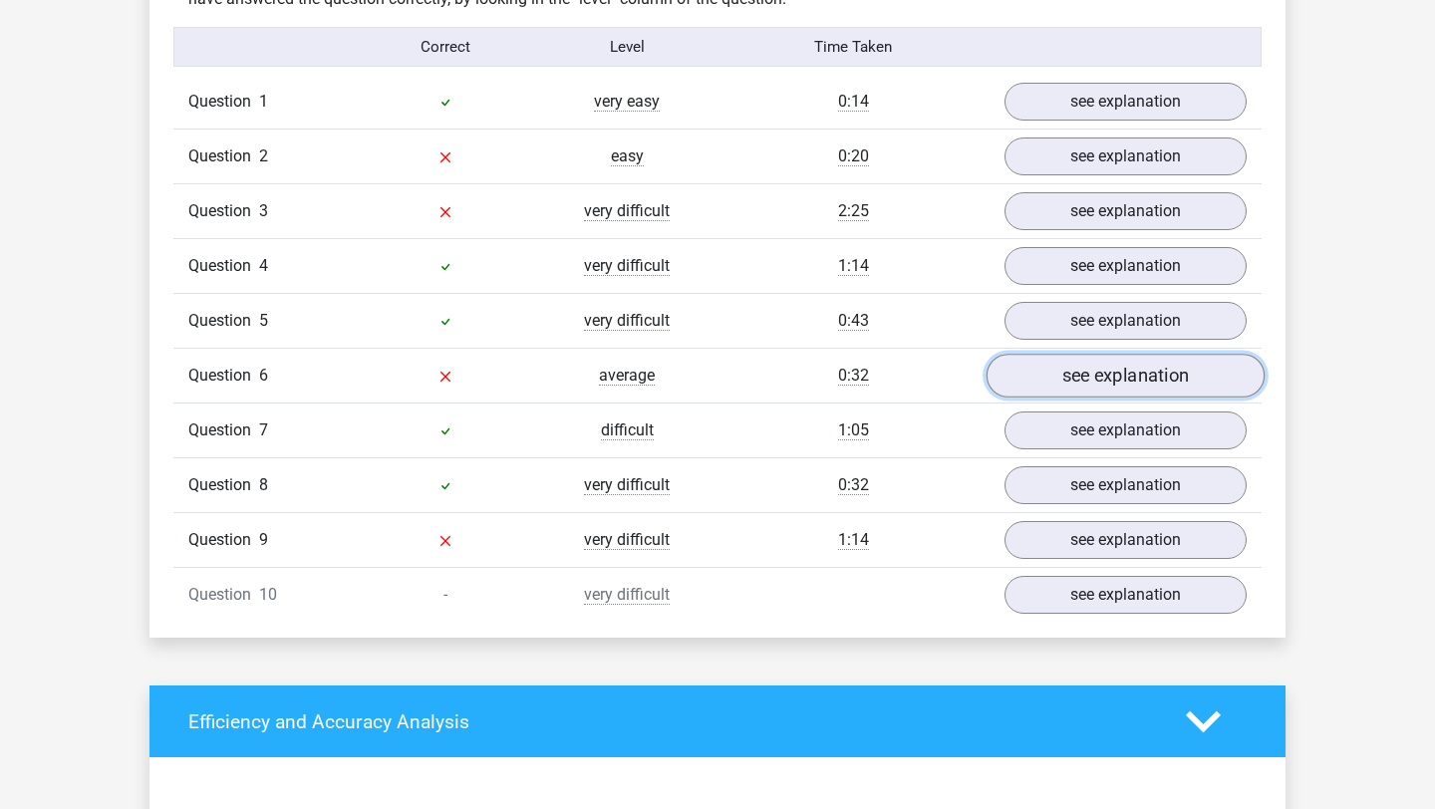
click at [1163, 378] on link "see explanation" at bounding box center [1126, 377] width 278 height 44
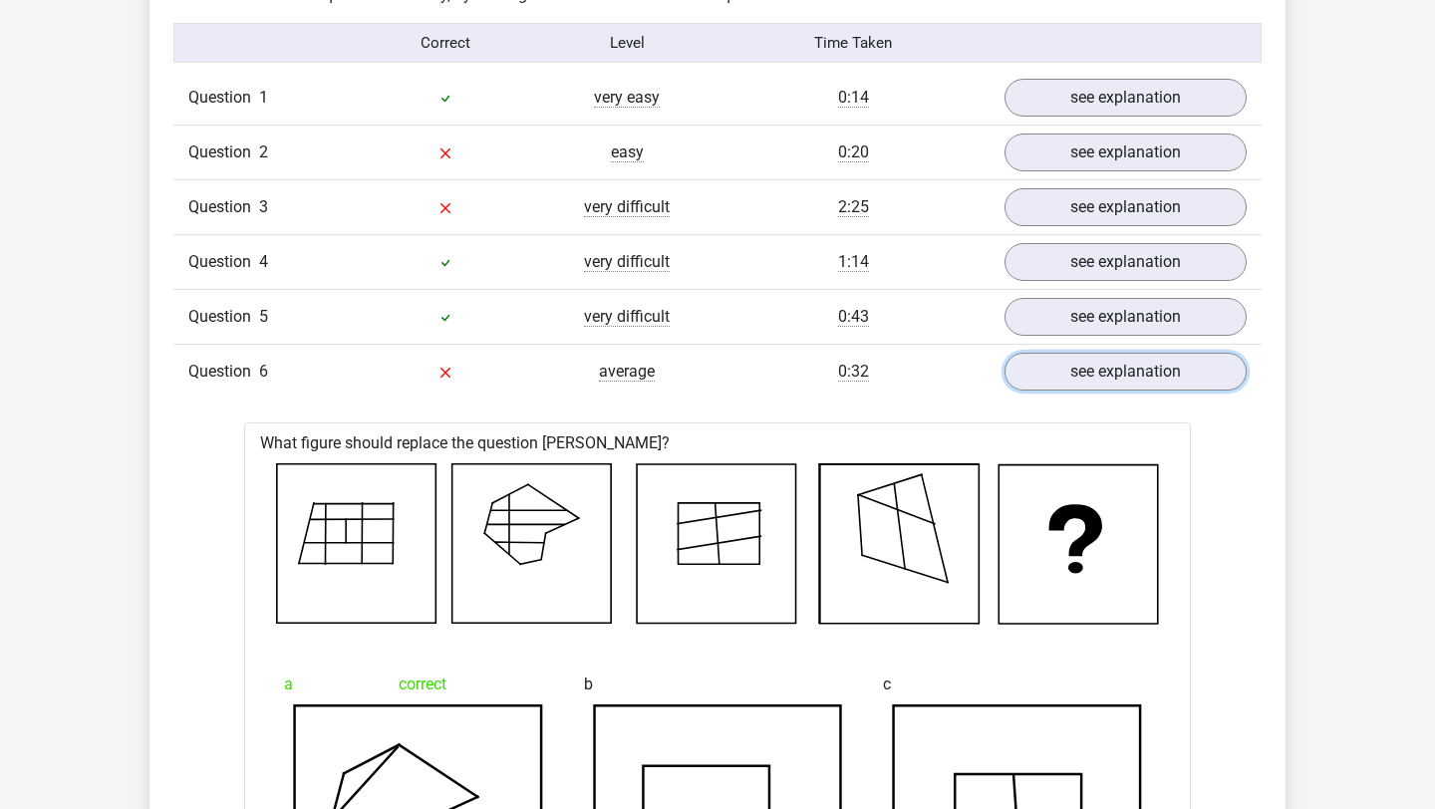
scroll to position [881, 0]
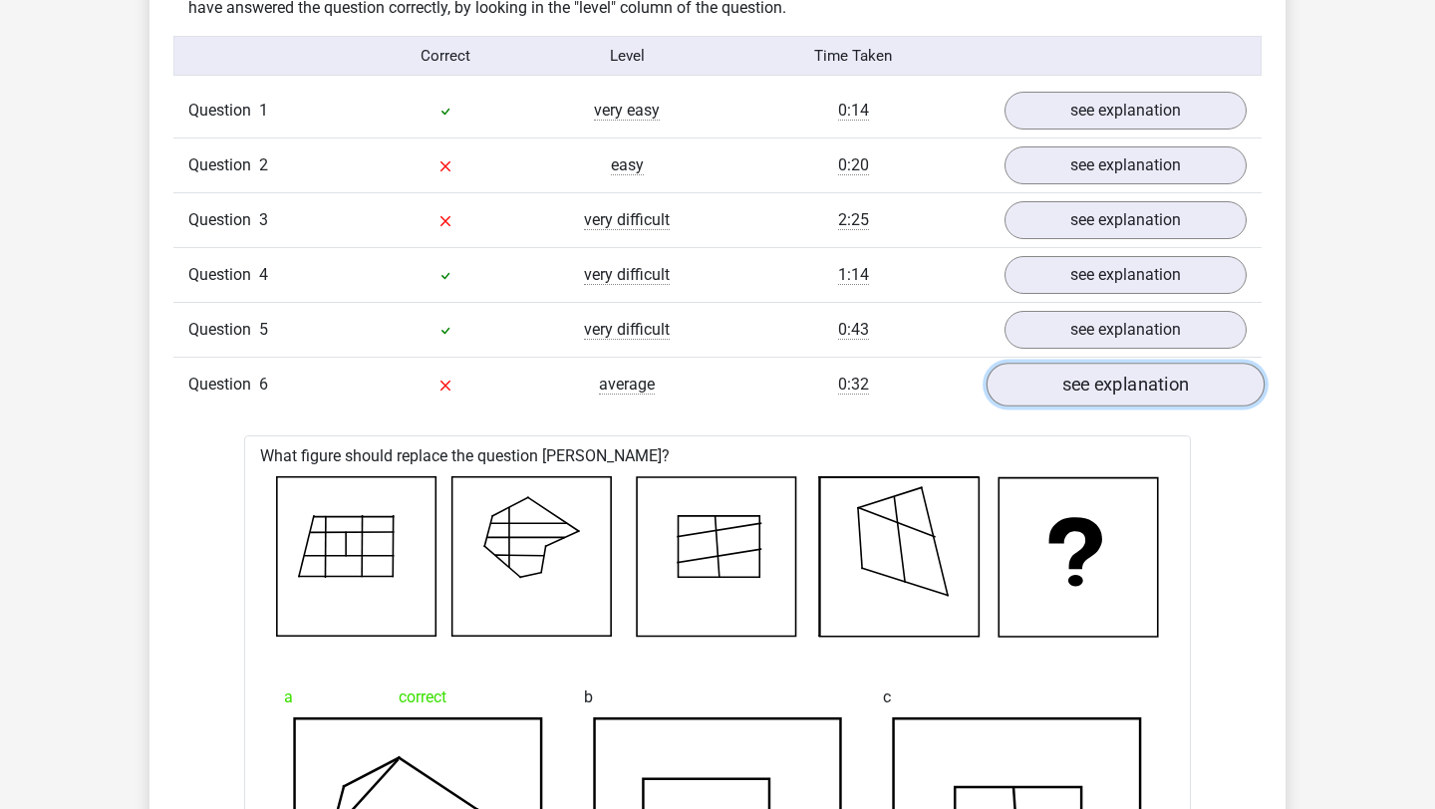
click at [1086, 385] on link "see explanation" at bounding box center [1126, 386] width 278 height 44
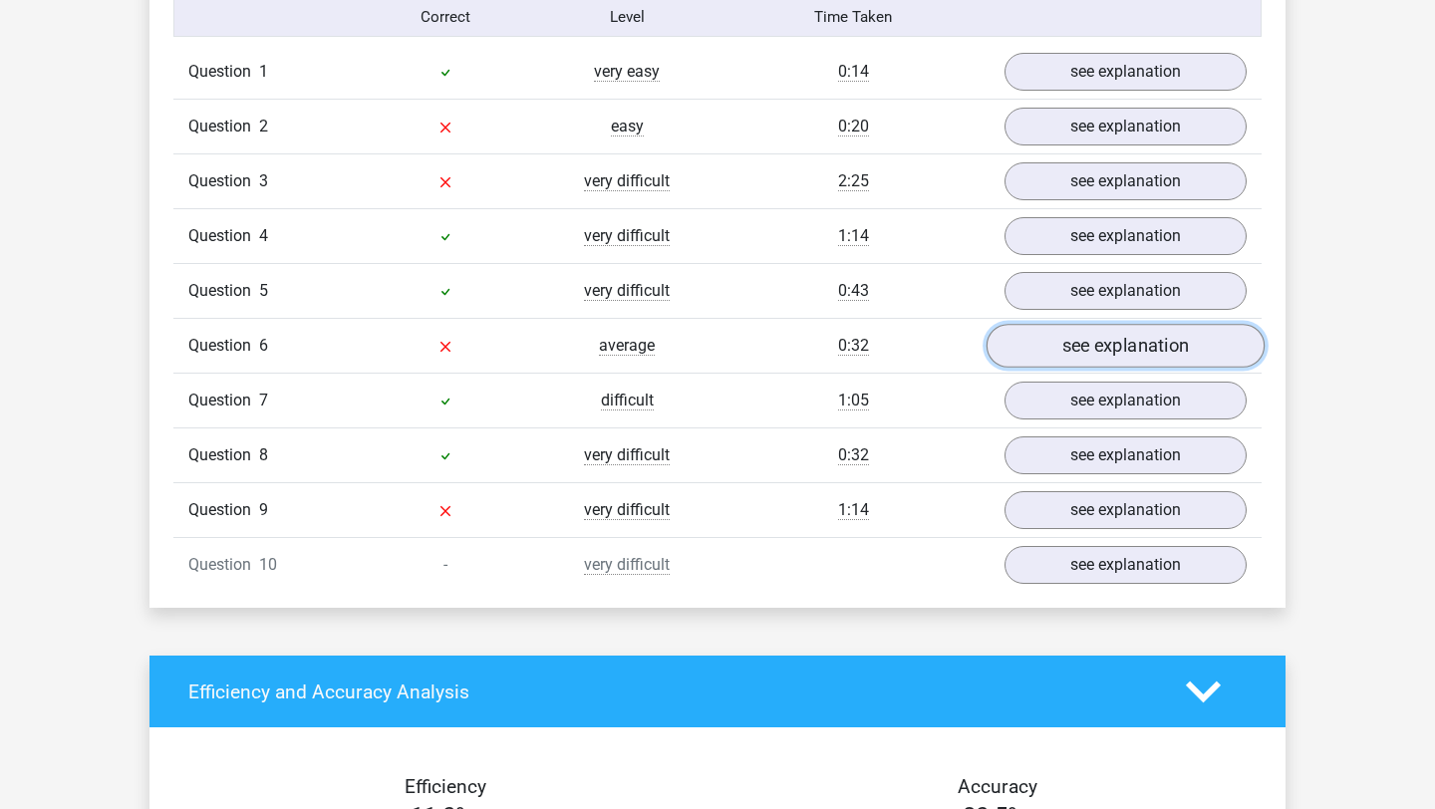
scroll to position [923, 0]
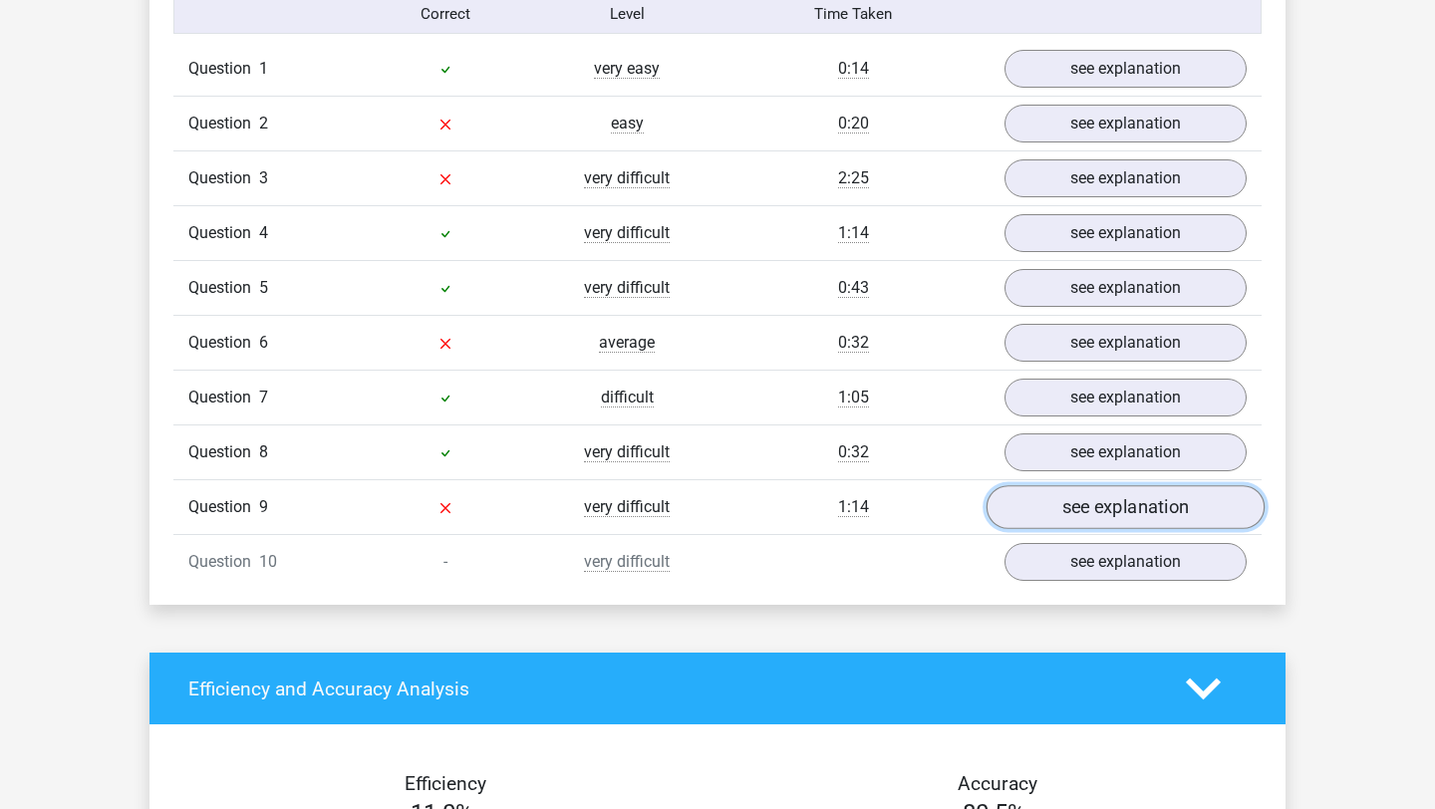
click at [1090, 494] on link "see explanation" at bounding box center [1126, 508] width 278 height 44
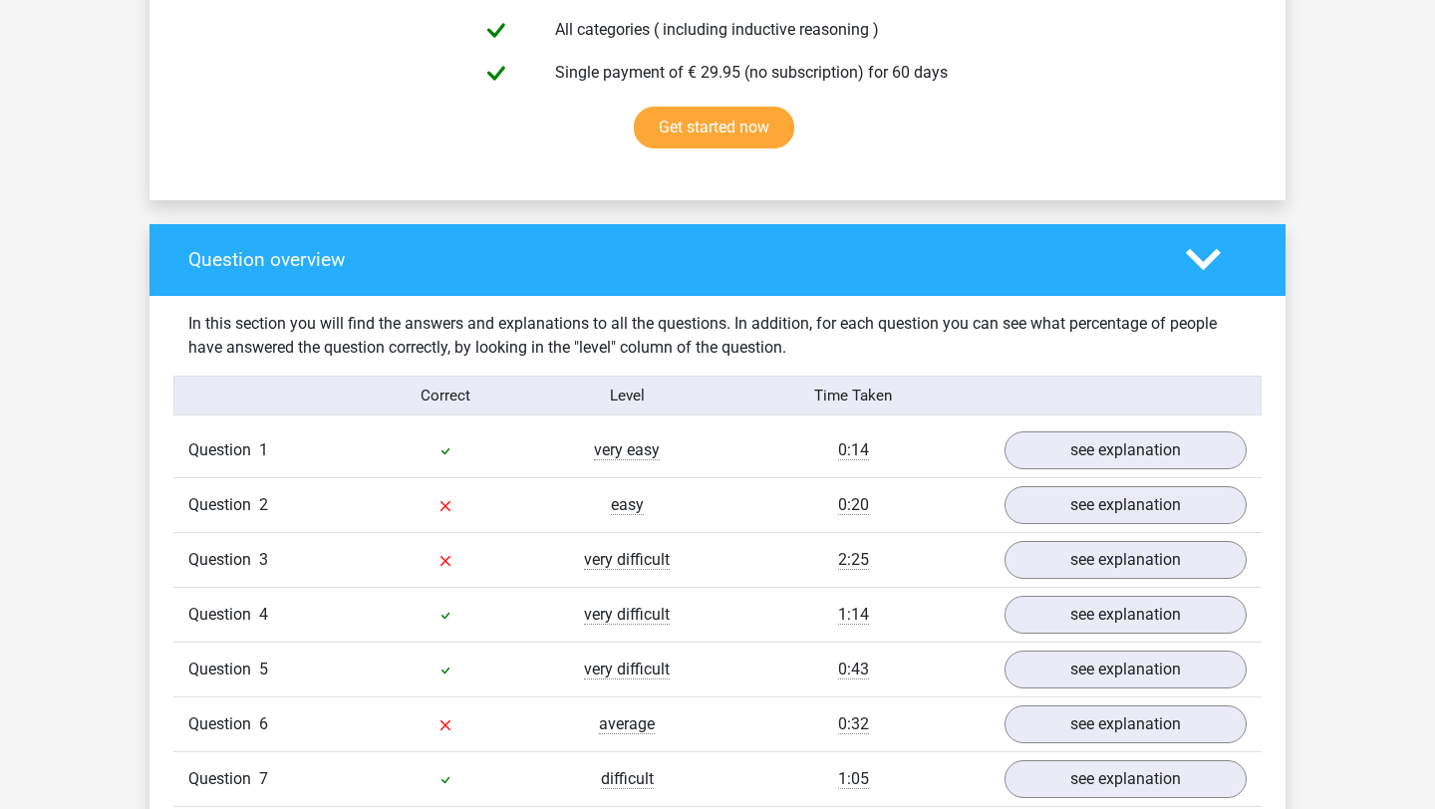
scroll to position [0, 0]
